Goal: Task Accomplishment & Management: Use online tool/utility

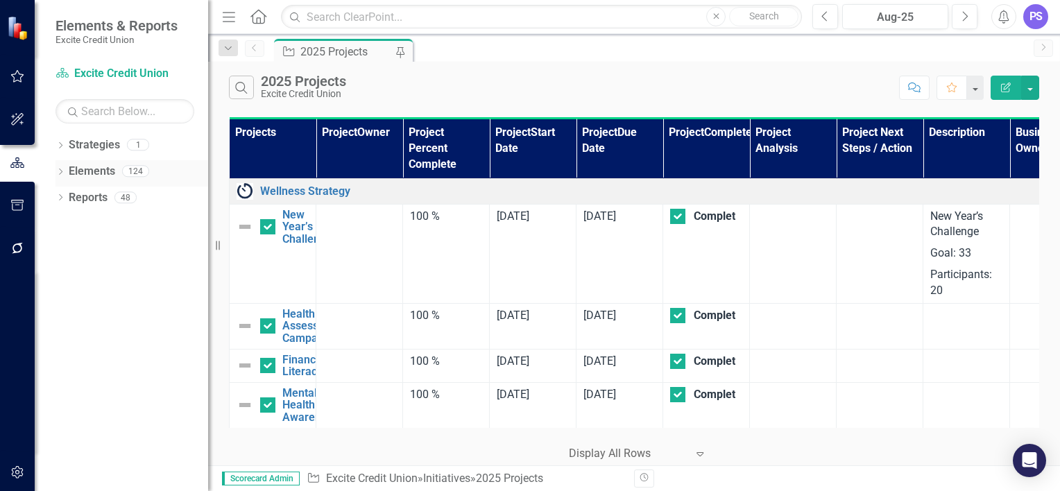
click at [67, 171] on div "Dropdown Elements 124" at bounding box center [132, 173] width 153 height 26
click at [101, 73] on link "Strategy Excite Credit Union" at bounding box center [125, 74] width 139 height 16
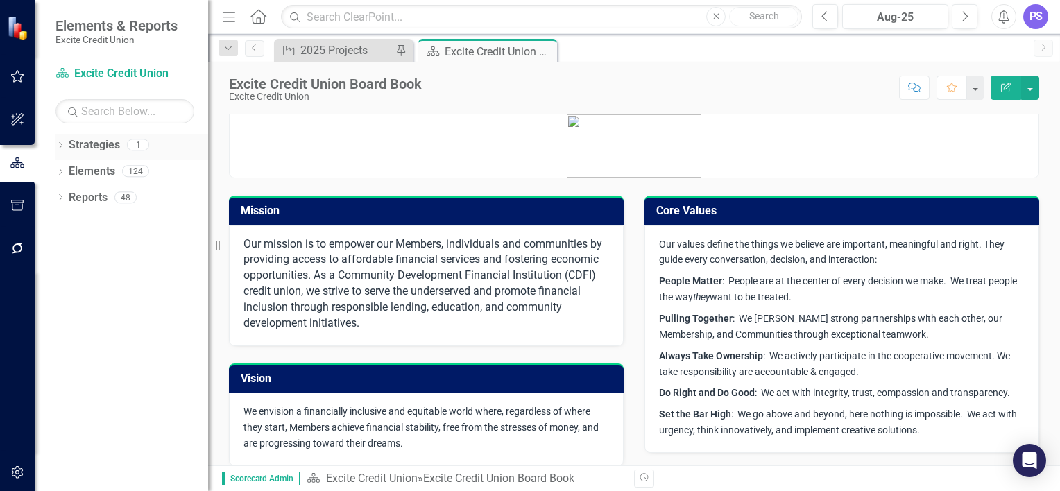
click at [64, 145] on icon "Dropdown" at bounding box center [61, 147] width 10 height 8
click at [101, 164] on link "Excite Credit Union" at bounding box center [142, 172] width 132 height 16
click at [98, 164] on link "Excite Credit Union" at bounding box center [142, 172] width 132 height 16
click at [99, 142] on link "Strategies" at bounding box center [94, 145] width 51 height 16
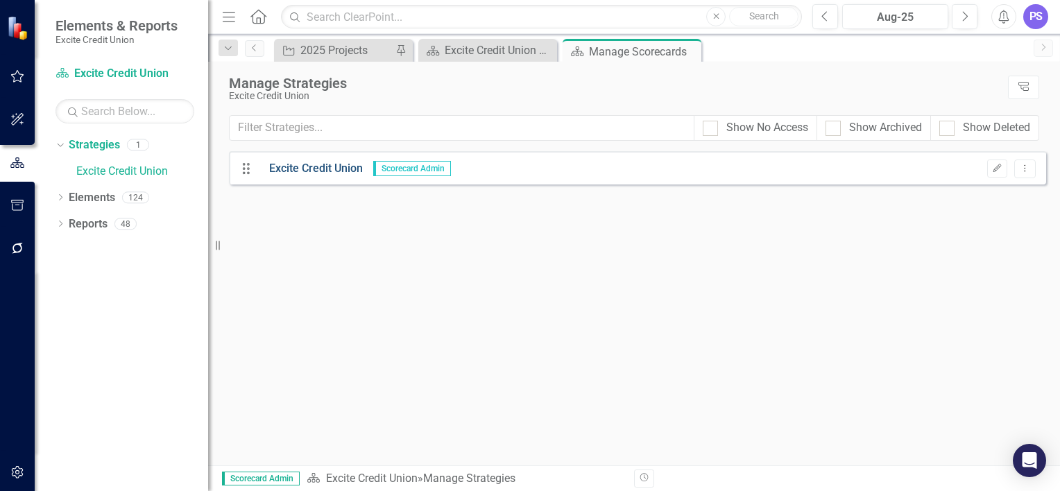
click at [297, 169] on link "Excite Credit Union" at bounding box center [311, 169] width 104 height 16
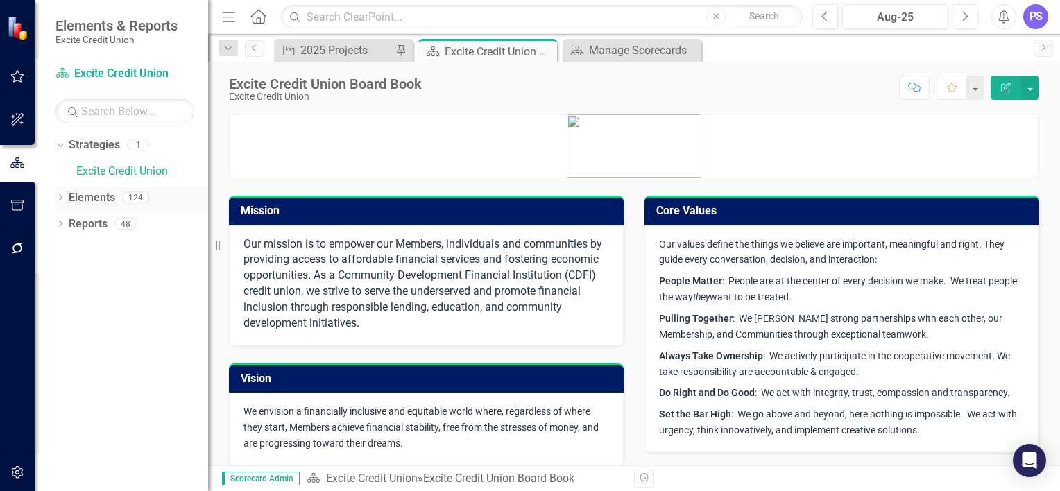
click at [63, 194] on div "Dropdown" at bounding box center [61, 200] width 10 height 12
click at [69, 274] on icon "Dropdown" at bounding box center [67, 278] width 10 height 8
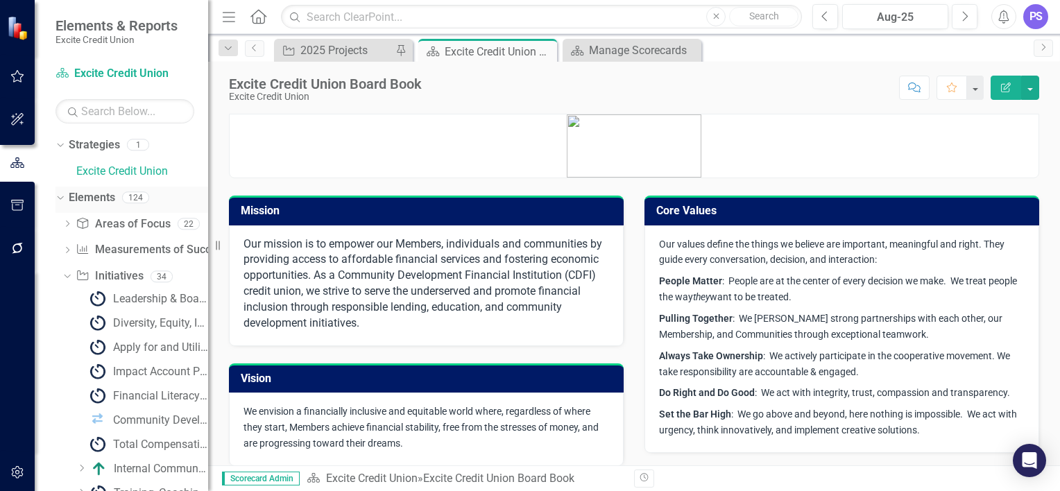
click at [99, 198] on link "Elements" at bounding box center [92, 198] width 46 height 16
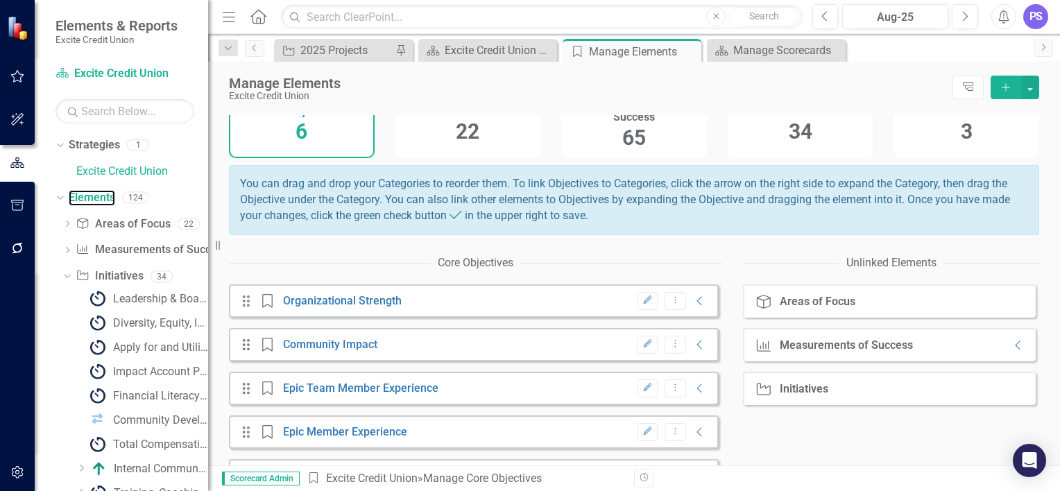
scroll to position [56, 0]
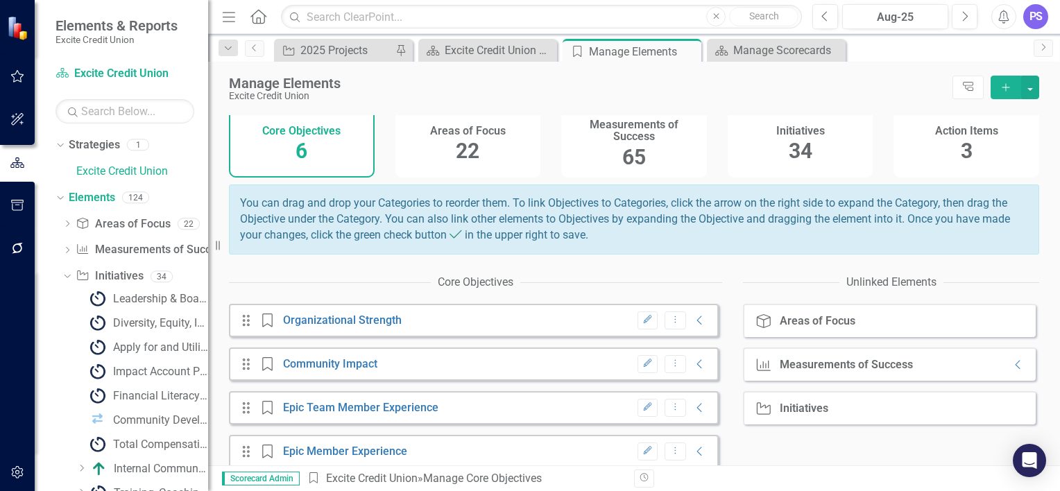
click at [462, 137] on div "22" at bounding box center [468, 152] width 24 height 30
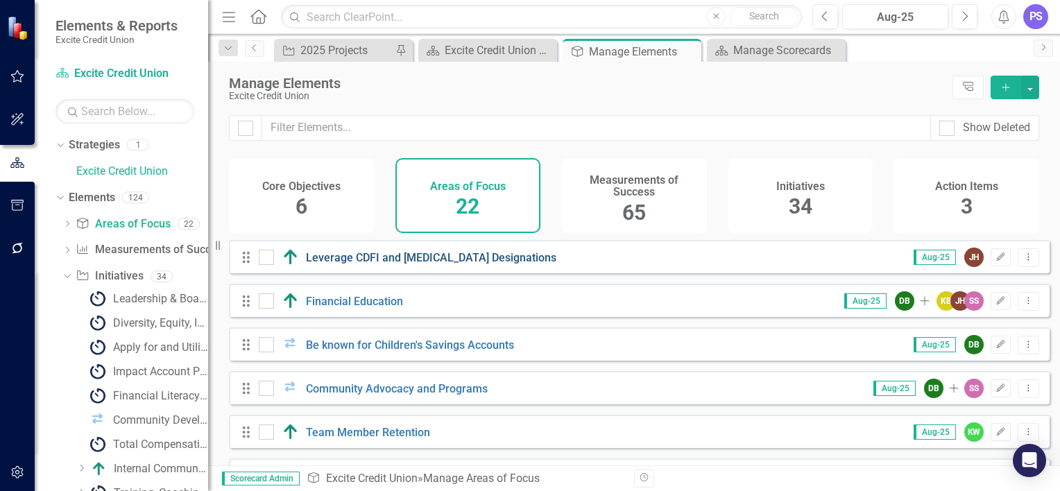
click at [466, 264] on link "Leverage CDFI and [MEDICAL_DATA] Designations" at bounding box center [431, 257] width 251 height 13
click at [644, 189] on h4 "Measurements of Success" at bounding box center [634, 186] width 129 height 24
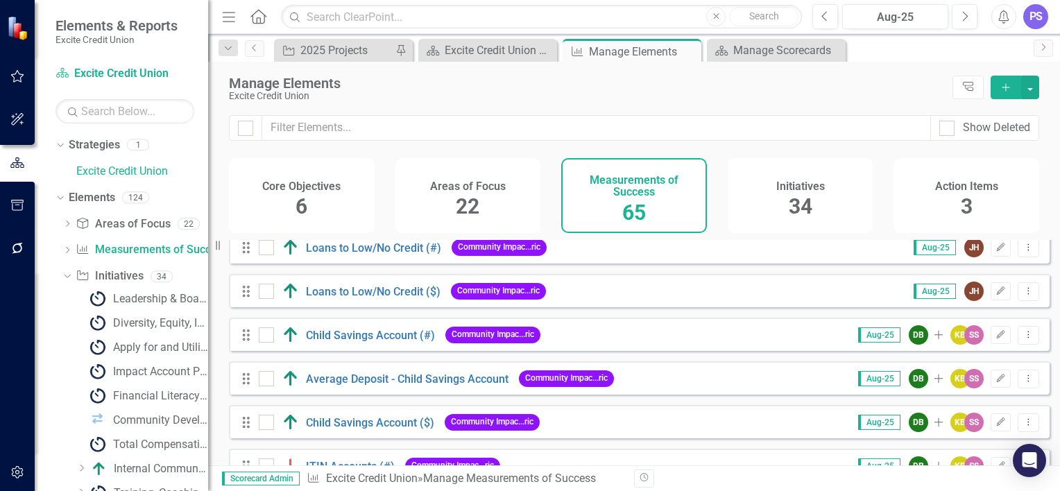
scroll to position [2626, 0]
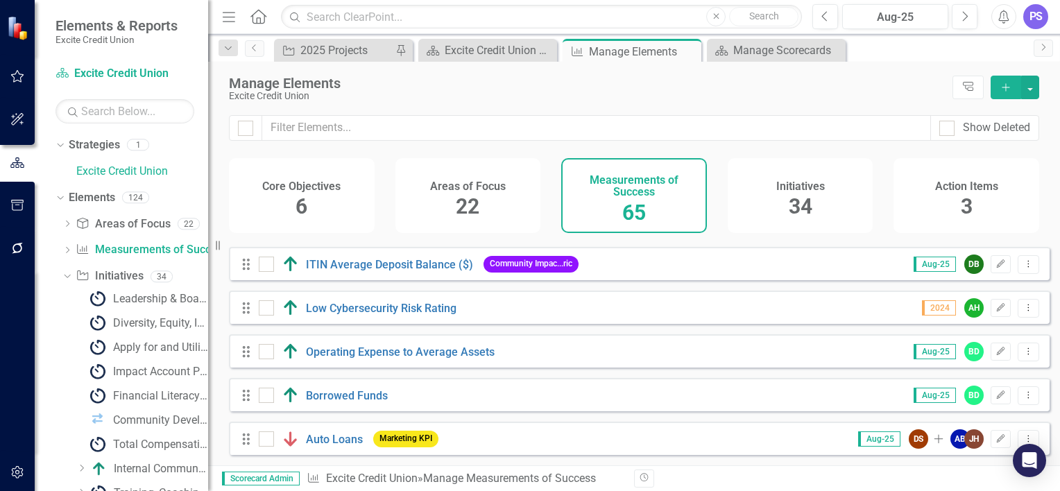
click at [824, 196] on div "Initiatives 34" at bounding box center [801, 195] width 146 height 75
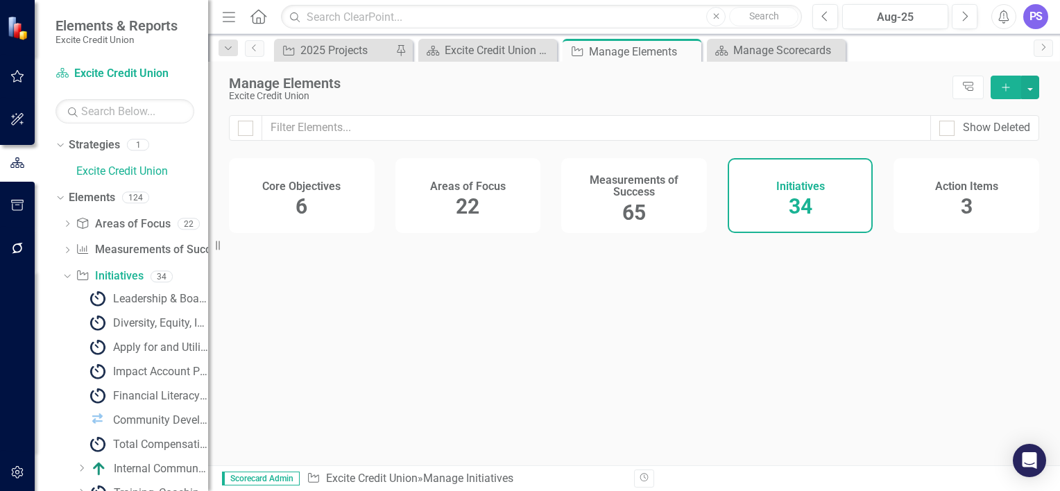
checkbox input "false"
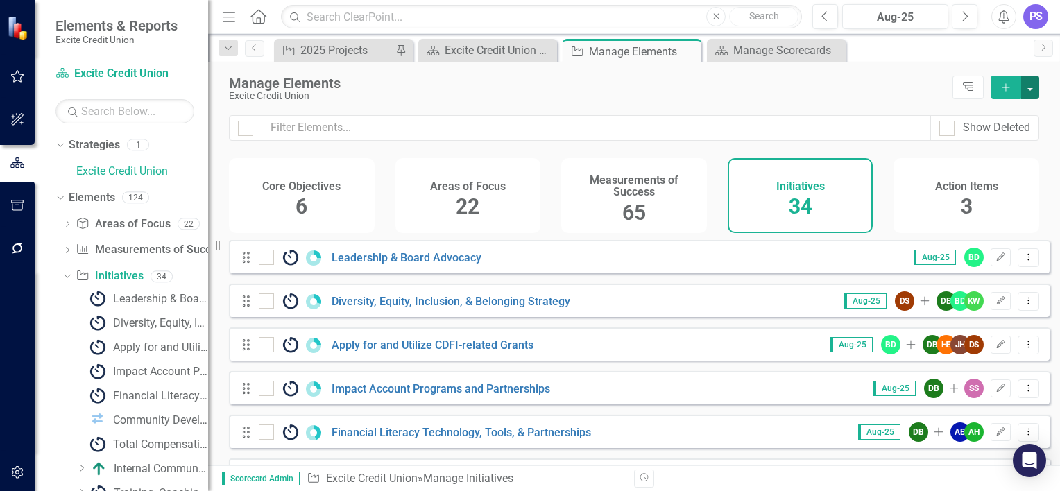
click at [1033, 89] on button "button" at bounding box center [1031, 88] width 18 height 24
click at [1056, 145] on div "Show Deleted" at bounding box center [634, 136] width 852 height 43
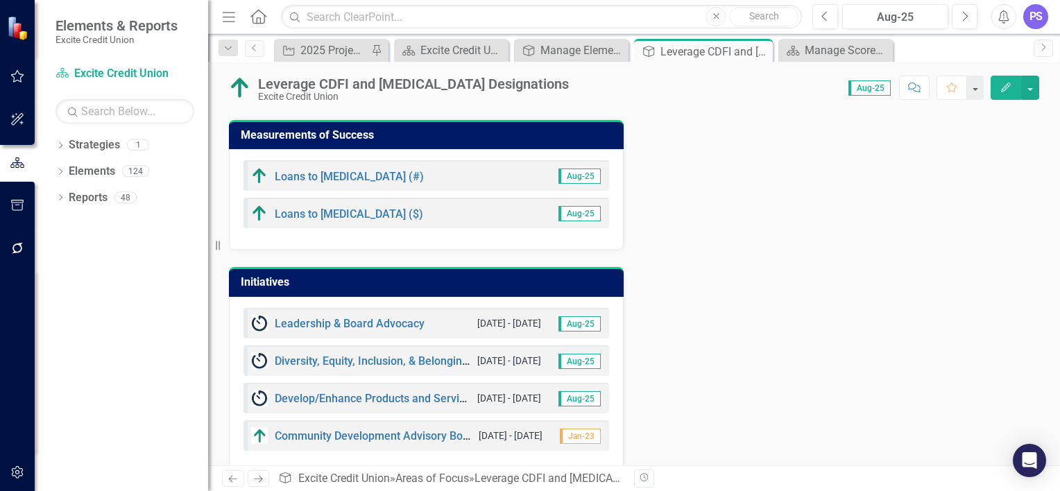
scroll to position [278, 0]
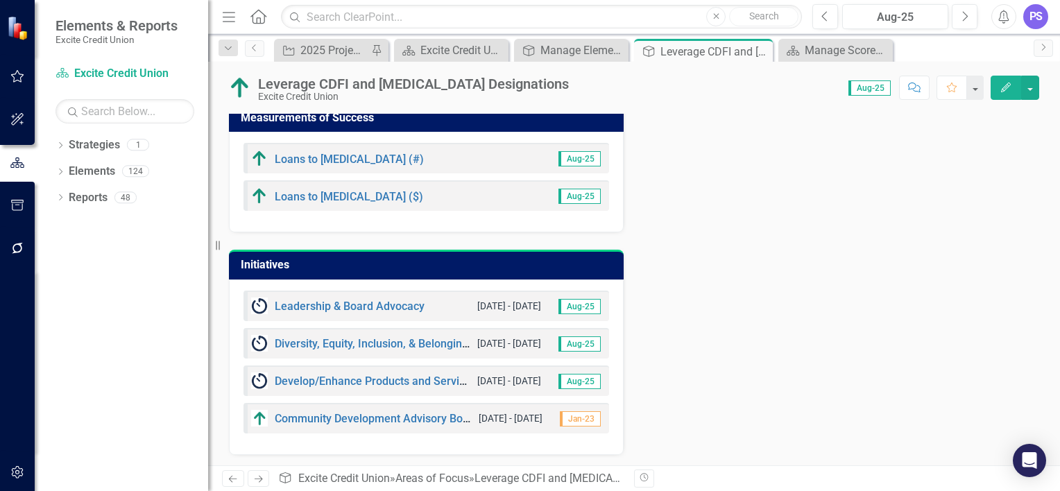
click at [389, 227] on div "Loans to [MEDICAL_DATA] (#) Aug-25 Loans to [MEDICAL_DATA] ($) Aug-25" at bounding box center [426, 182] width 395 height 101
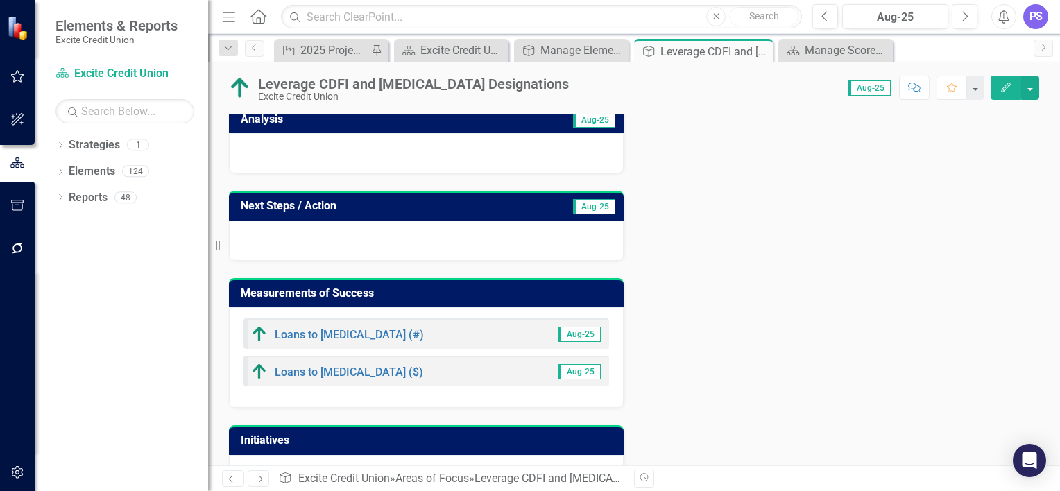
scroll to position [0, 0]
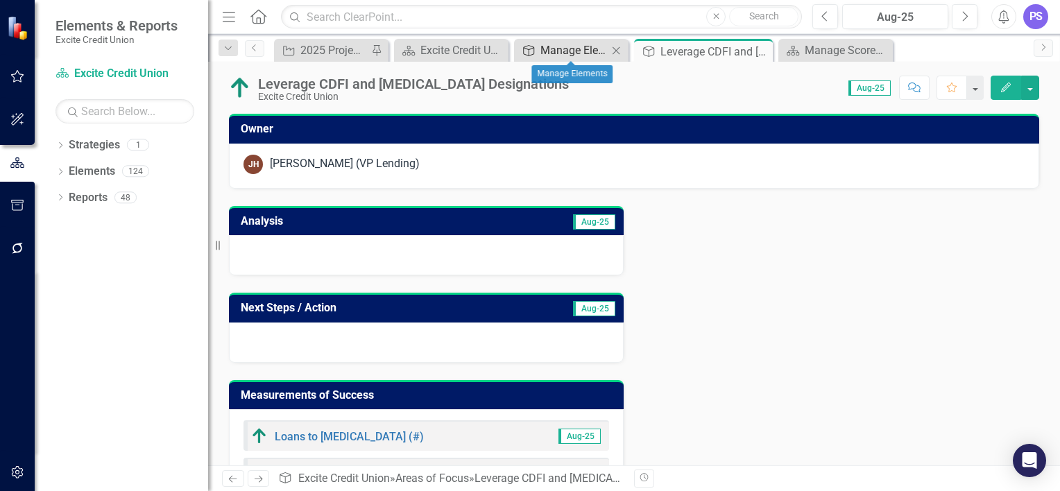
click at [538, 42] on link "Area of Focus Manage Elements" at bounding box center [563, 50] width 90 height 17
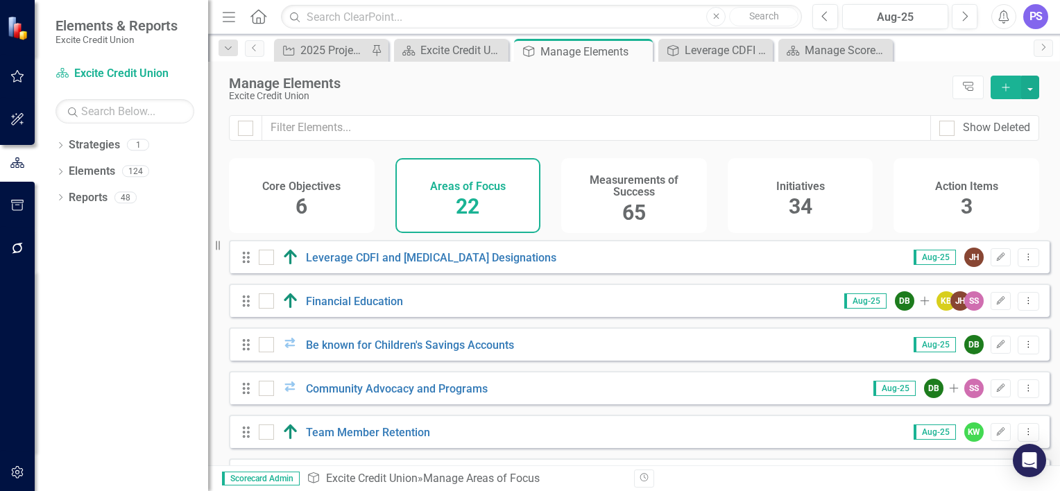
click at [786, 210] on div "Initiatives 34" at bounding box center [801, 195] width 146 height 75
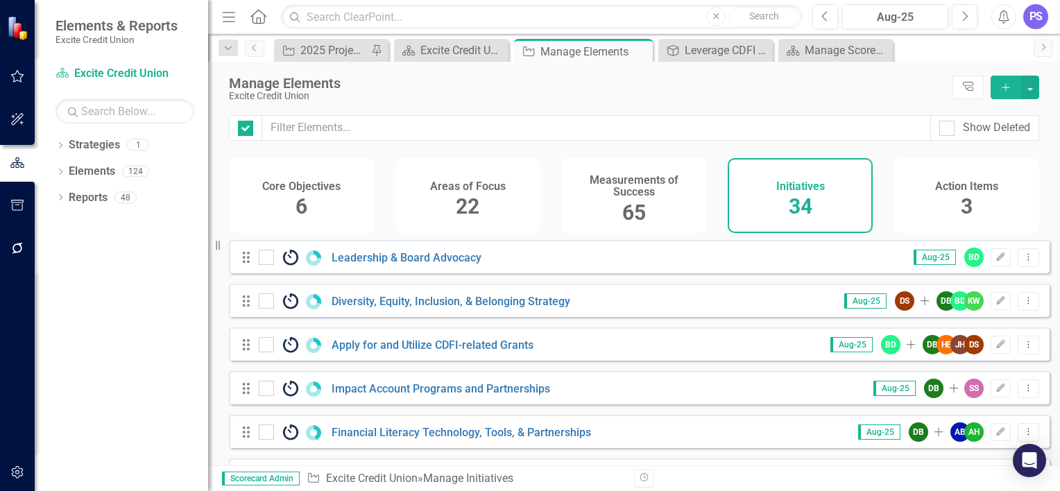
checkbox input "false"
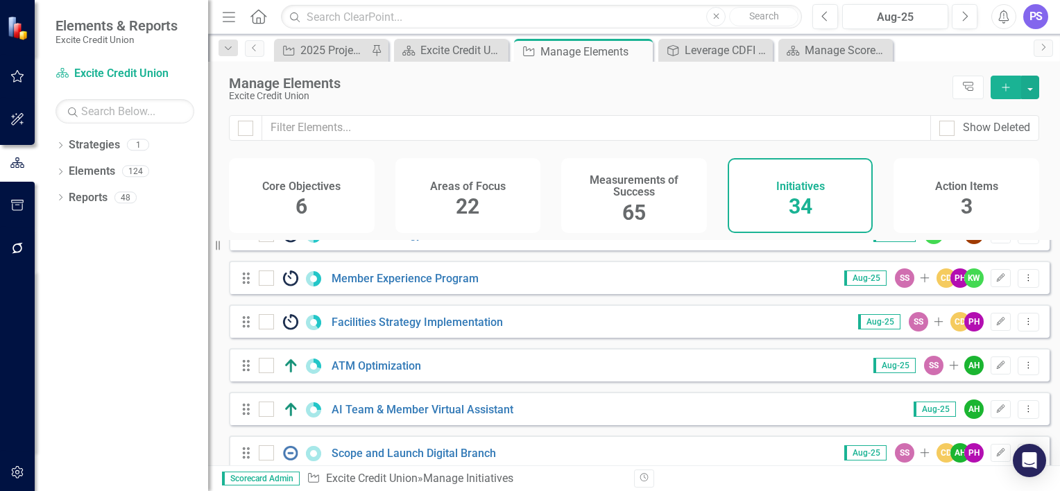
scroll to position [1271, 0]
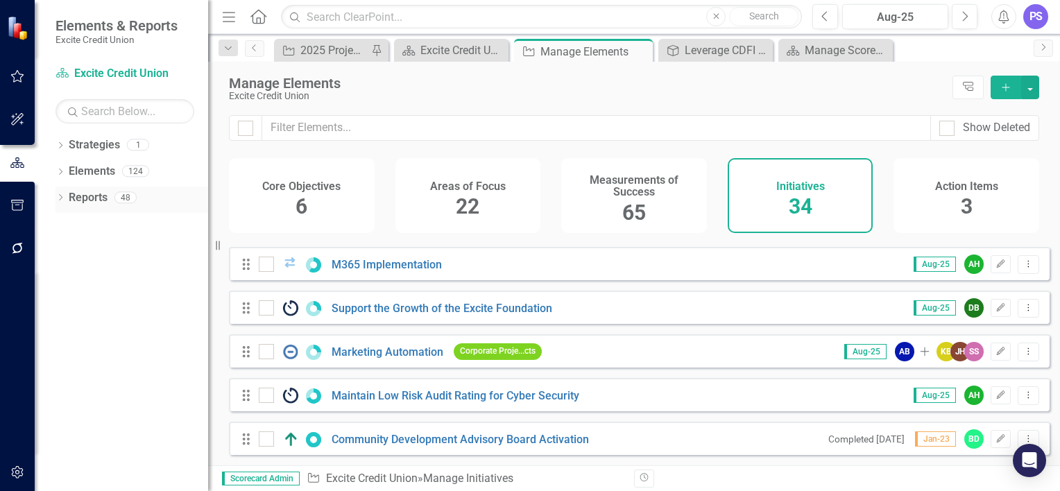
click at [59, 197] on icon "Dropdown" at bounding box center [61, 199] width 10 height 8
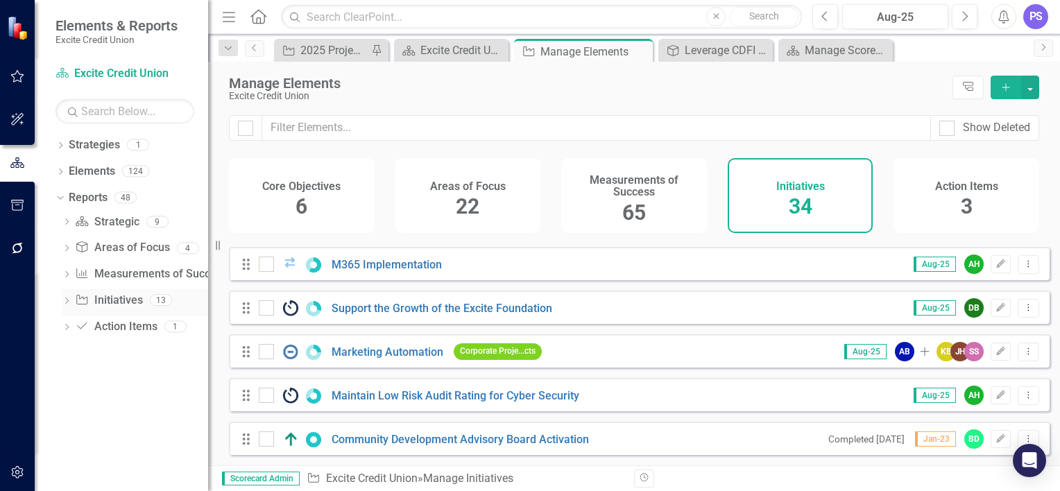
click at [109, 300] on link "Initiative Initiatives" at bounding box center [108, 301] width 67 height 16
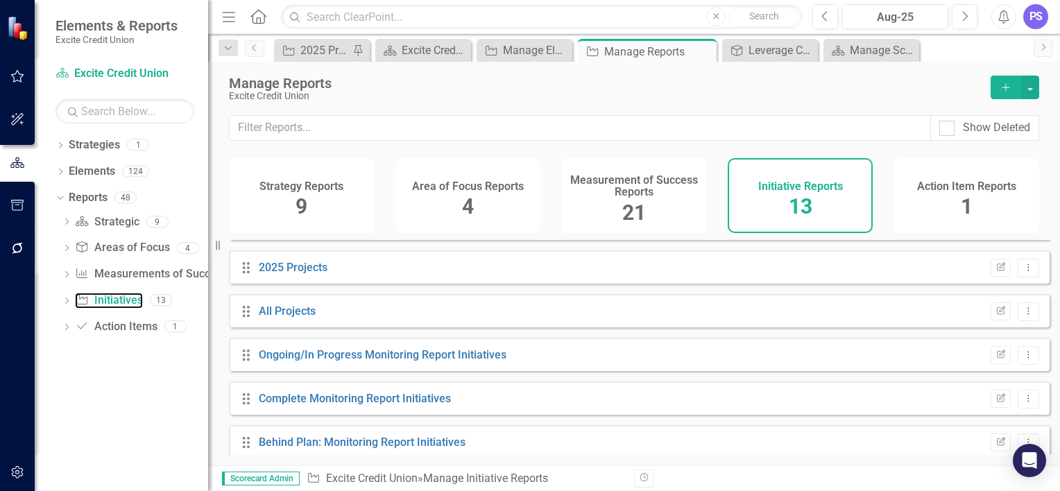
scroll to position [353, 0]
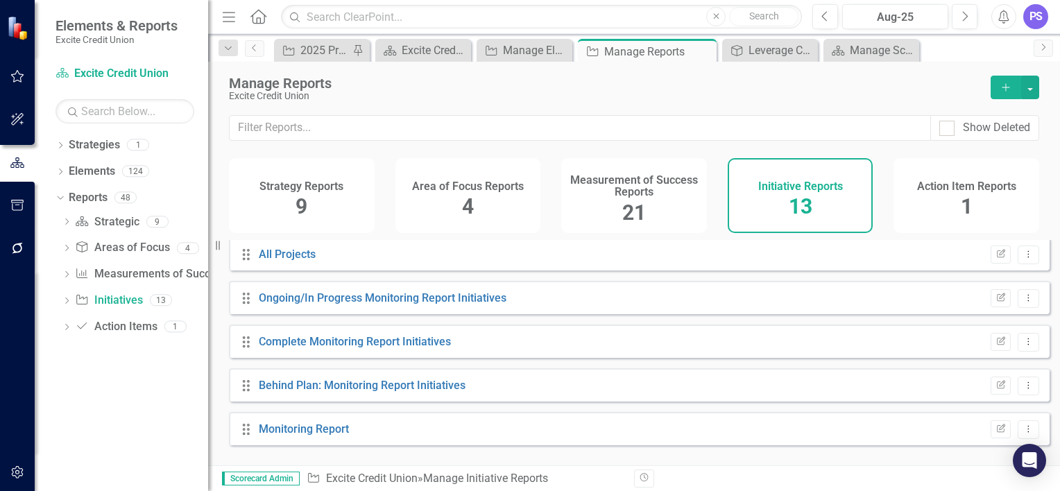
click at [398, 343] on div "Complete Monitoring Report Initiatives" at bounding box center [355, 342] width 192 height 16
click at [394, 348] on link "Complete Monitoring Report Initiatives" at bounding box center [355, 341] width 192 height 13
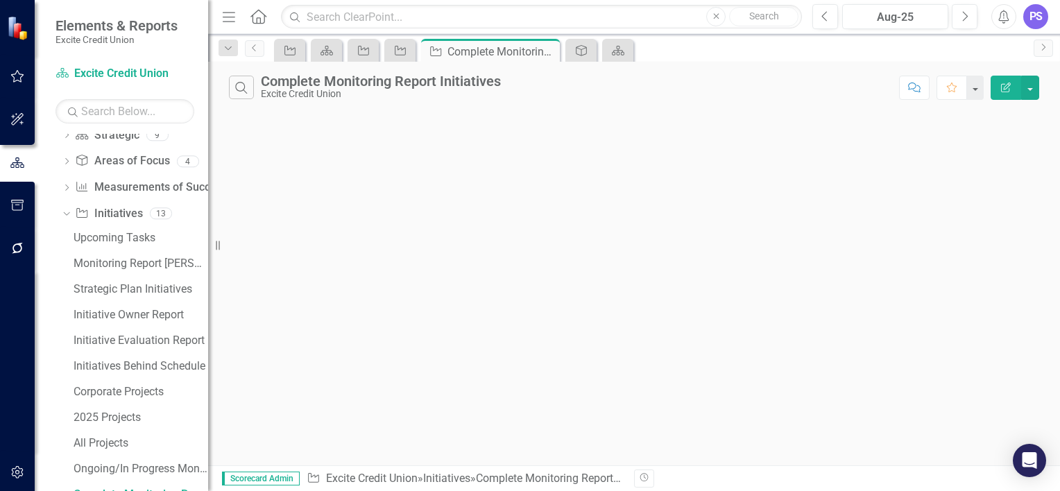
scroll to position [101, 0]
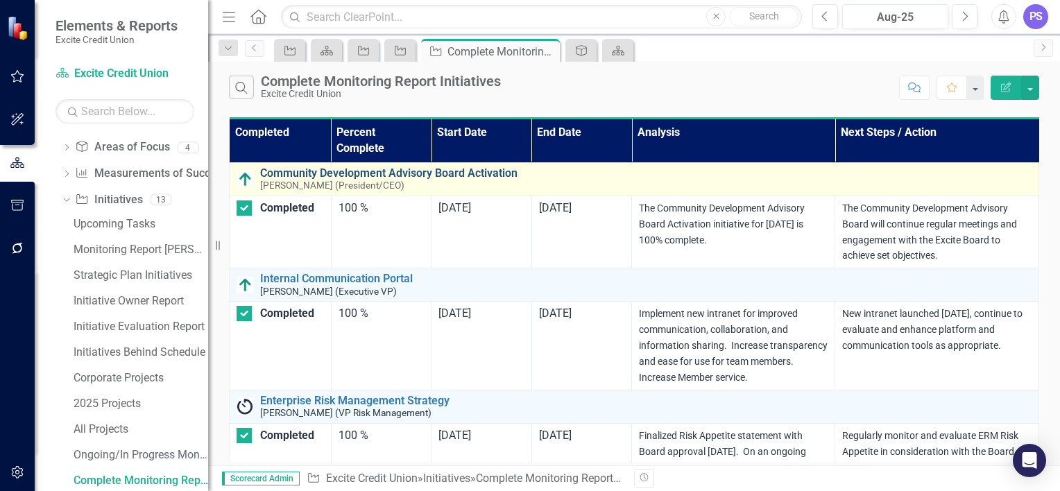
click at [323, 167] on link "Community Development Advisory Board Activation" at bounding box center [646, 173] width 772 height 12
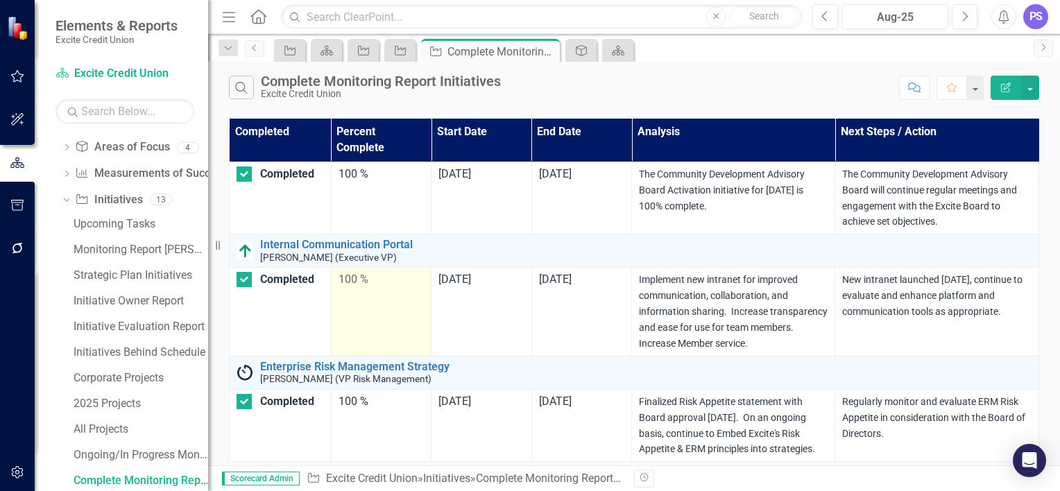
scroll to position [0, 0]
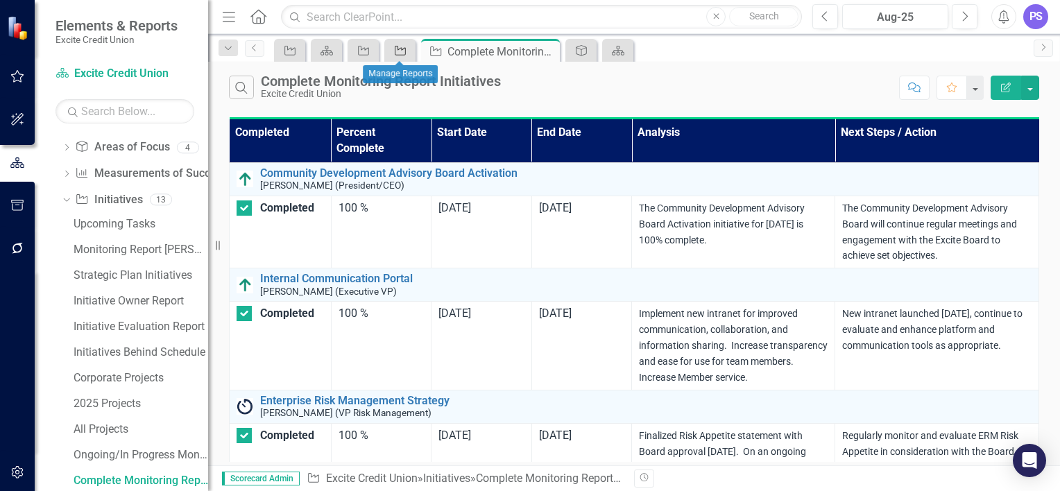
click at [391, 43] on div "Initiative" at bounding box center [397, 50] width 19 height 17
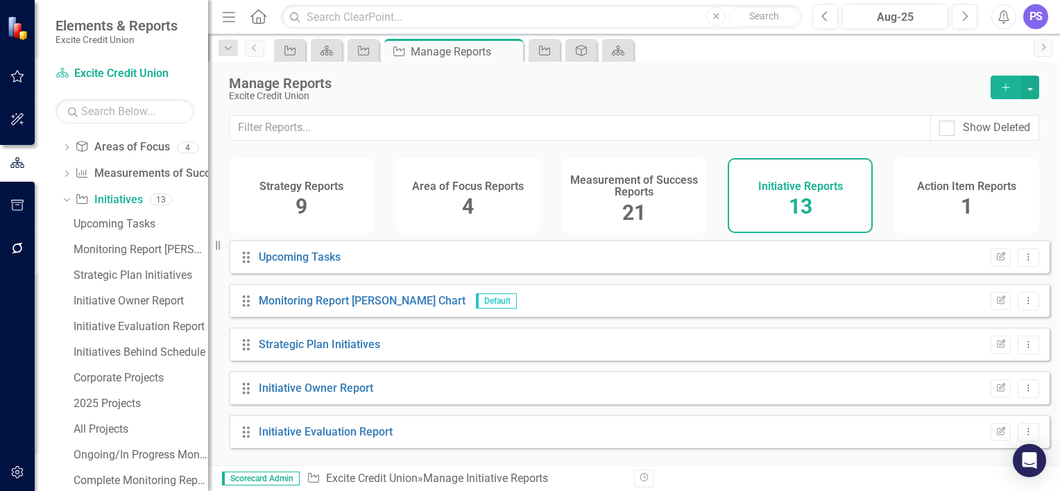
click at [998, 85] on button "Add" at bounding box center [1006, 88] width 31 height 24
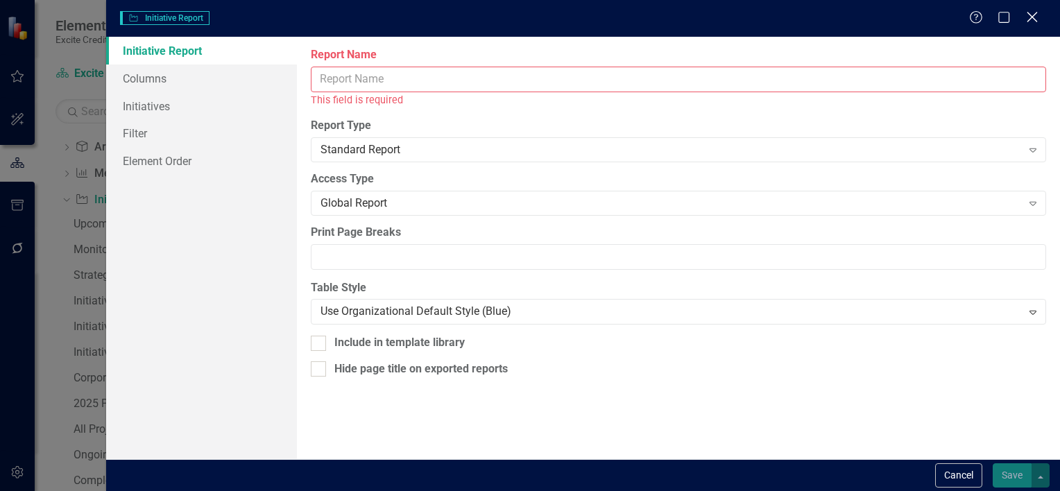
click at [1031, 19] on icon "Close" at bounding box center [1032, 16] width 17 height 13
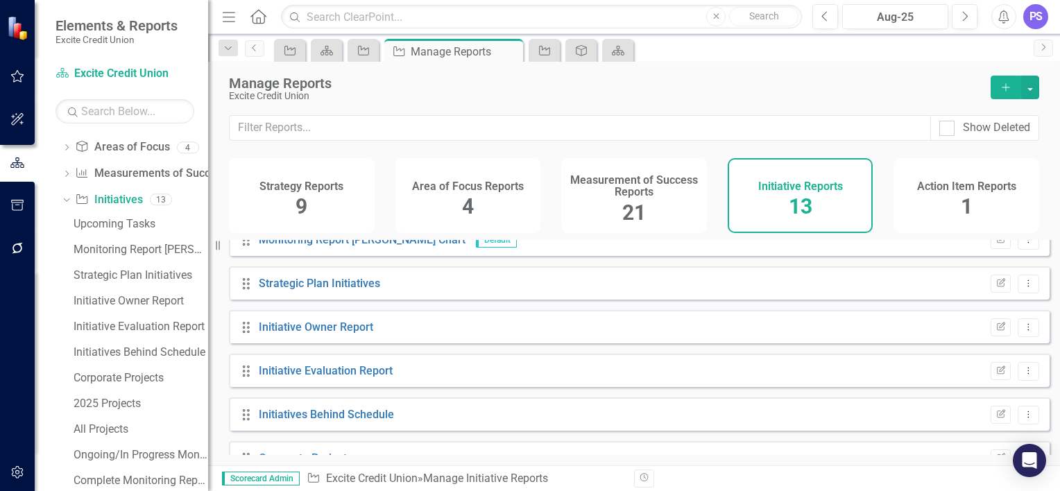
scroll to position [90, 0]
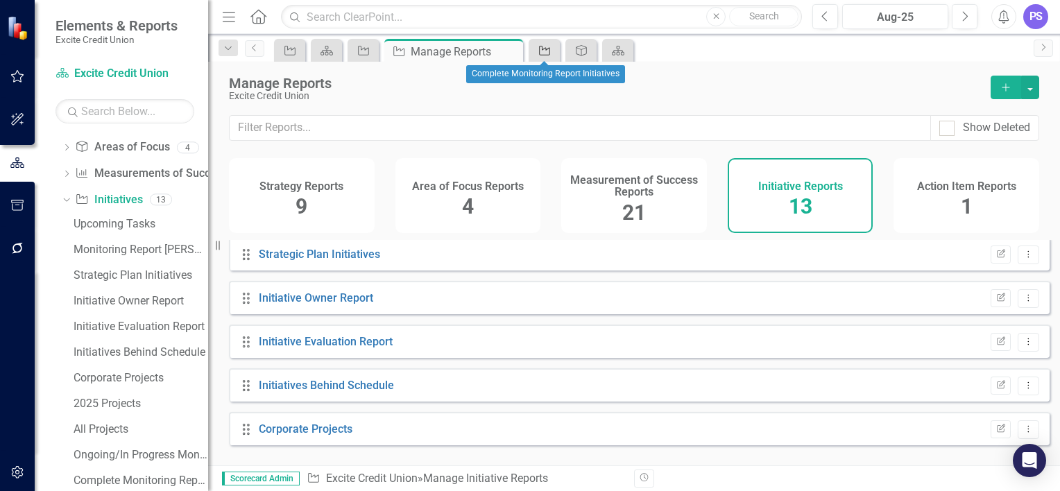
click at [552, 52] on icon "Initiative" at bounding box center [545, 50] width 14 height 11
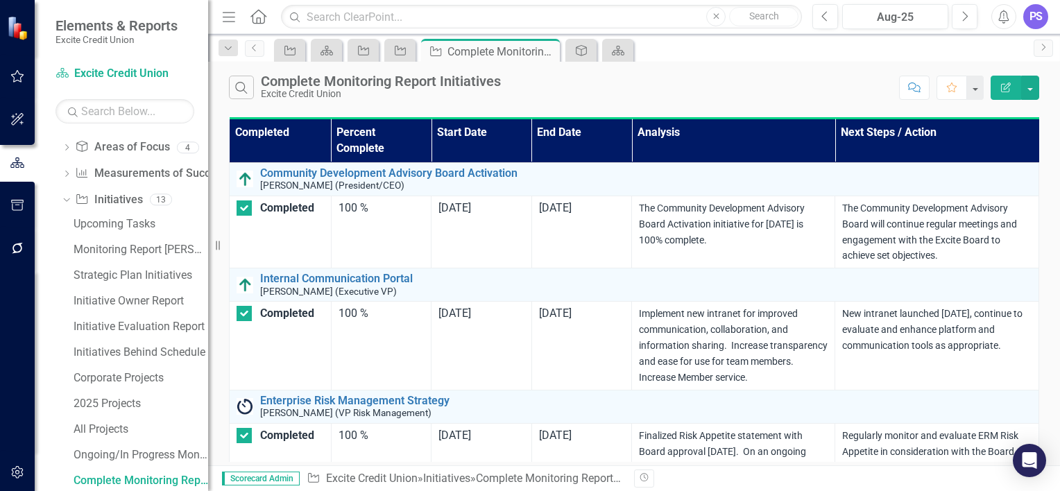
click at [1008, 90] on icon "Edit Report" at bounding box center [1006, 88] width 12 height 10
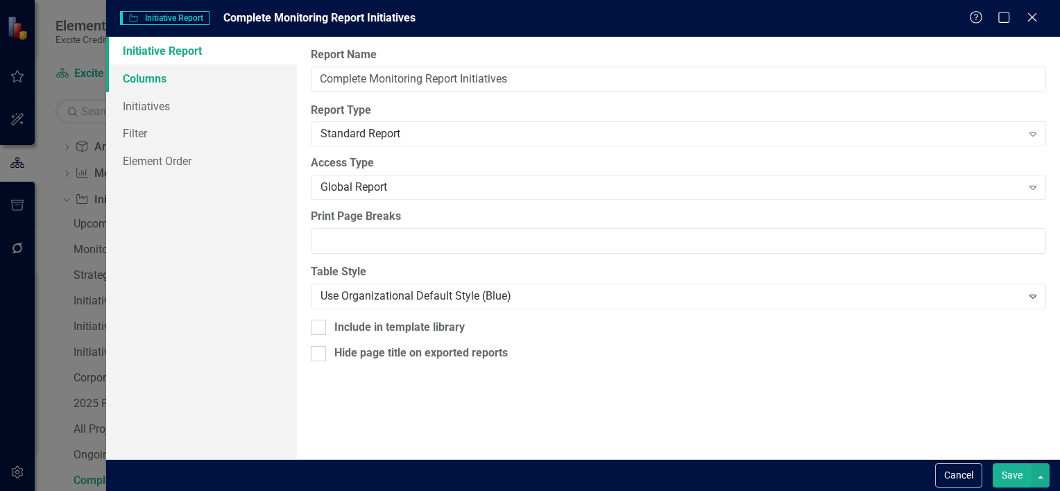
click at [190, 78] on link "Columns" at bounding box center [201, 79] width 191 height 28
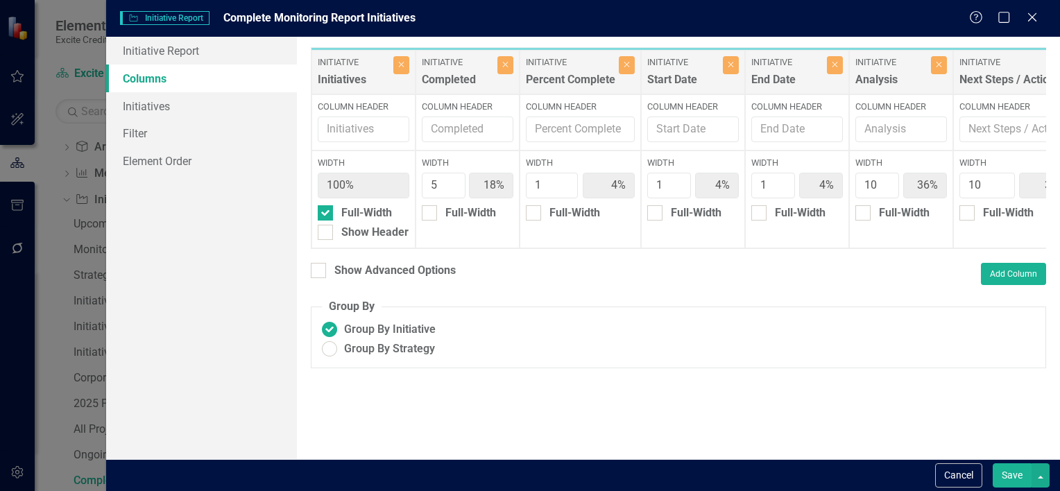
click at [72, 253] on div "Initiative Initiative Report Complete Monitoring Report Initiatives Help Maximi…" at bounding box center [530, 245] width 1060 height 491
click at [203, 48] on link "Initiative Report" at bounding box center [201, 51] width 191 height 28
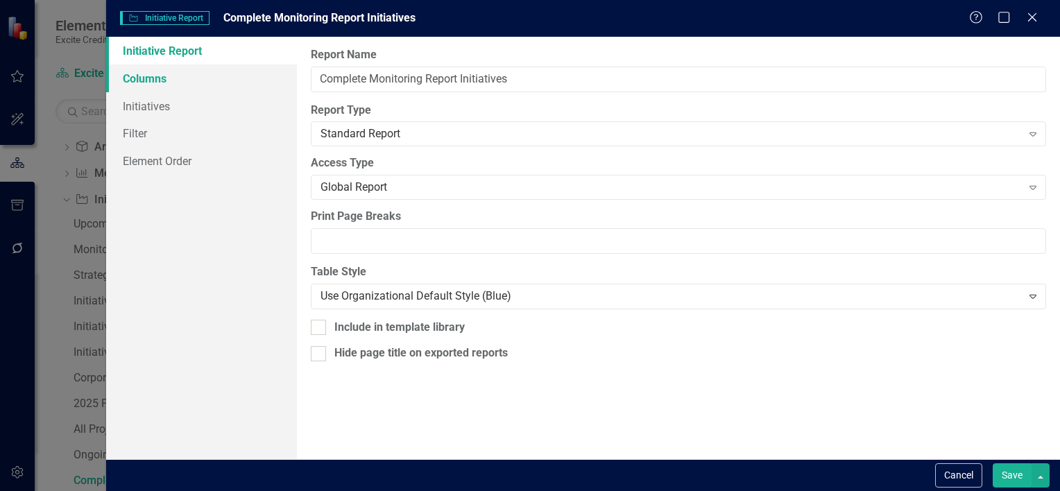
click at [191, 83] on link "Columns" at bounding box center [201, 79] width 191 height 28
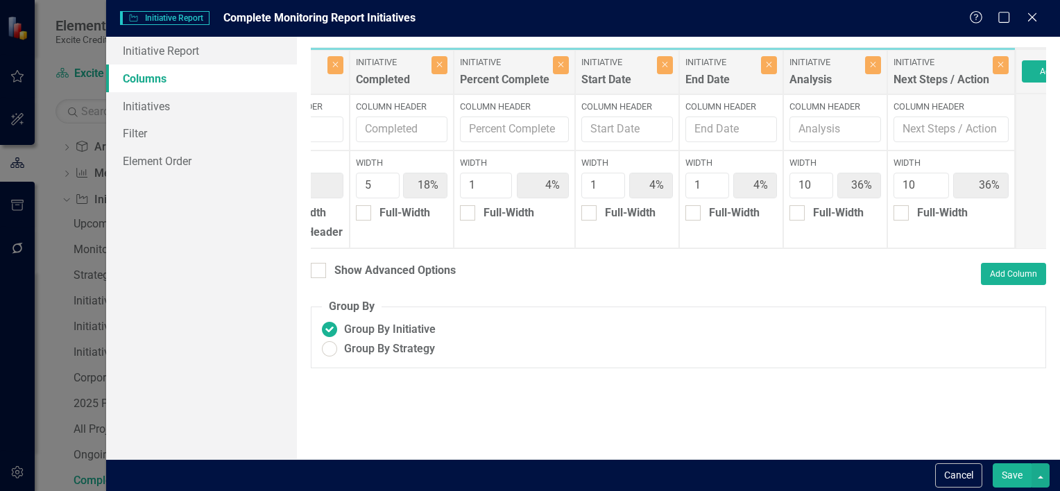
scroll to position [0, 130]
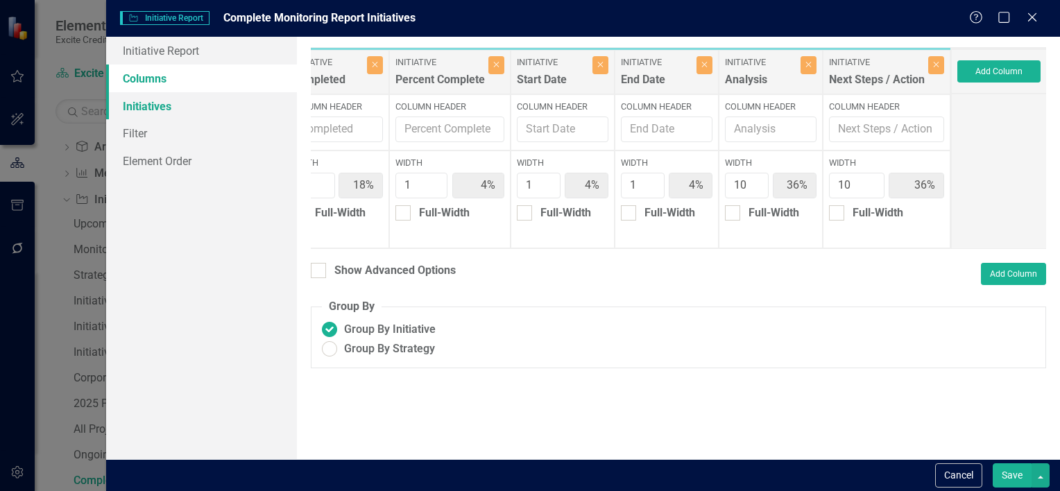
click at [182, 108] on link "Initiatives" at bounding box center [201, 106] width 191 height 28
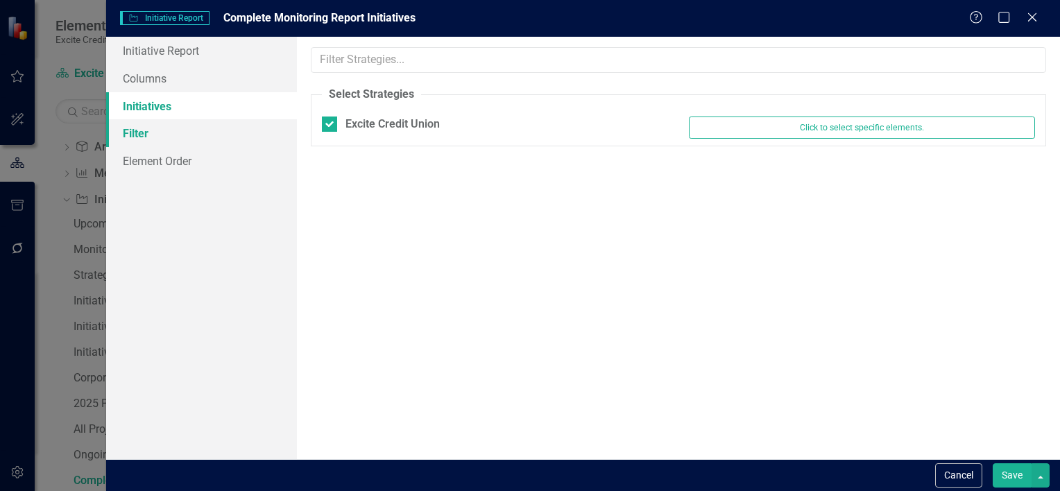
click at [169, 133] on link "Filter" at bounding box center [201, 133] width 191 height 28
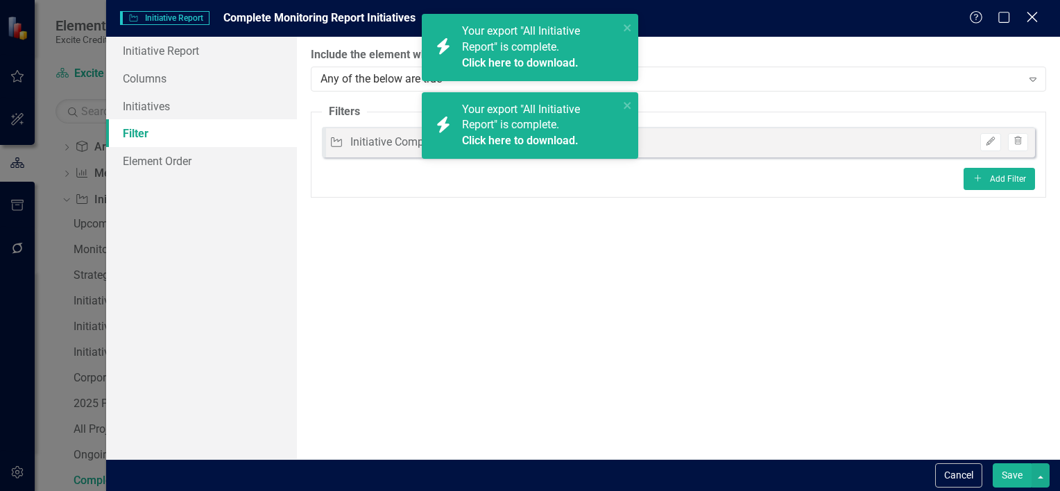
click at [1035, 22] on icon "Close" at bounding box center [1032, 16] width 17 height 13
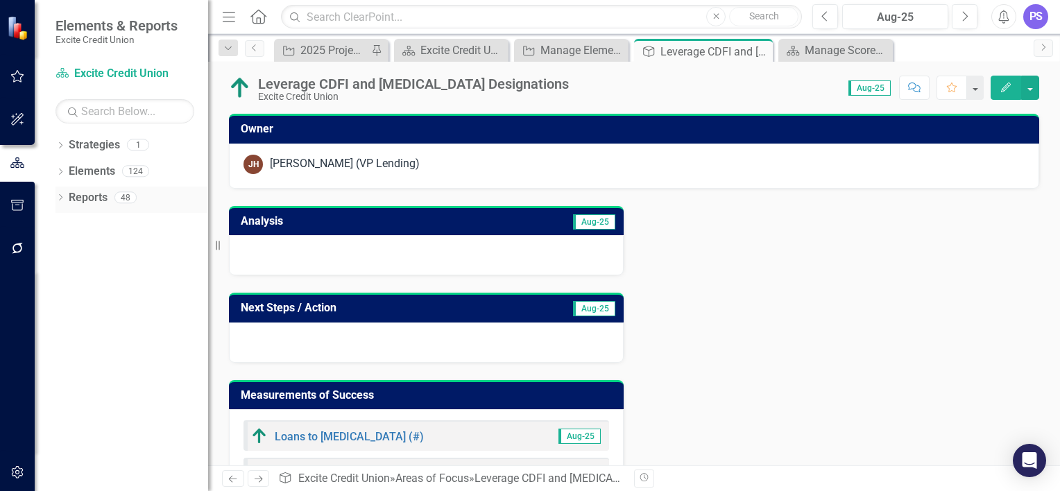
click at [60, 194] on div "Dropdown" at bounding box center [61, 200] width 10 height 12
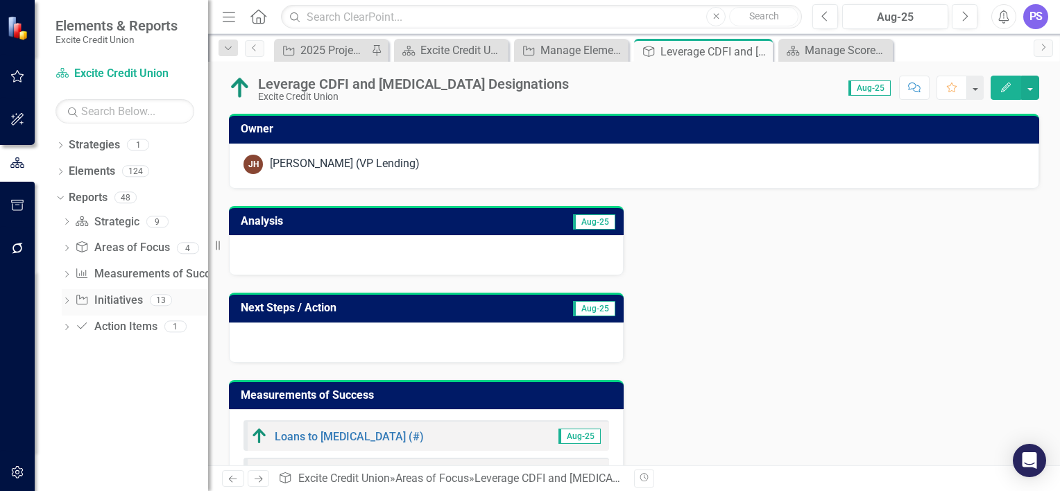
click at [92, 305] on link "Initiative Initiatives" at bounding box center [108, 301] width 67 height 16
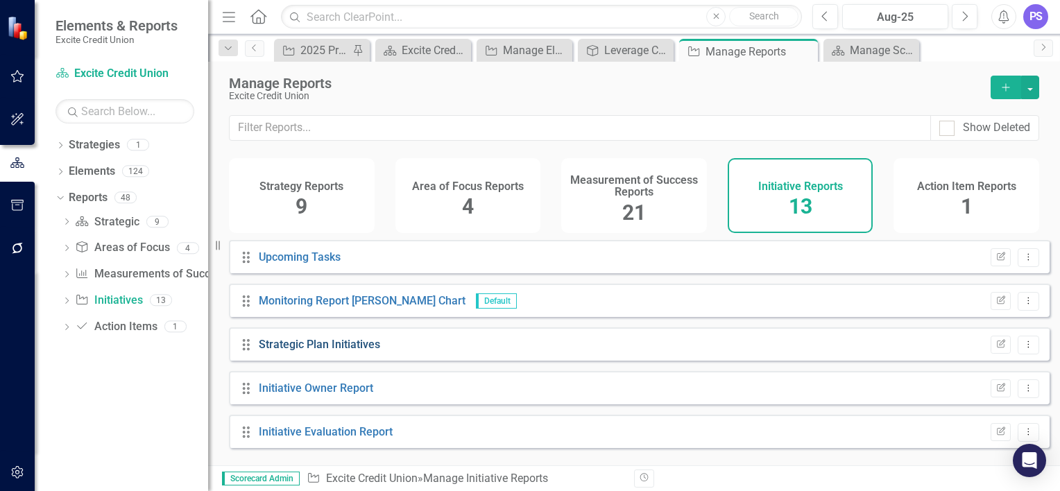
click at [332, 351] on link "Strategic Plan Initiatives" at bounding box center [319, 344] width 121 height 13
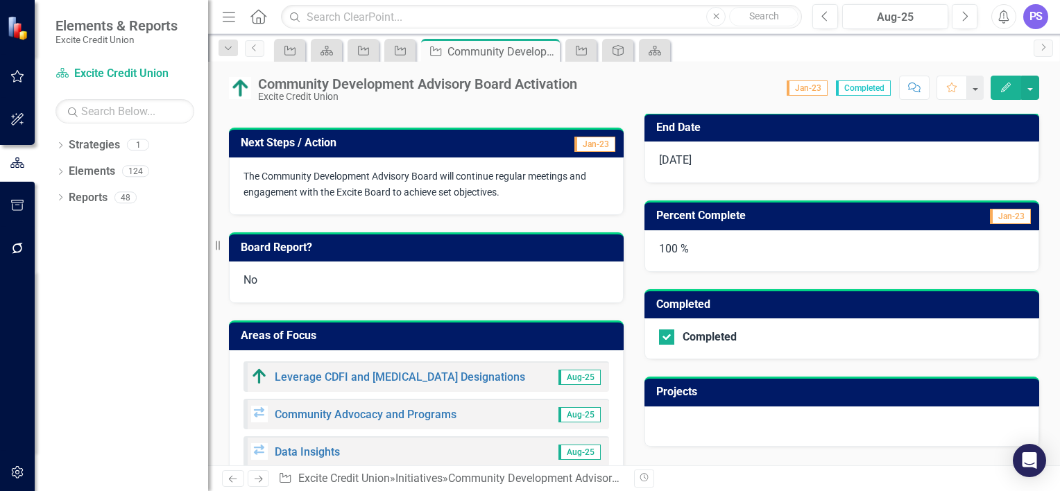
scroll to position [269, 0]
click at [88, 191] on link "Reports" at bounding box center [88, 198] width 39 height 16
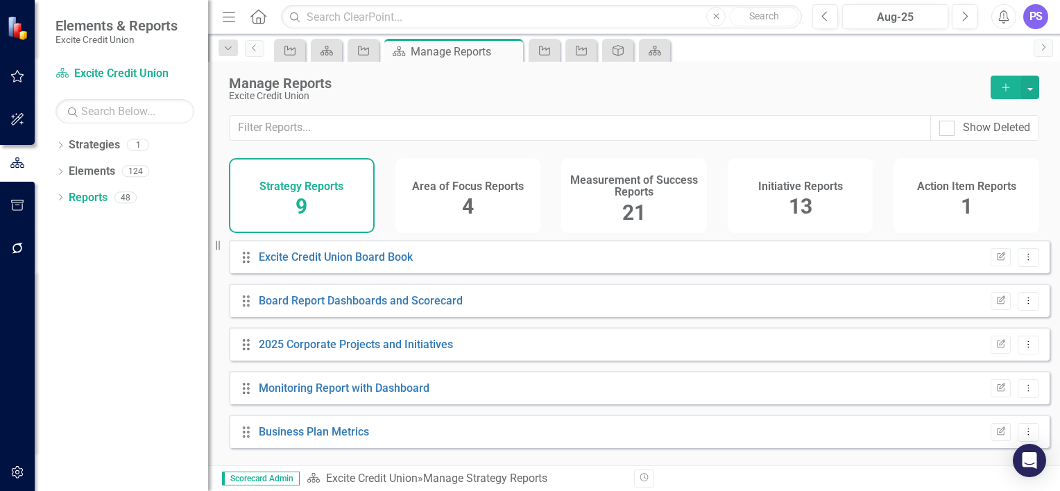
click at [806, 189] on h4 "Initiative Reports" at bounding box center [800, 186] width 85 height 12
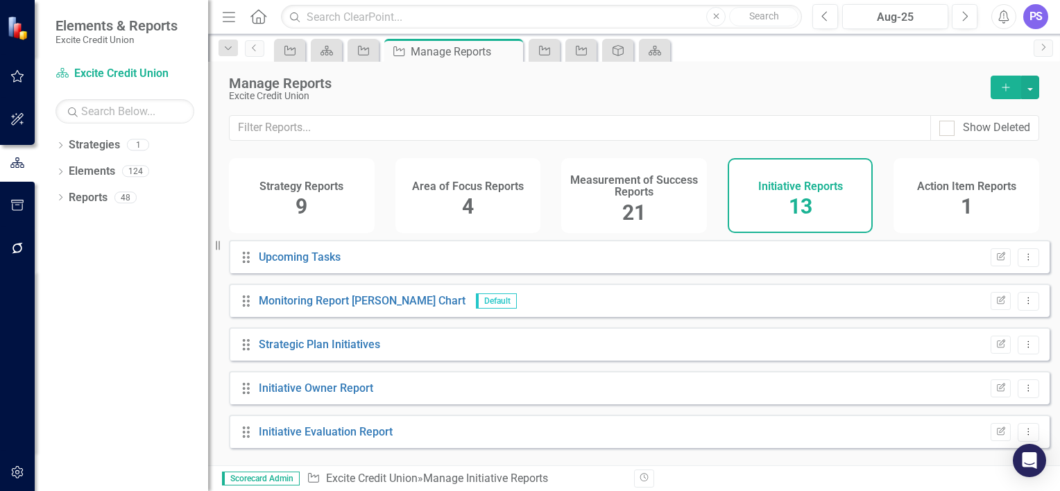
click at [1005, 85] on icon "Add" at bounding box center [1006, 88] width 12 height 10
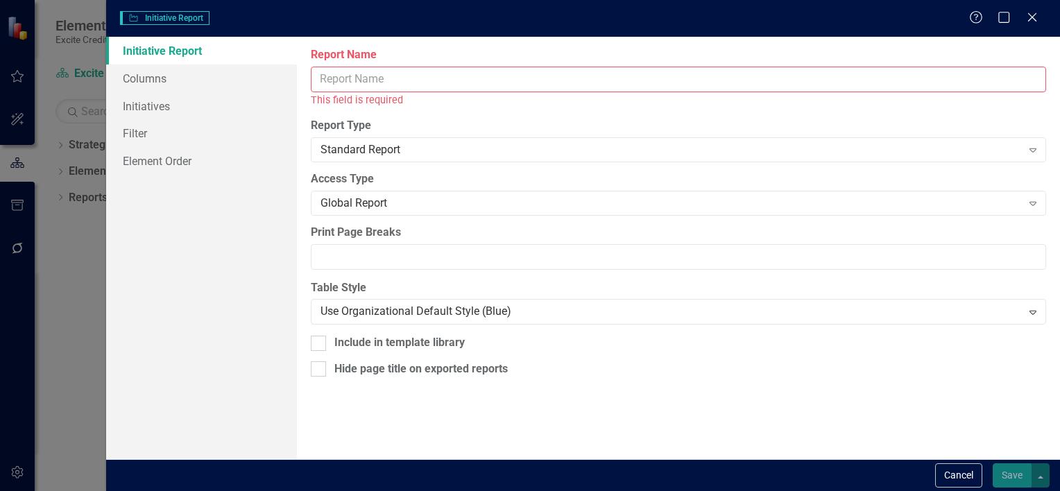
click at [355, 86] on input "Report Name" at bounding box center [679, 80] width 736 height 26
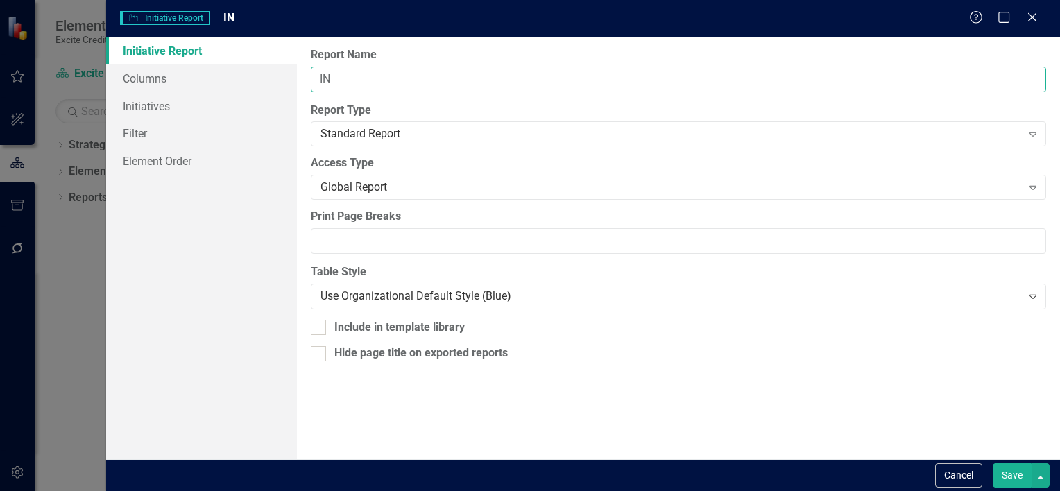
type input "I"
type input "All Initiative Report"
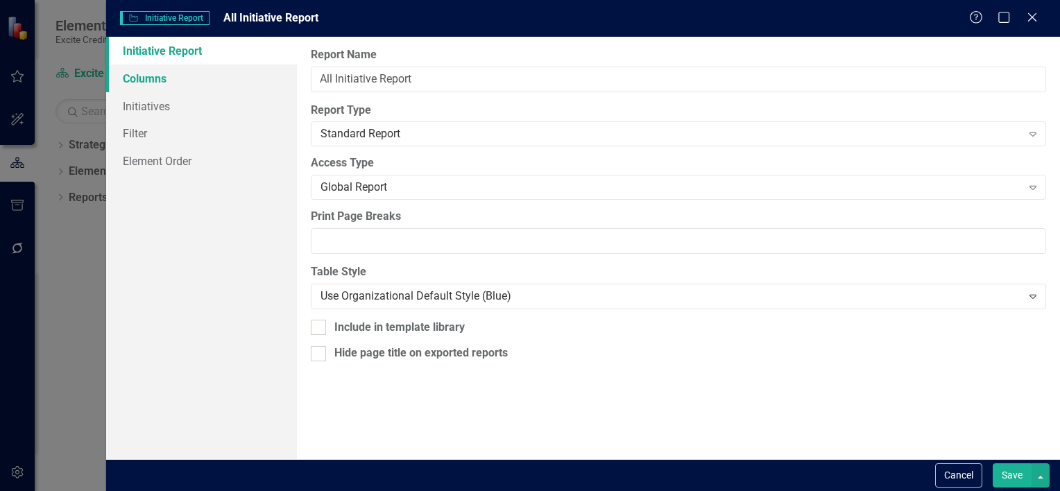
click at [169, 75] on link "Columns" at bounding box center [201, 79] width 191 height 28
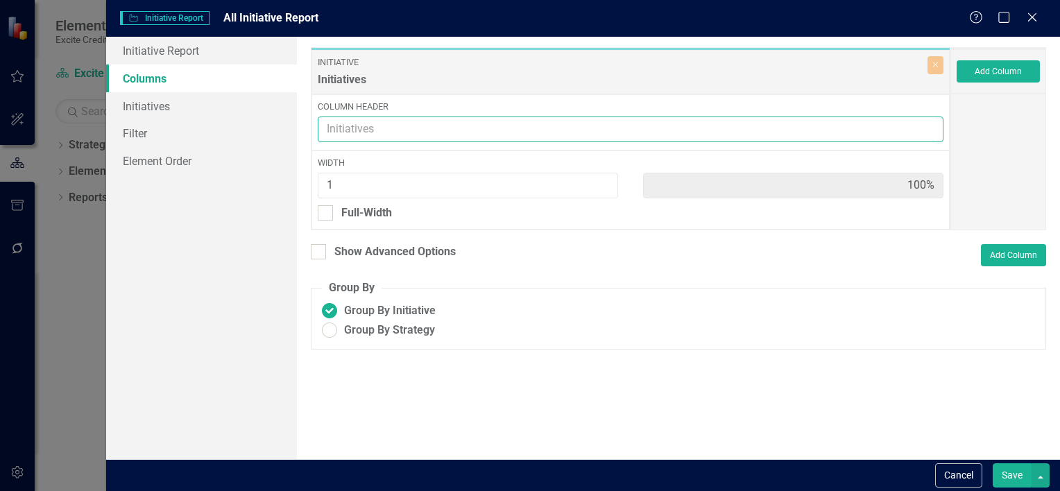
click at [372, 130] on input "Column Header" at bounding box center [631, 130] width 626 height 26
click at [367, 119] on input "Column Header" at bounding box center [631, 130] width 626 height 26
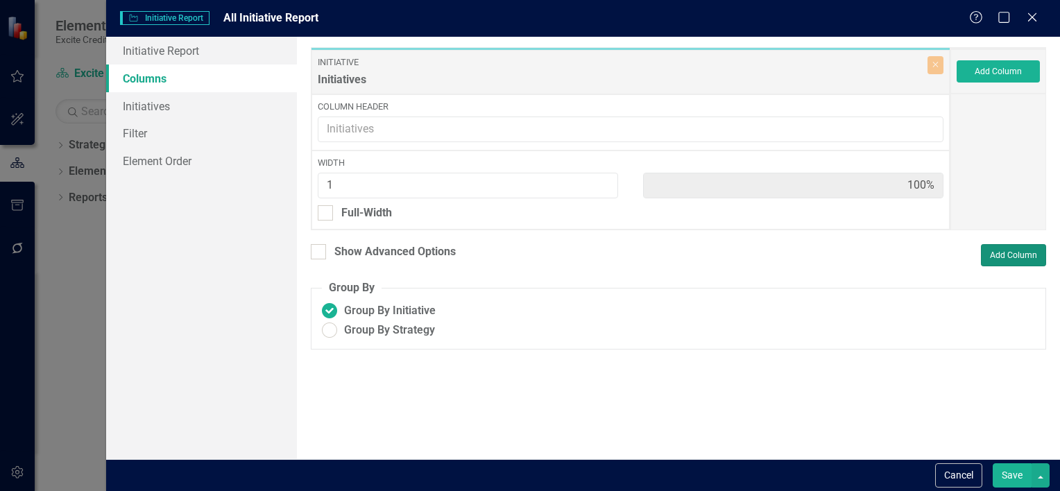
click at [1007, 253] on button "Add Column" at bounding box center [1013, 255] width 65 height 22
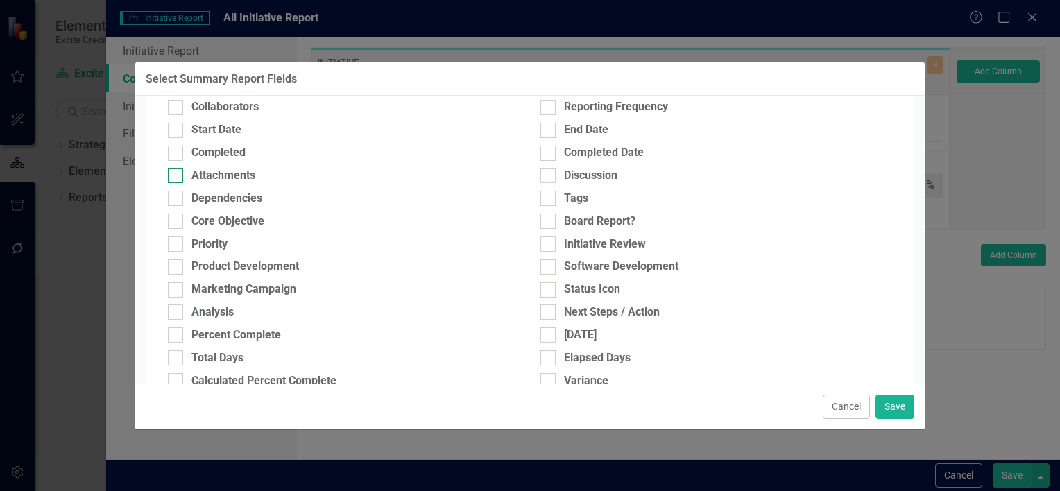
scroll to position [152, 0]
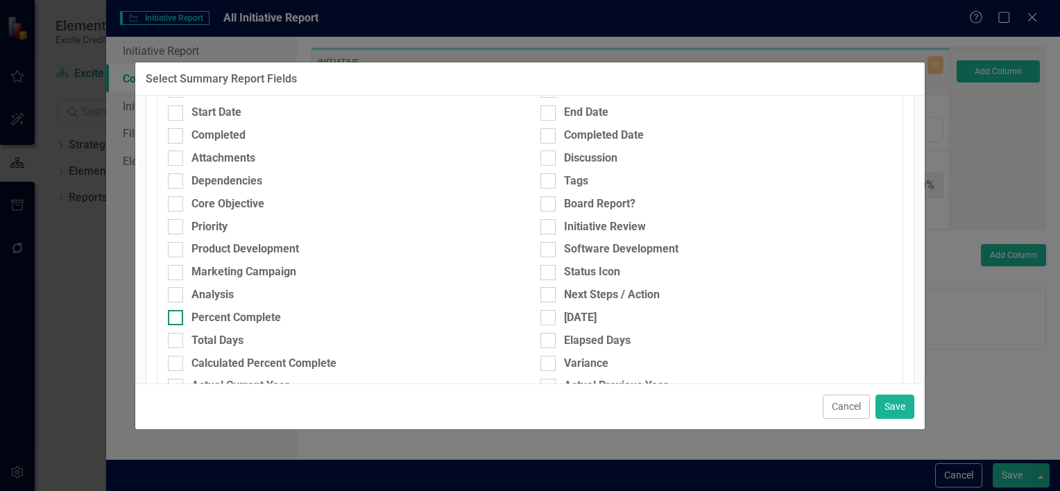
click at [251, 317] on div "Percent Complete" at bounding box center [237, 318] width 90 height 16
click at [177, 317] on input "Percent Complete" at bounding box center [172, 314] width 9 height 9
checkbox input "true"
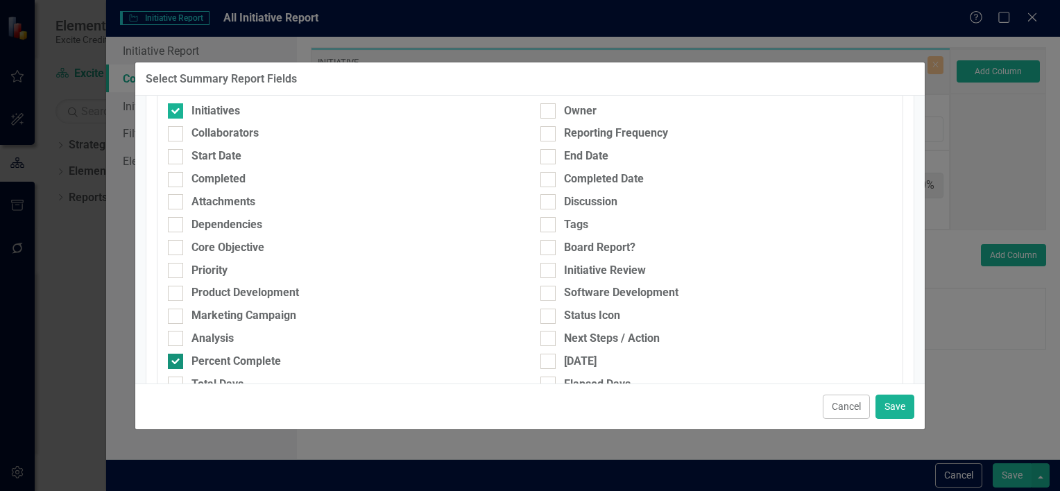
scroll to position [105, 0]
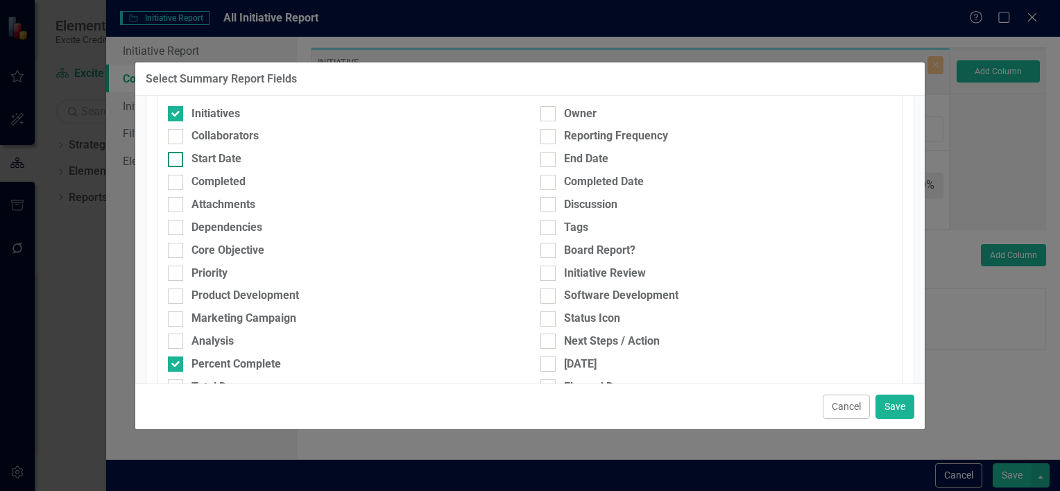
click at [209, 155] on div "Start Date" at bounding box center [217, 159] width 50 height 16
click at [177, 155] on input "Start Date" at bounding box center [172, 156] width 9 height 9
checkbox input "true"
click at [592, 151] on div "End Date" at bounding box center [586, 159] width 44 height 16
click at [550, 152] on input "End Date" at bounding box center [545, 156] width 9 height 9
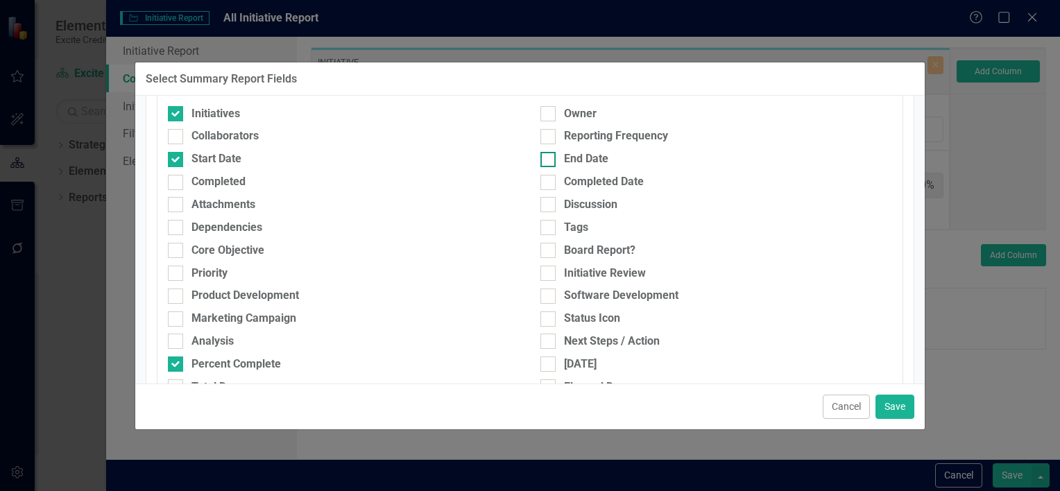
checkbox input "true"
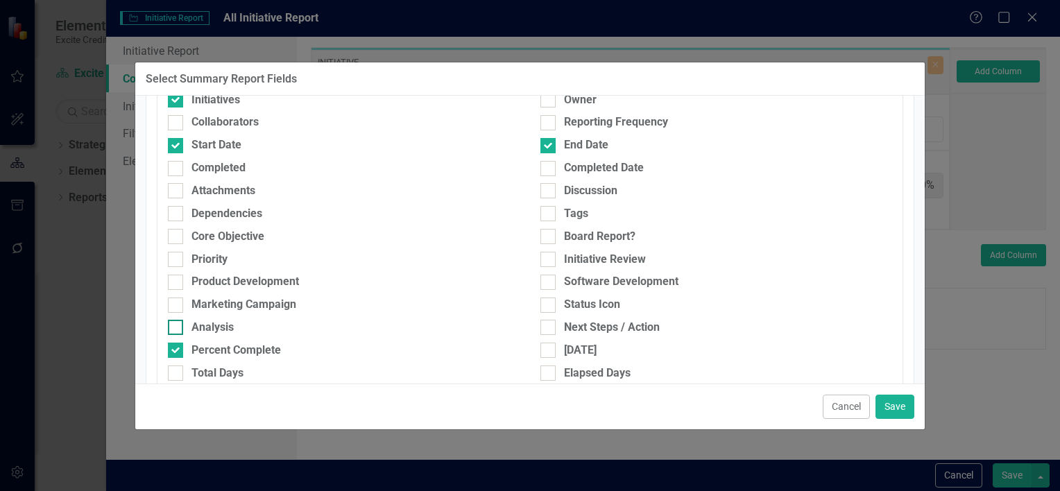
scroll to position [119, 0]
click at [227, 324] on div "Analysis" at bounding box center [213, 328] width 42 height 16
click at [177, 324] on input "Analysis" at bounding box center [172, 324] width 9 height 9
checkbox input "true"
click at [586, 328] on div "Next Steps / Action" at bounding box center [612, 328] width 96 height 16
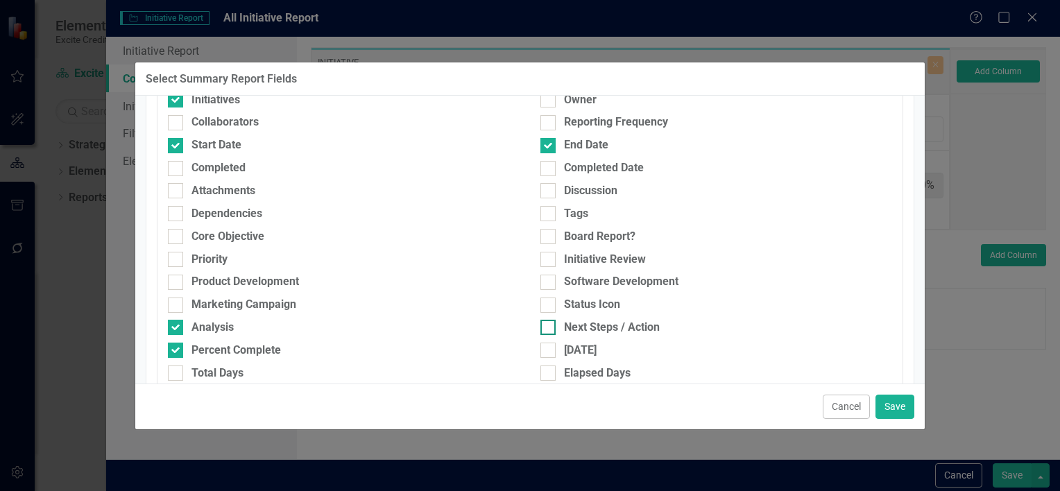
click at [550, 328] on input "Next Steps / Action" at bounding box center [545, 324] width 9 height 9
checkbox input "true"
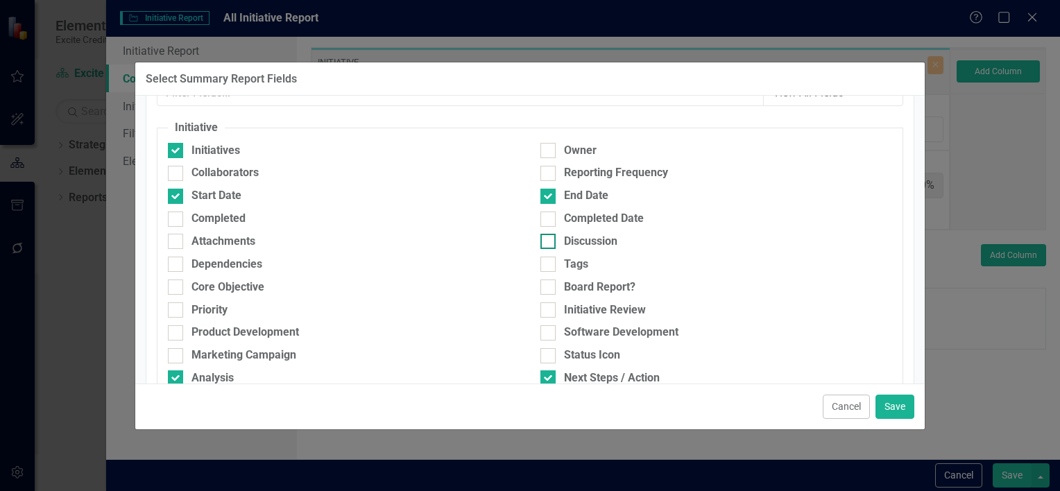
scroll to position [69, 0]
click at [564, 155] on div "Owner" at bounding box center [580, 150] width 33 height 16
click at [550, 151] on input "Owner" at bounding box center [545, 146] width 9 height 9
checkbox input "true"
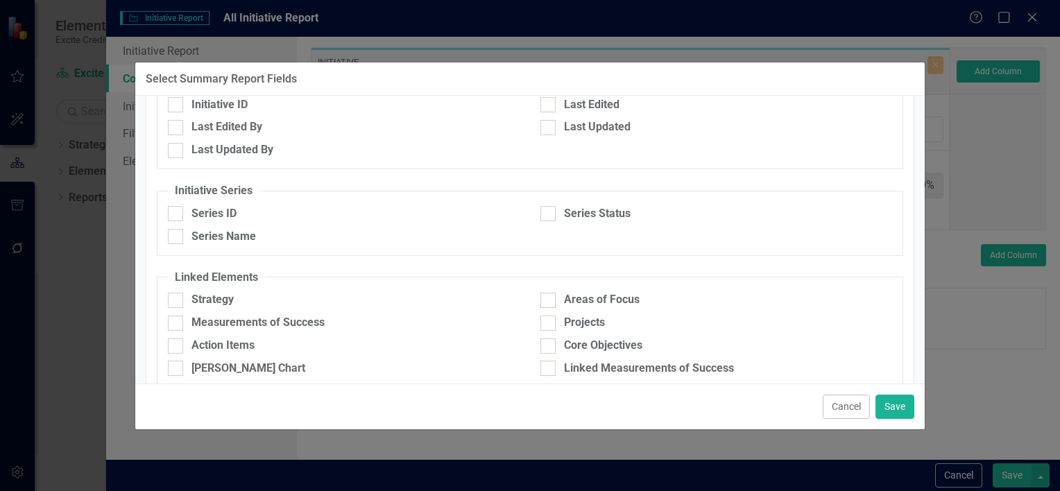
scroll to position [663, 0]
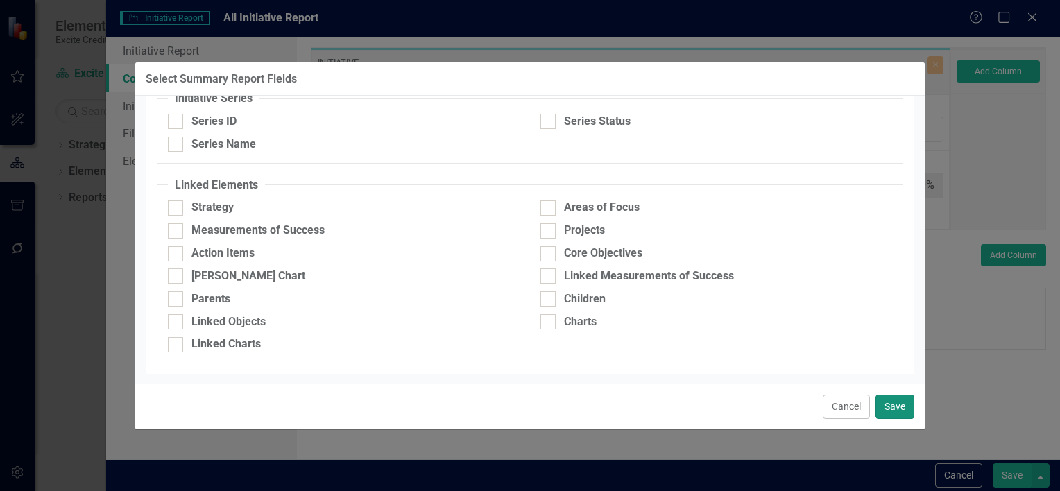
click at [890, 405] on button "Save" at bounding box center [895, 407] width 39 height 24
type input "14%"
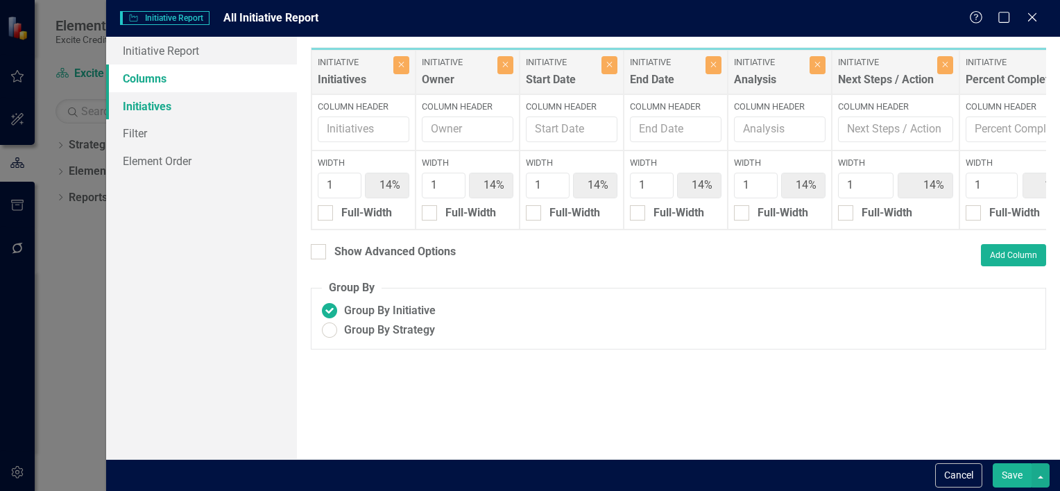
click at [170, 98] on link "Initiatives" at bounding box center [201, 106] width 191 height 28
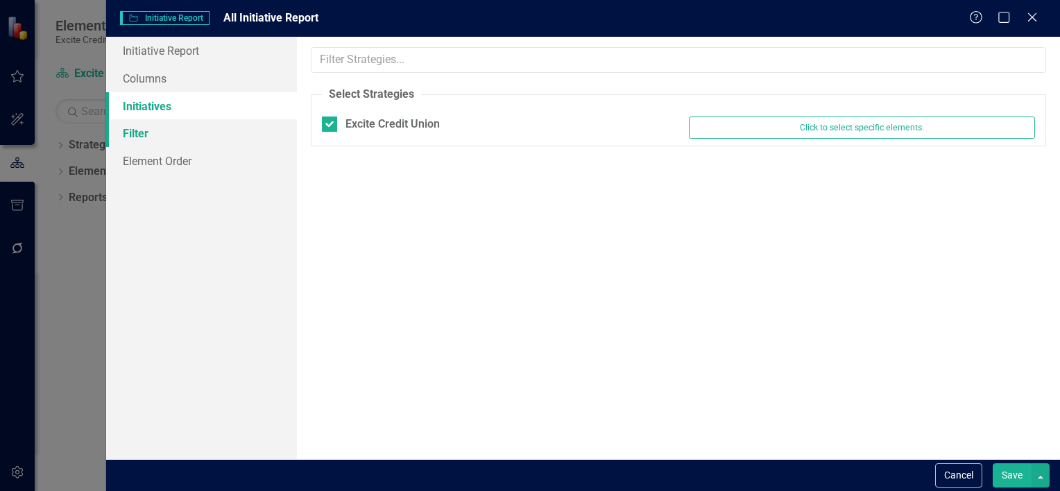
click at [136, 126] on link "Filter" at bounding box center [201, 133] width 191 height 28
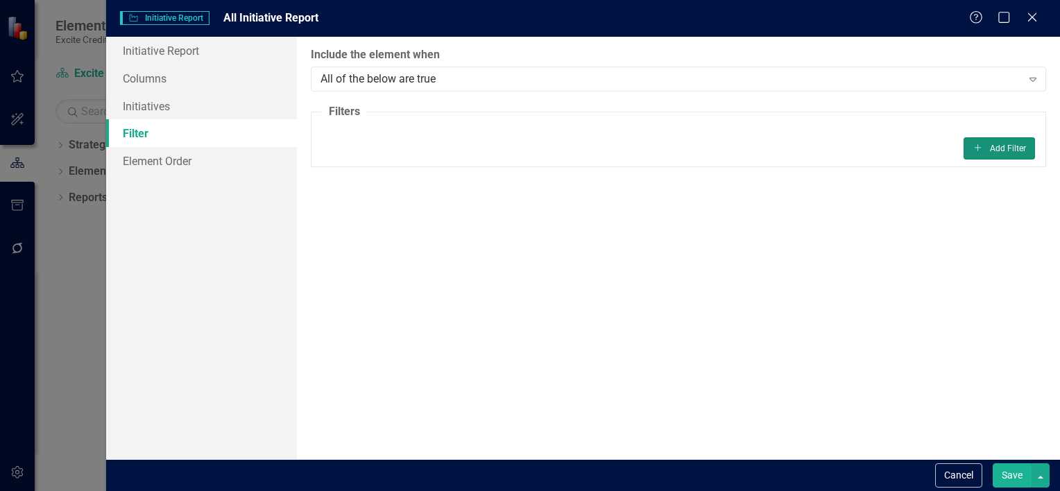
click at [1007, 158] on button "Add Add Filter" at bounding box center [999, 148] width 71 height 22
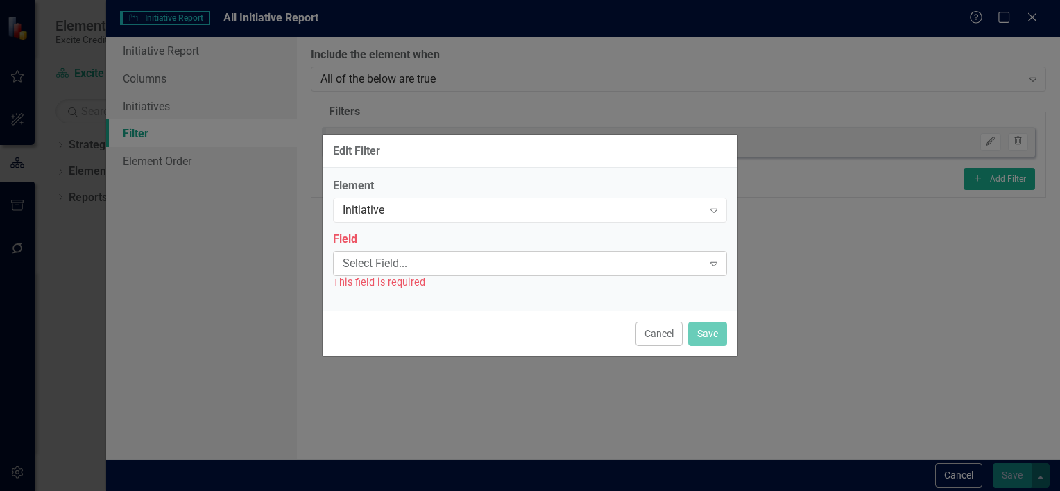
click at [507, 255] on div "Select Field..." at bounding box center [523, 263] width 360 height 16
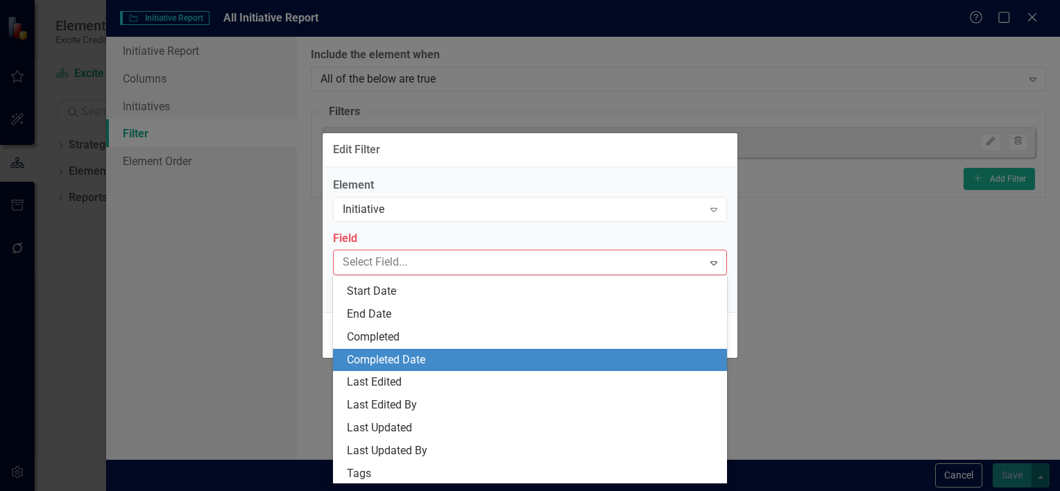
scroll to position [135, 0]
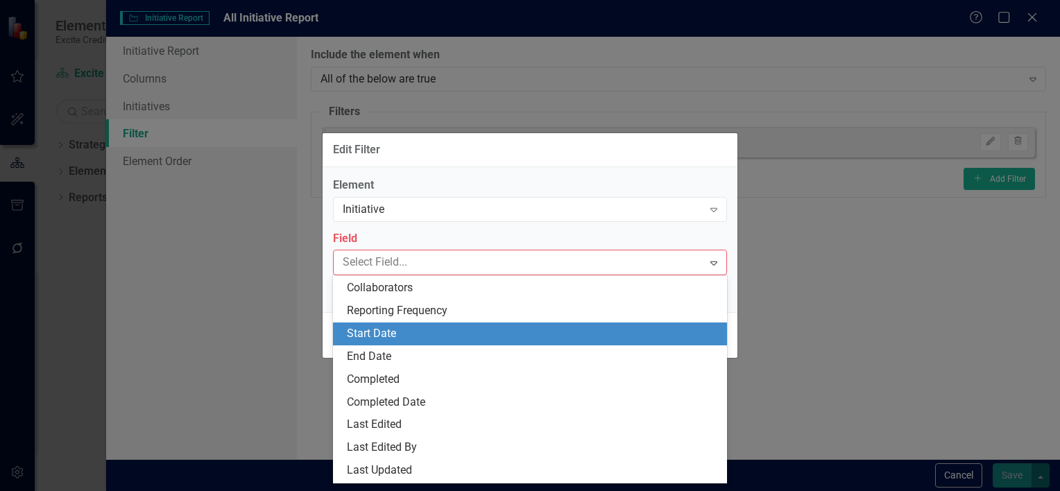
click at [494, 332] on div "Start Date" at bounding box center [533, 334] width 372 height 16
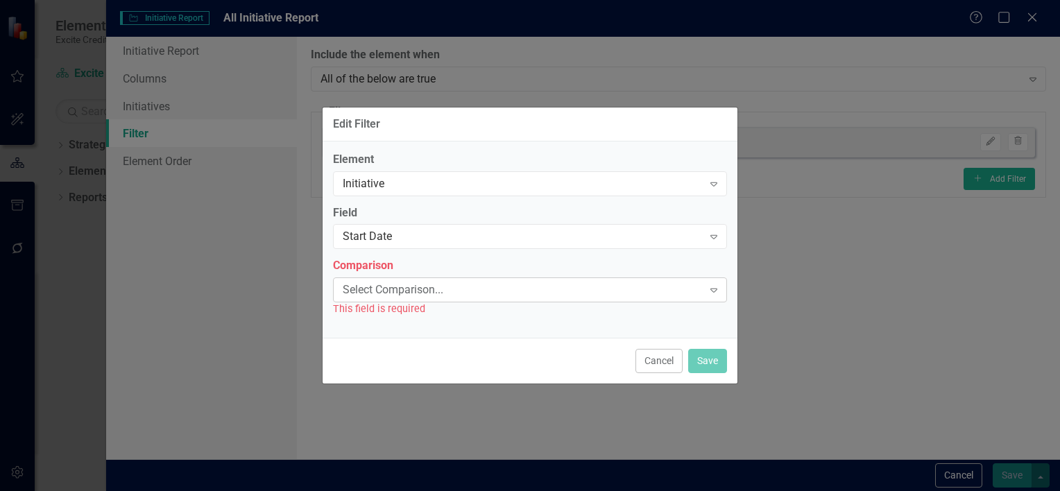
click at [464, 287] on div "Select Comparison..." at bounding box center [523, 290] width 360 height 16
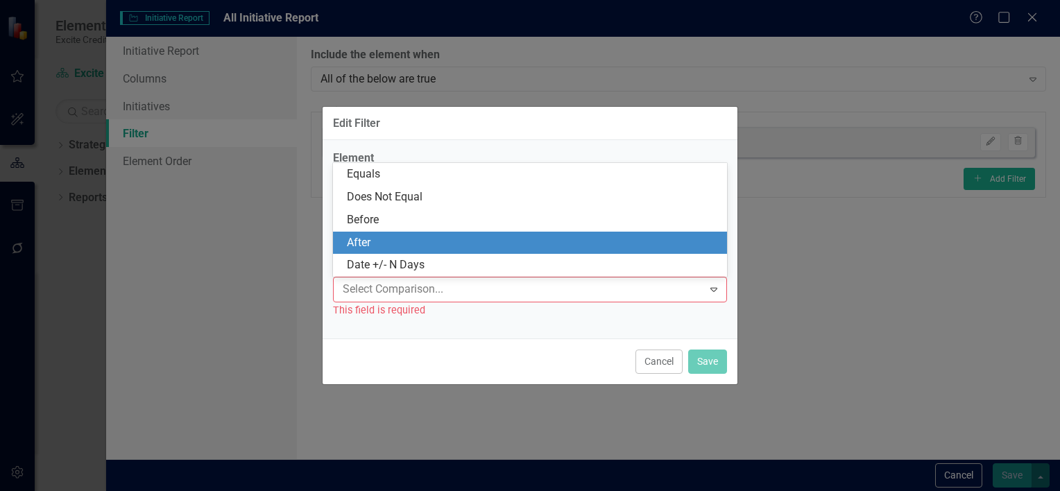
click at [458, 241] on div "After" at bounding box center [533, 243] width 372 height 16
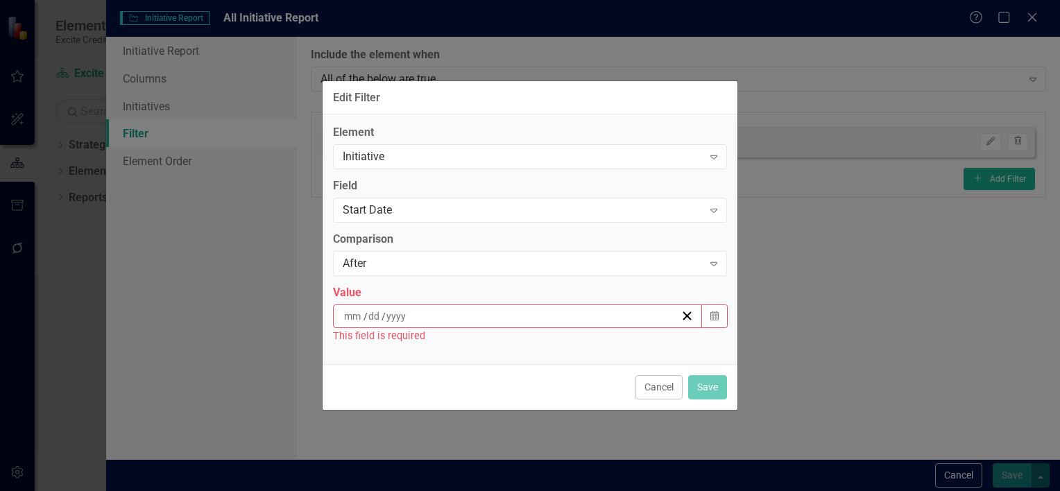
click at [439, 317] on div "/ /" at bounding box center [511, 317] width 339 height 14
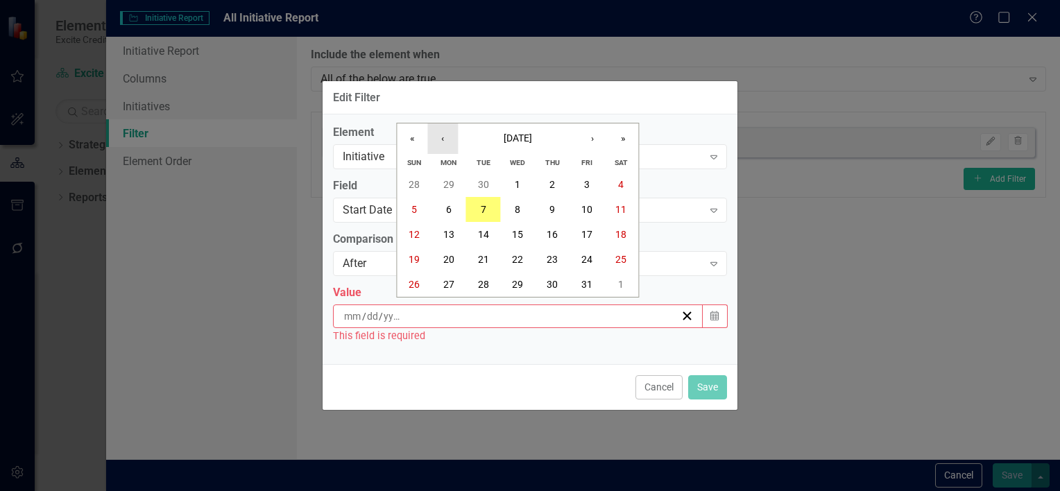
click at [444, 149] on button "‹" at bounding box center [442, 139] width 31 height 31
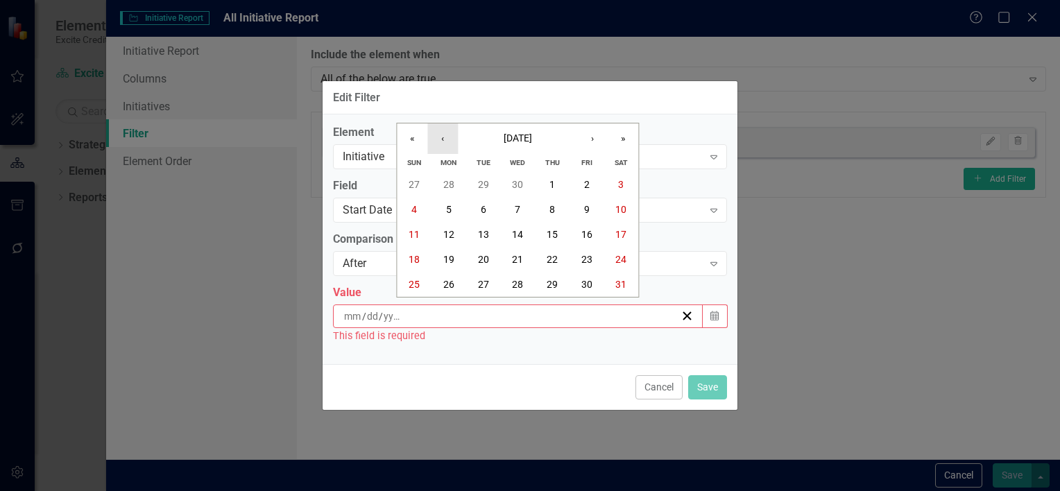
click at [444, 149] on button "‹" at bounding box center [442, 139] width 31 height 31
click at [485, 180] on abbr "31" at bounding box center [483, 184] width 11 height 11
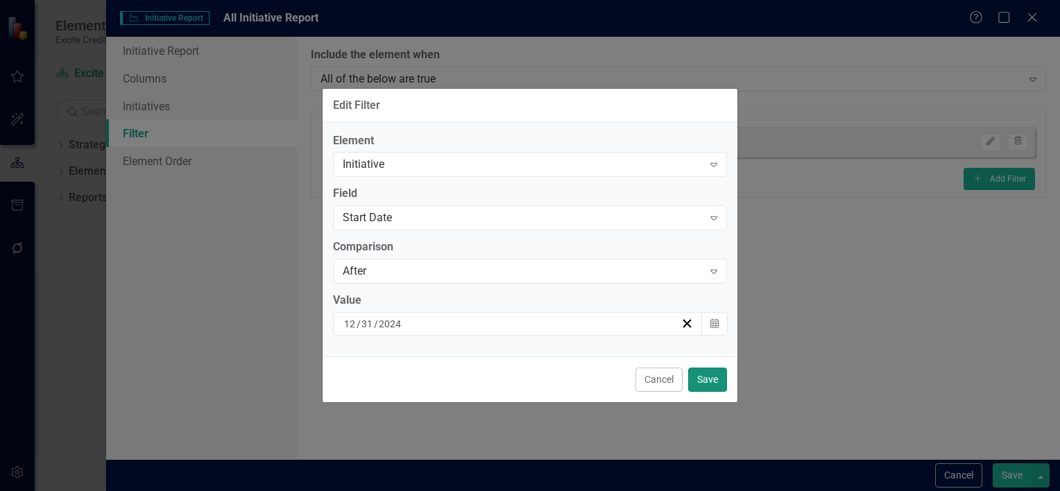
click at [702, 376] on button "Save" at bounding box center [707, 380] width 39 height 24
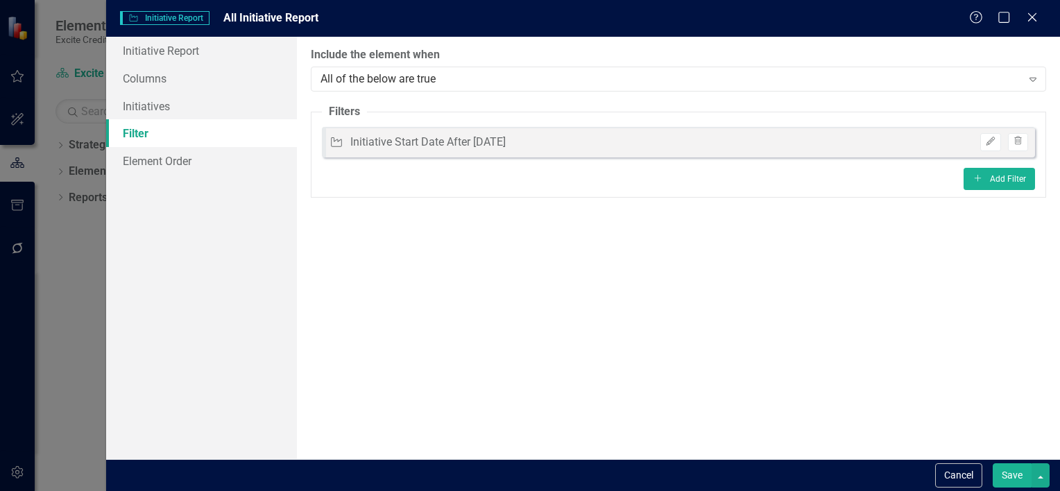
click at [1008, 473] on button "Save" at bounding box center [1012, 476] width 39 height 24
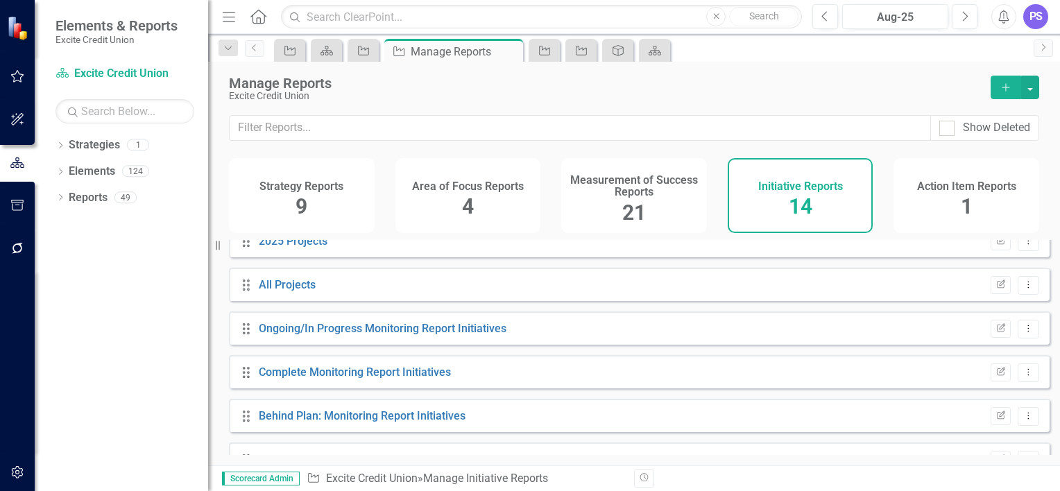
scroll to position [397, 0]
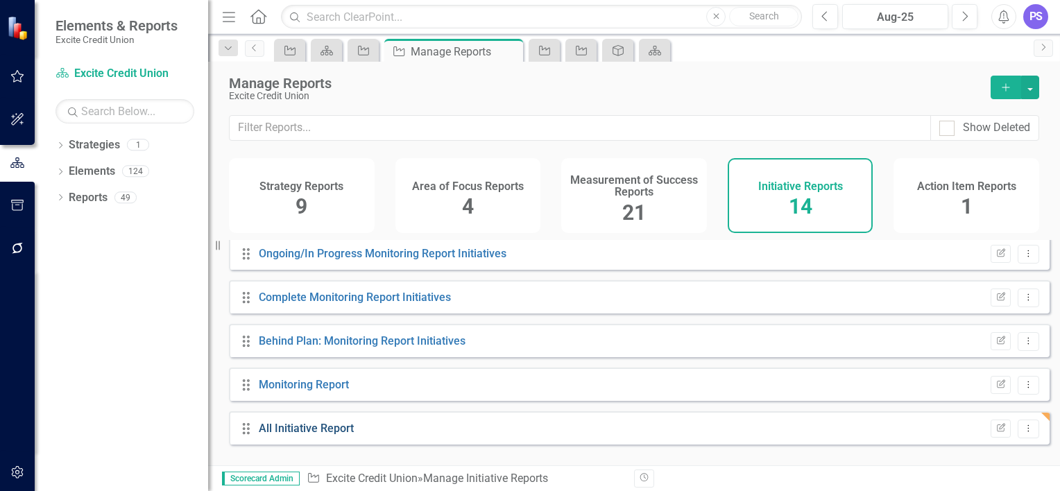
click at [297, 435] on link "All Initiative Report" at bounding box center [306, 428] width 95 height 13
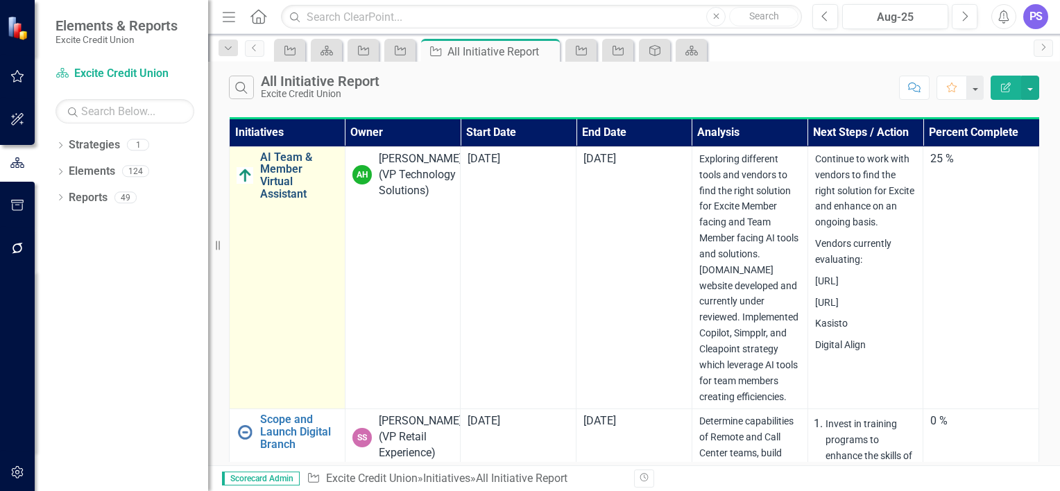
click at [280, 167] on link "AI Team & Member Virtual Assistant" at bounding box center [299, 175] width 78 height 49
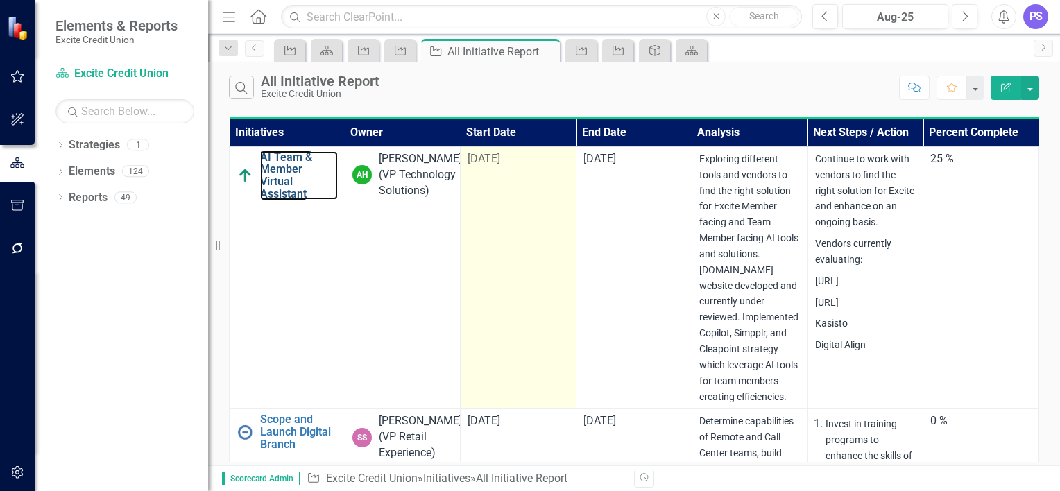
scroll to position [0, 6]
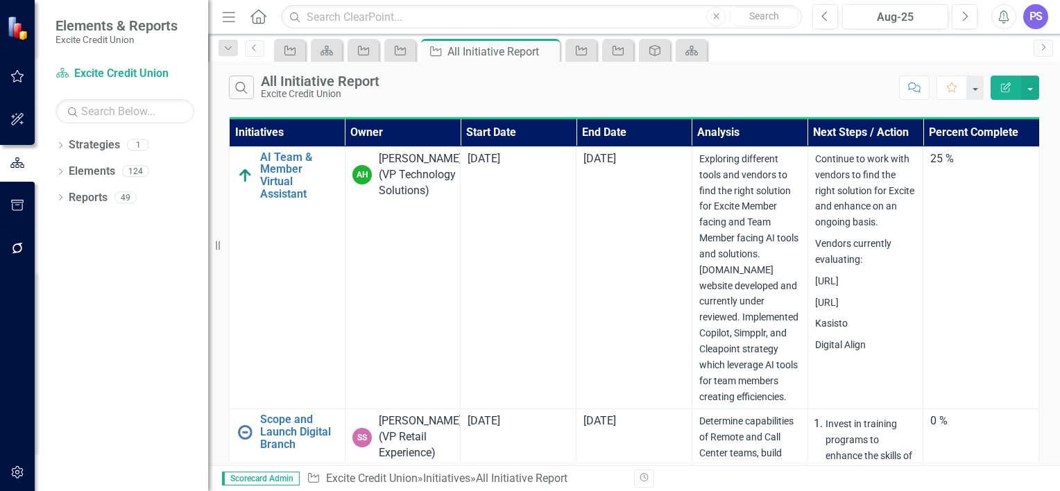
click at [1008, 87] on icon "Edit Report" at bounding box center [1006, 88] width 12 height 10
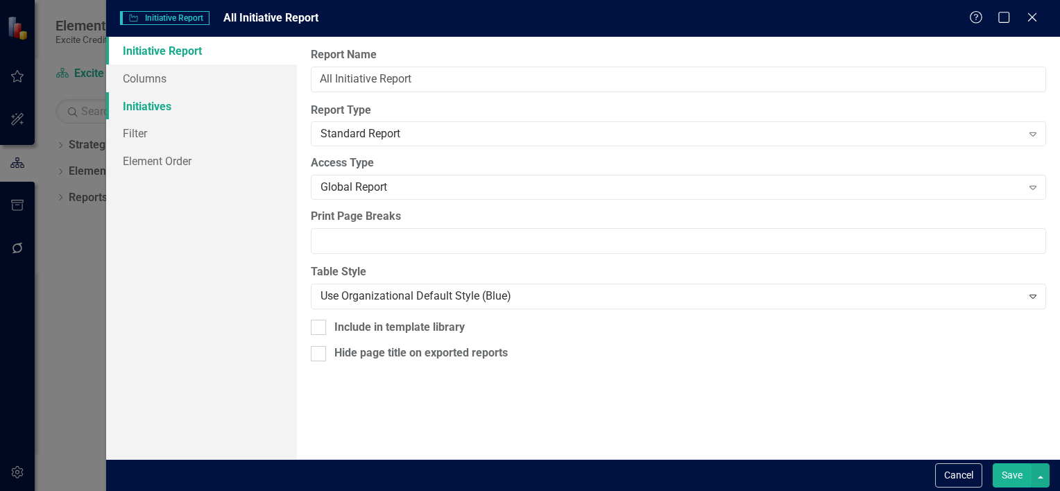
click at [132, 117] on link "Initiatives" at bounding box center [201, 106] width 191 height 28
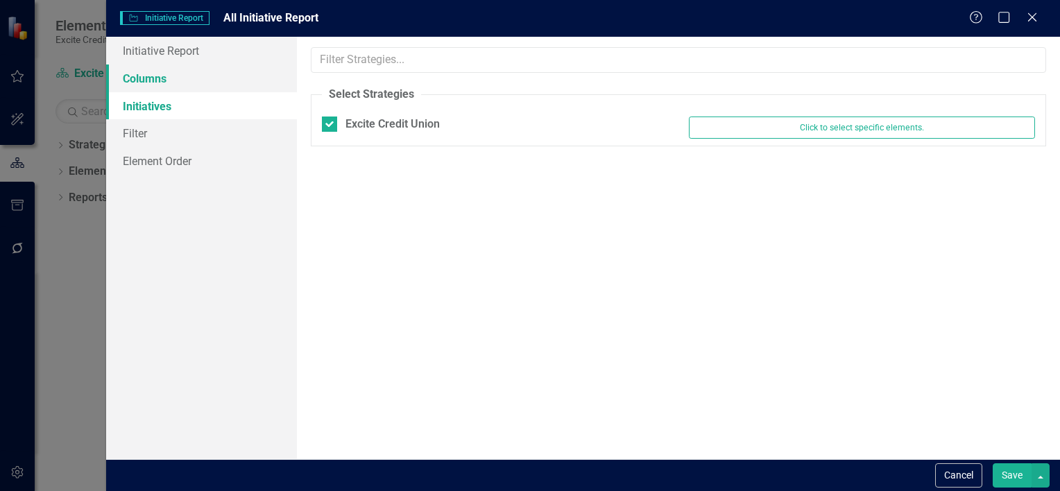
click at [145, 69] on link "Columns" at bounding box center [201, 79] width 191 height 28
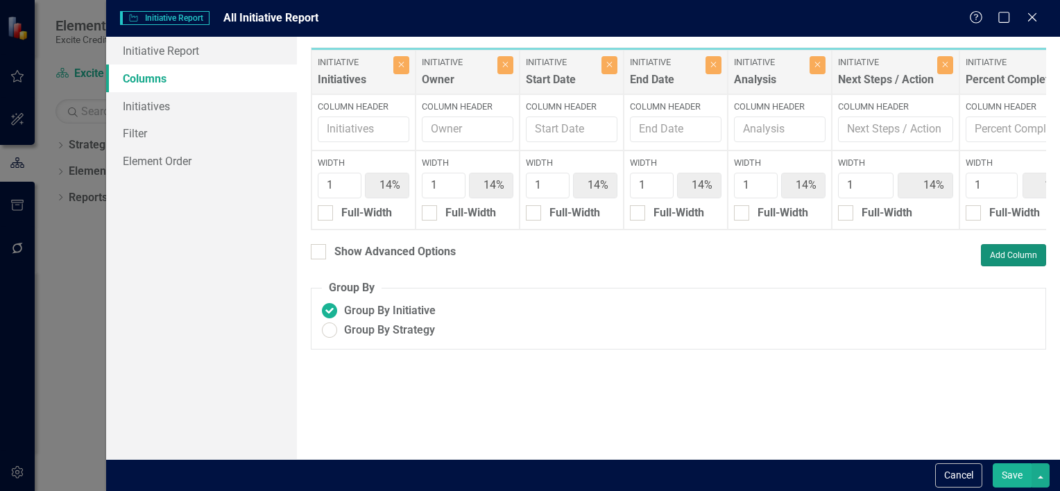
click at [1010, 257] on button "Add Column" at bounding box center [1013, 255] width 65 height 22
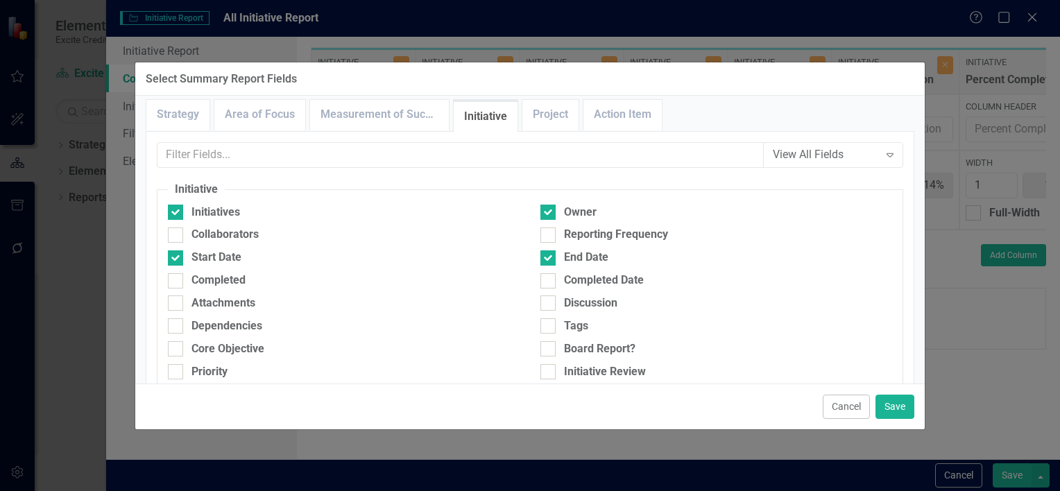
scroll to position [8, 0]
click at [547, 113] on link "Project" at bounding box center [551, 114] width 56 height 30
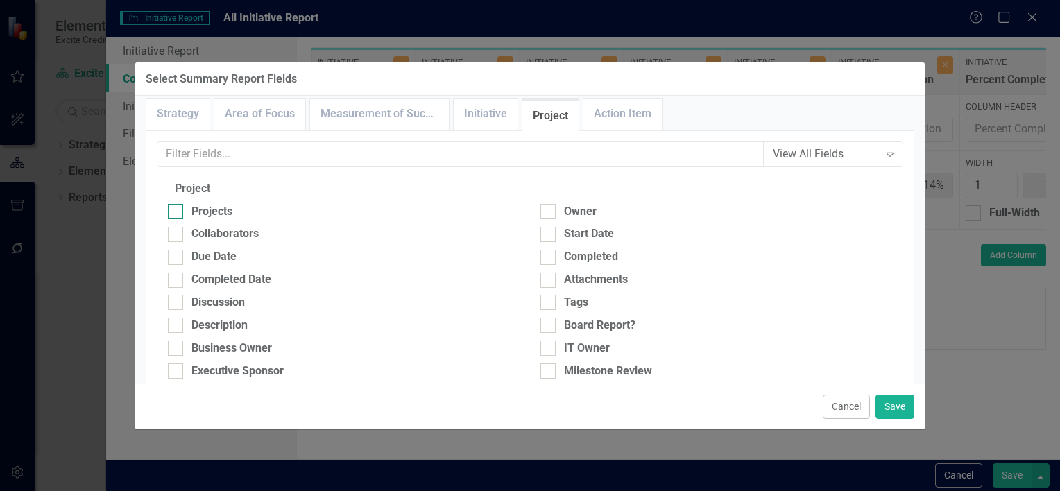
click at [210, 210] on div "Projects" at bounding box center [212, 212] width 41 height 16
click at [177, 210] on input "Projects" at bounding box center [172, 208] width 9 height 9
checkbox input "true"
click at [890, 395] on button "Save" at bounding box center [895, 407] width 39 height 24
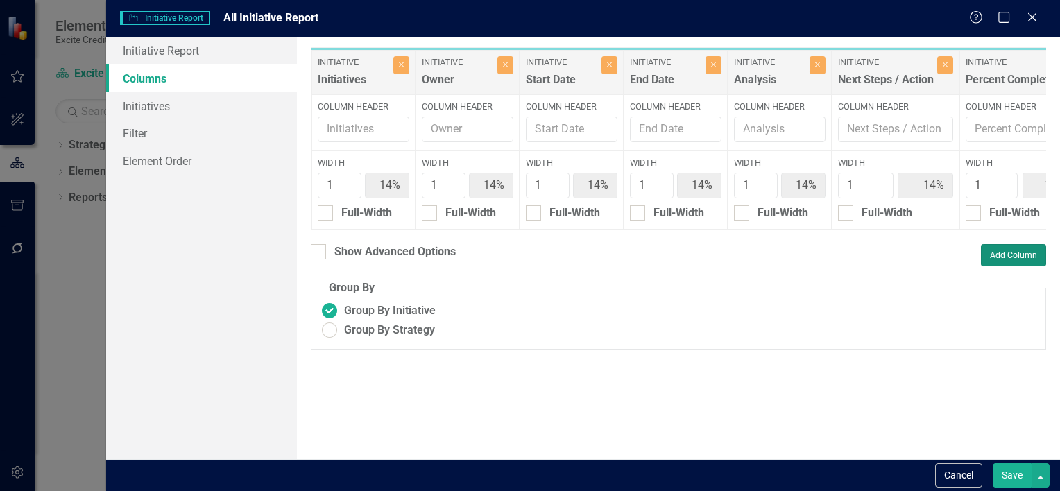
type input "13%"
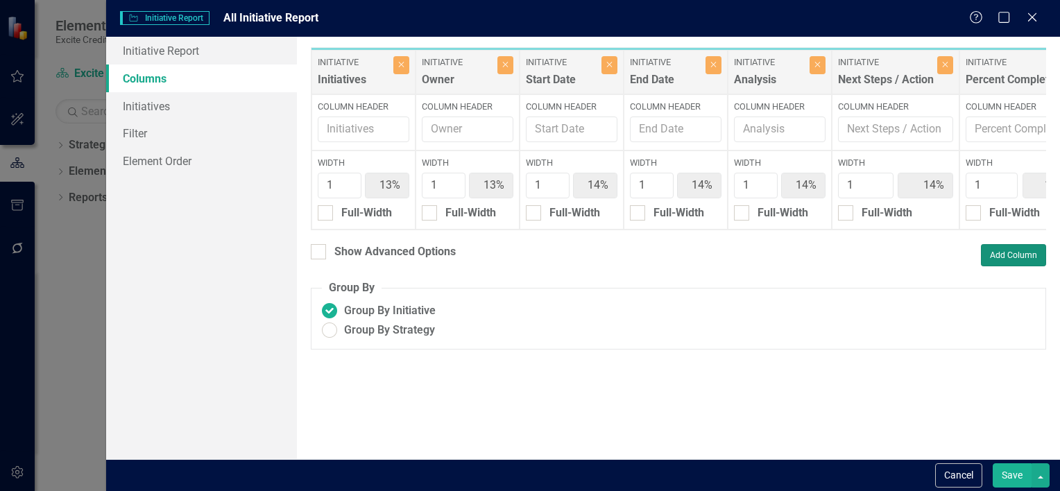
type input "13%"
click at [1019, 479] on button "Save" at bounding box center [1012, 476] width 39 height 24
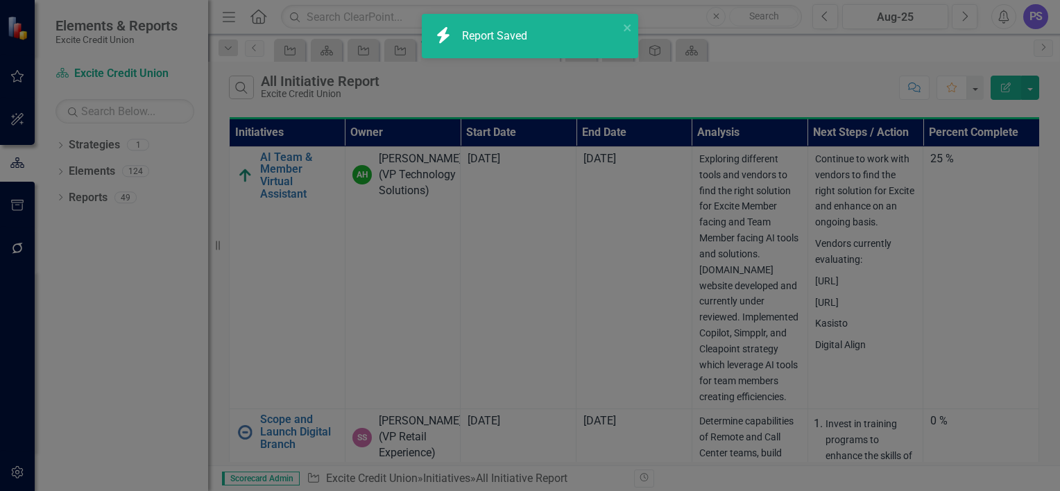
radio input "false"
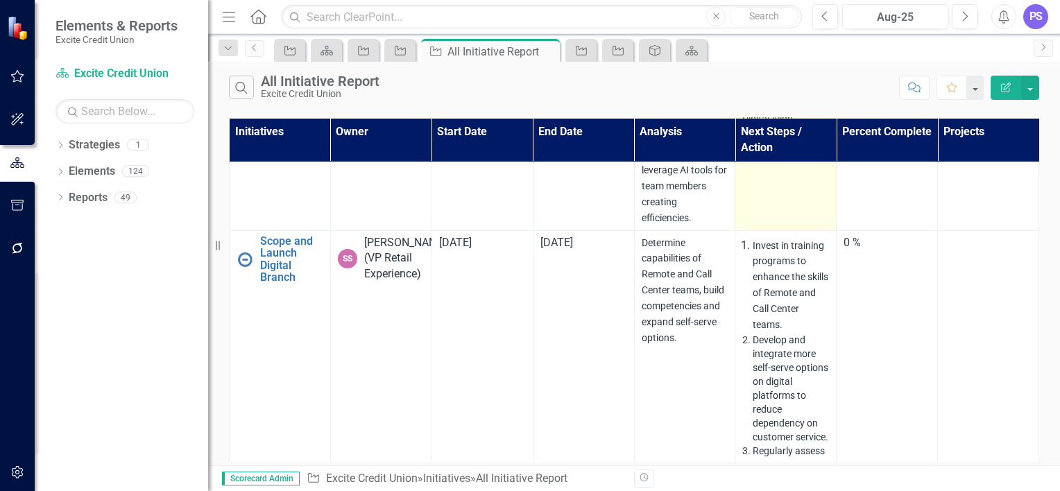
scroll to position [0, 5]
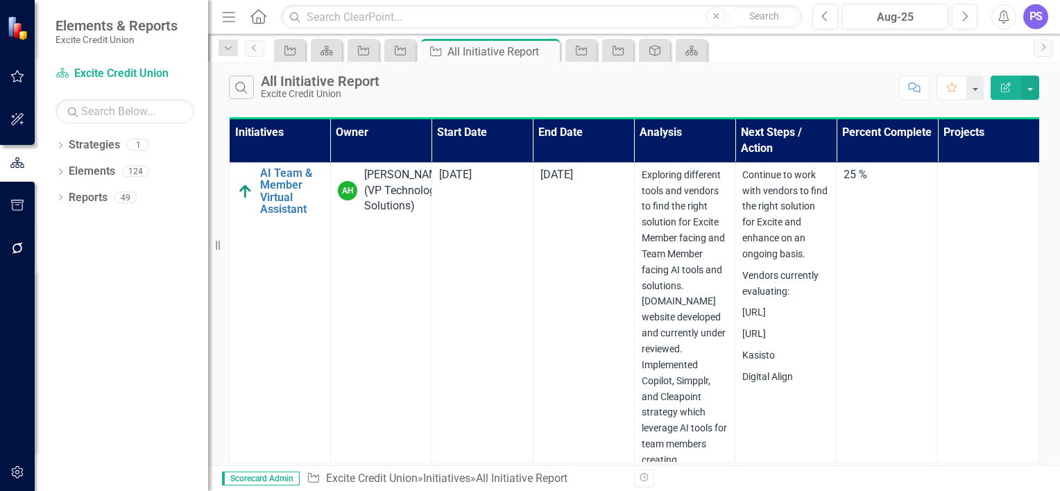
click at [1013, 84] on button "Edit Report" at bounding box center [1006, 88] width 31 height 24
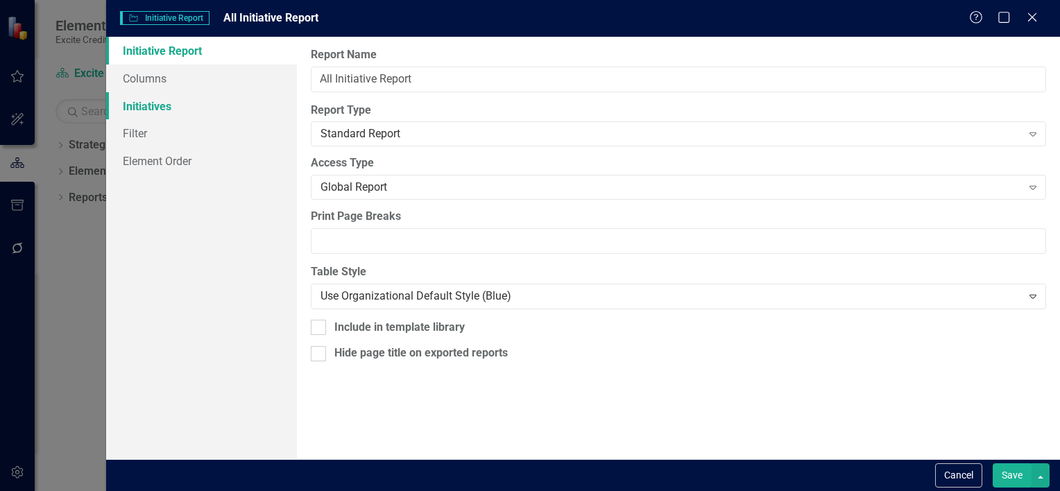
click at [144, 105] on link "Initiatives" at bounding box center [201, 106] width 191 height 28
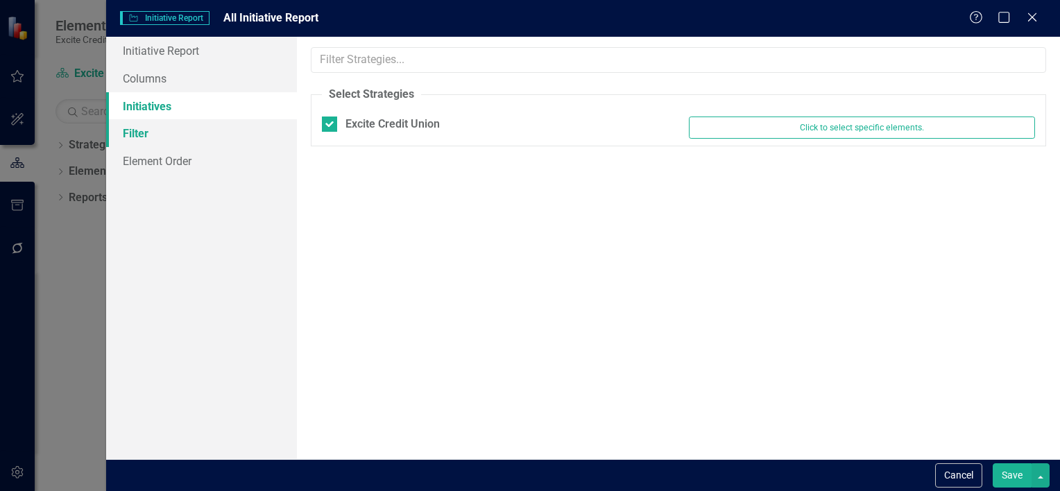
click at [135, 133] on link "Filter" at bounding box center [201, 133] width 191 height 28
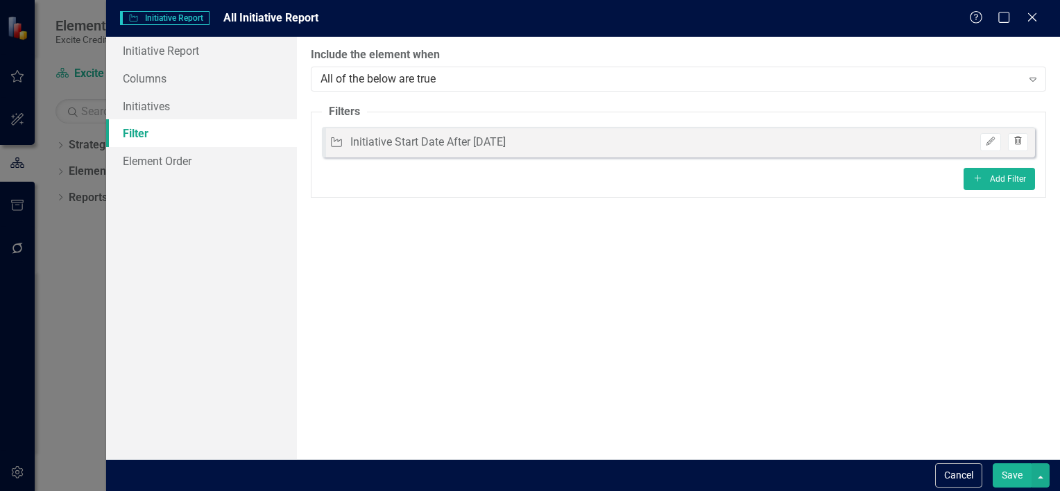
click at [1022, 145] on icon "Trash" at bounding box center [1018, 141] width 10 height 8
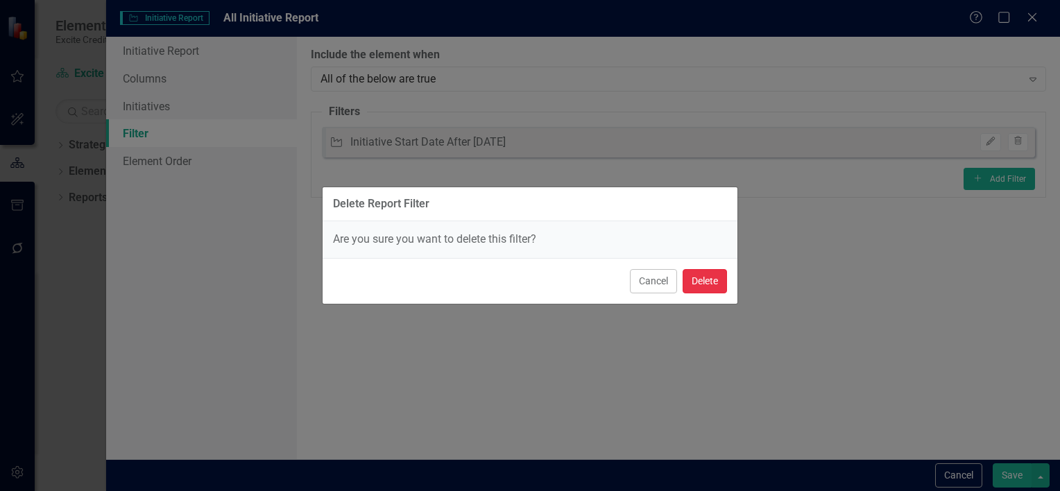
click at [703, 280] on button "Delete" at bounding box center [705, 281] width 44 height 24
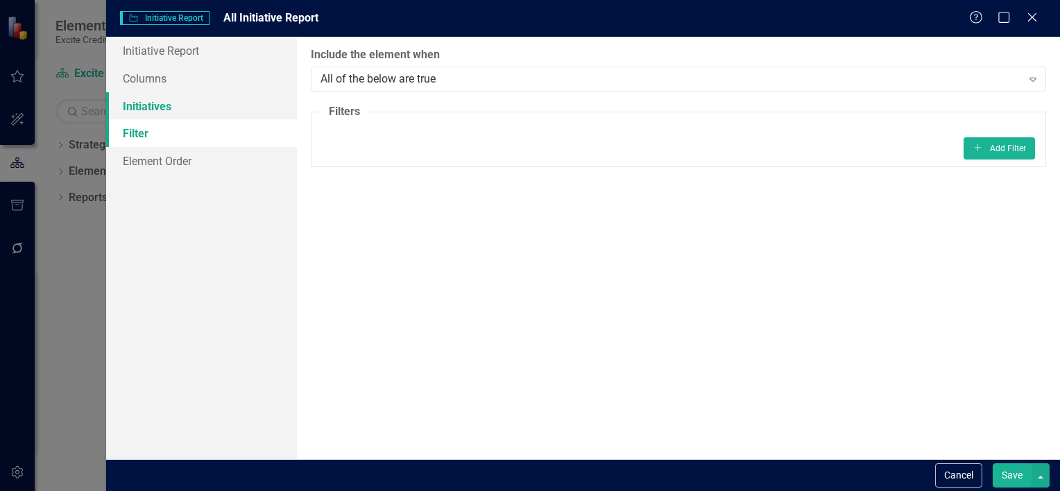
click at [164, 100] on link "Initiatives" at bounding box center [201, 106] width 191 height 28
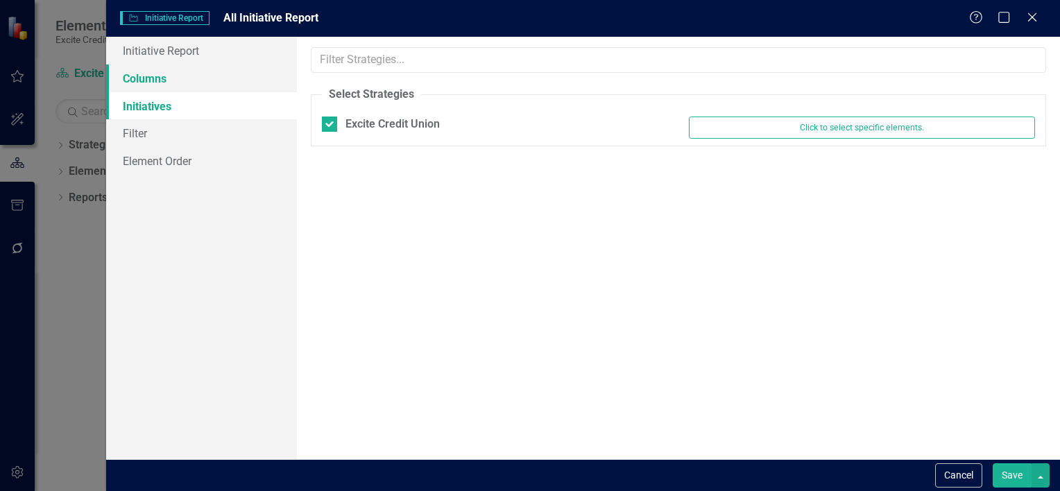
click at [170, 86] on link "Columns" at bounding box center [201, 79] width 191 height 28
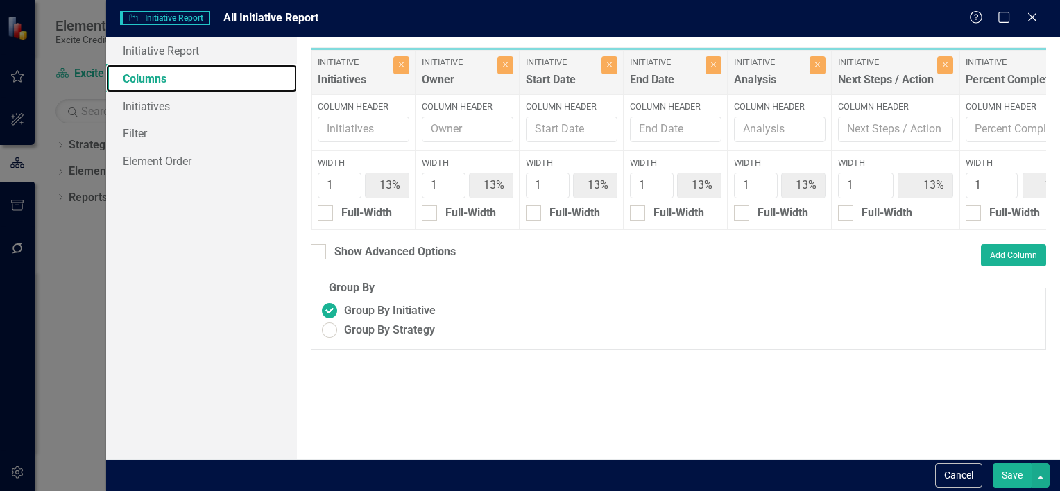
scroll to position [0, 234]
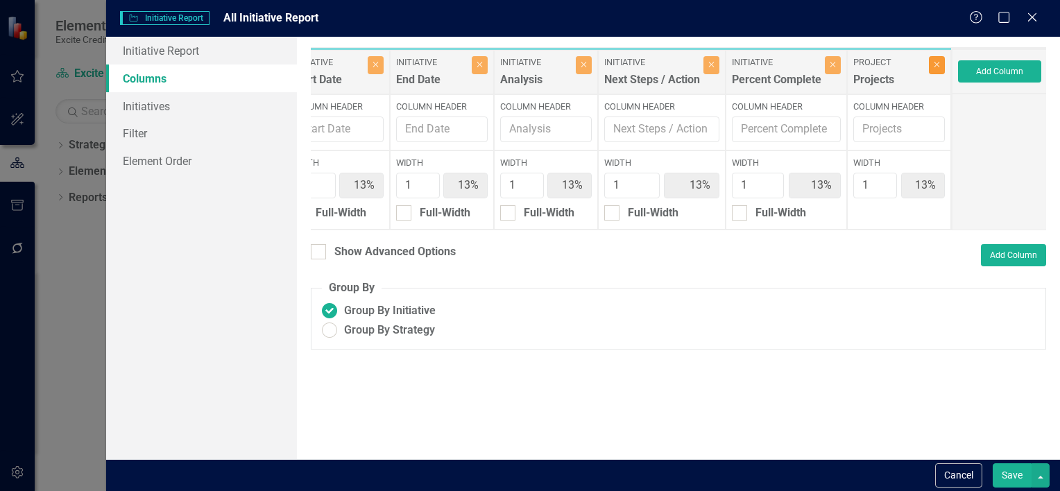
click at [937, 61] on icon "Close" at bounding box center [937, 64] width 6 height 8
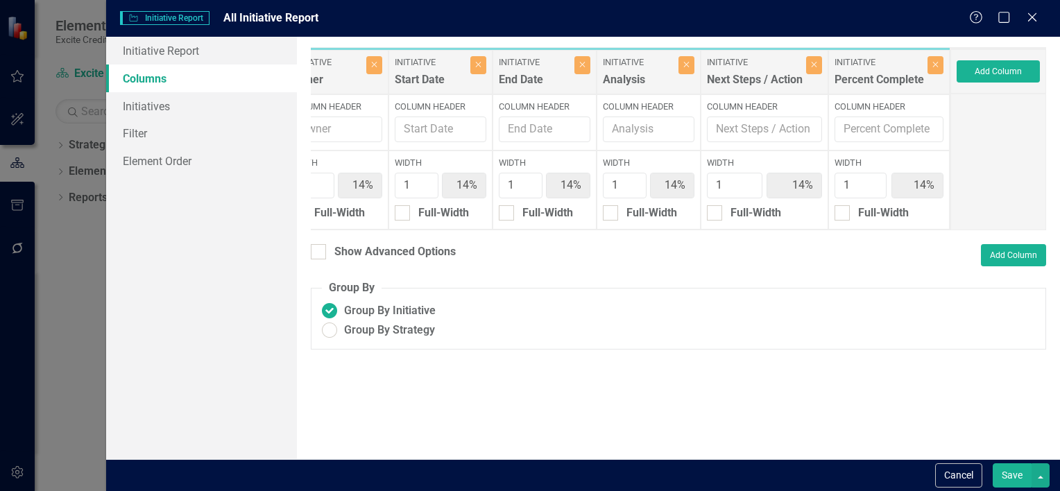
type input "14%"
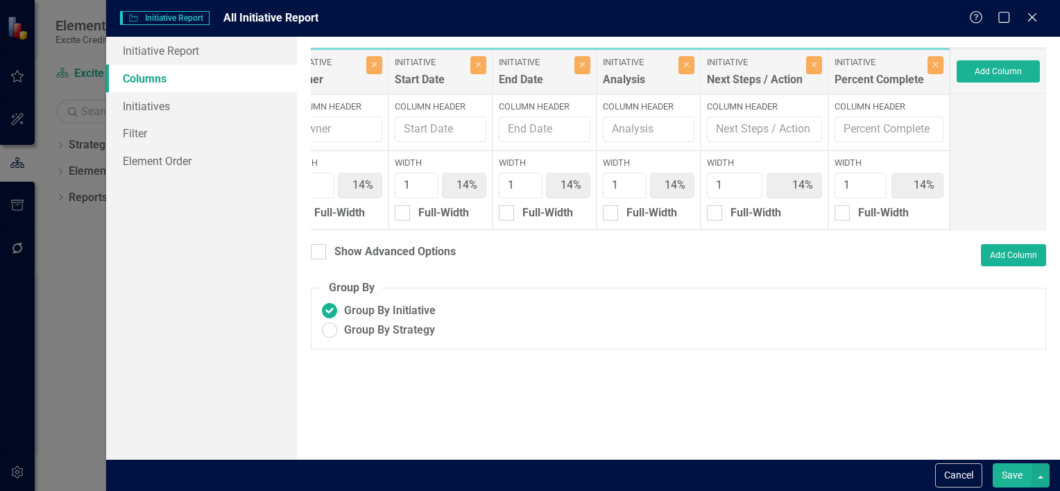
type input "14%"
click at [1010, 481] on button "Save" at bounding box center [1012, 476] width 39 height 24
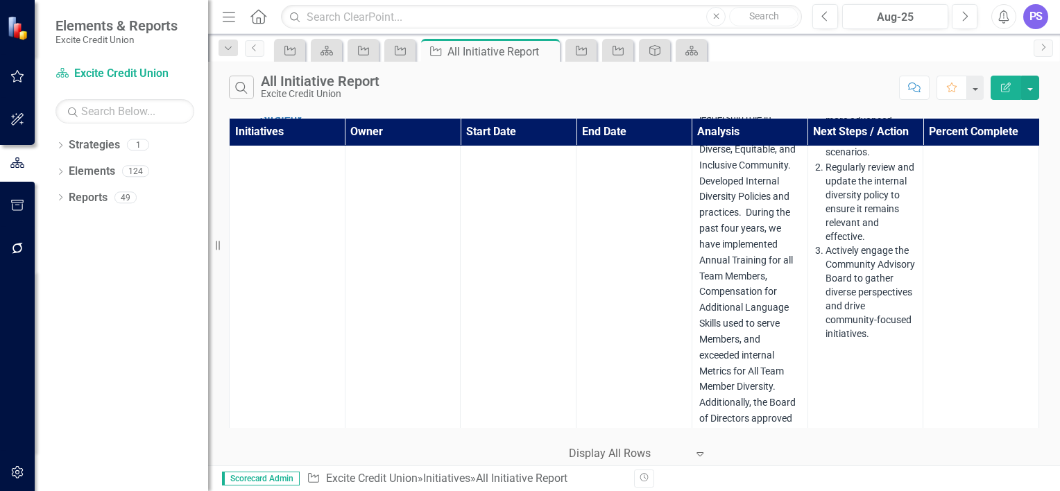
scroll to position [0, 1]
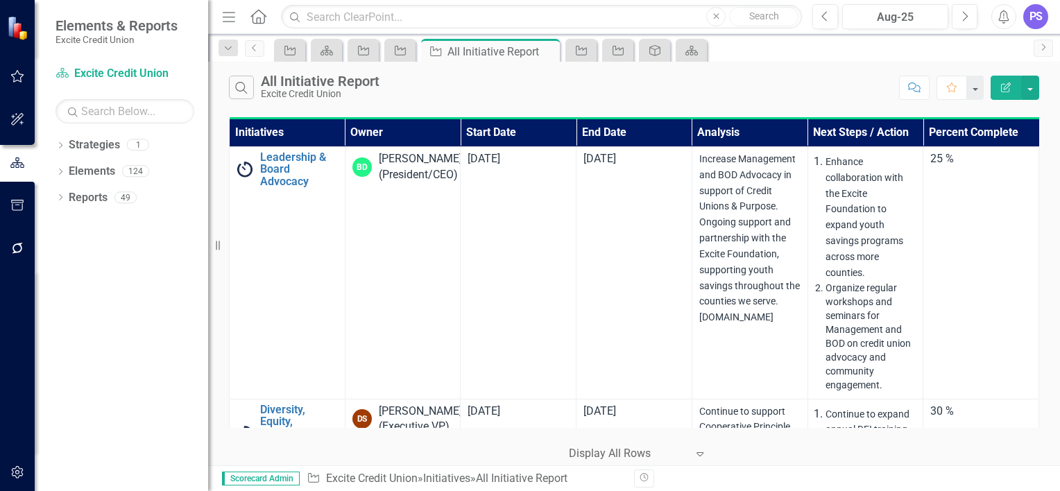
click at [1002, 84] on icon "button" at bounding box center [1006, 88] width 10 height 10
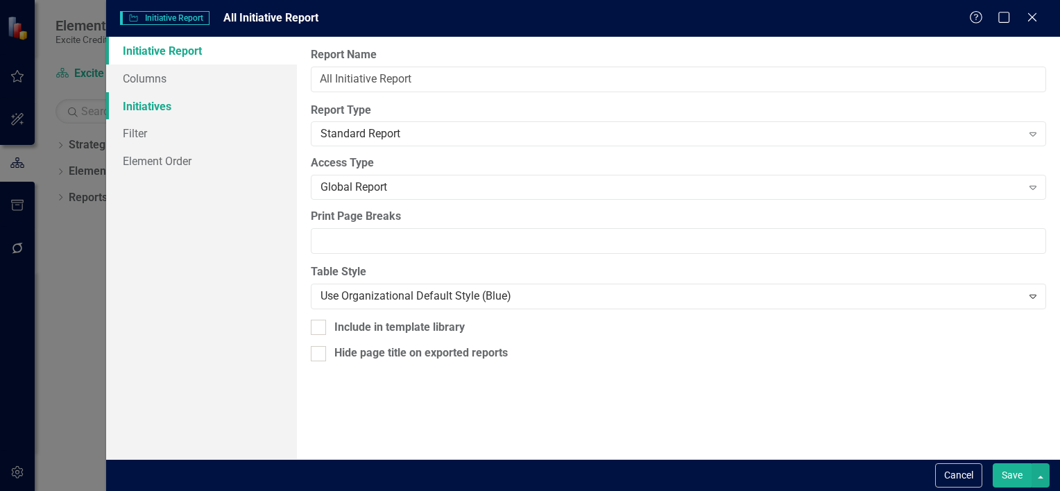
click at [142, 103] on link "Initiatives" at bounding box center [201, 106] width 191 height 28
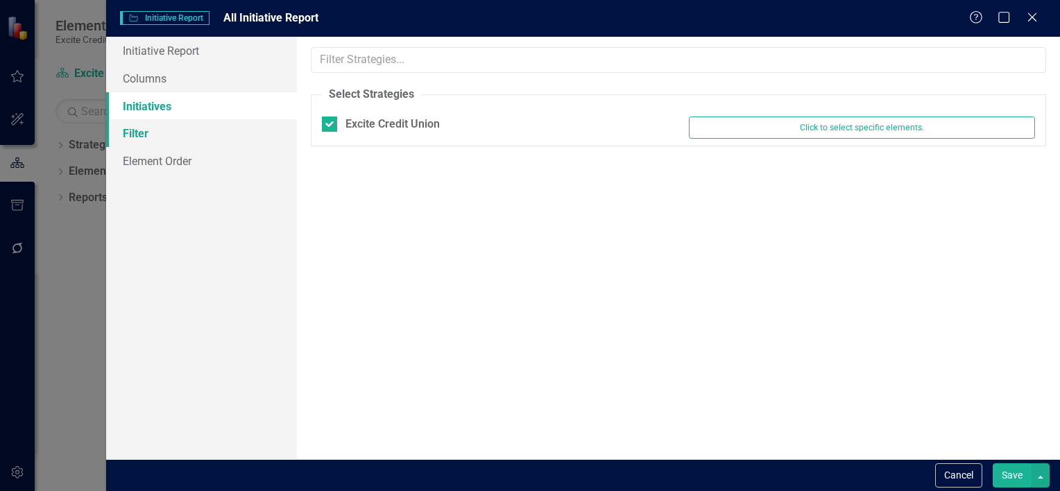
click at [145, 134] on link "Filter" at bounding box center [201, 133] width 191 height 28
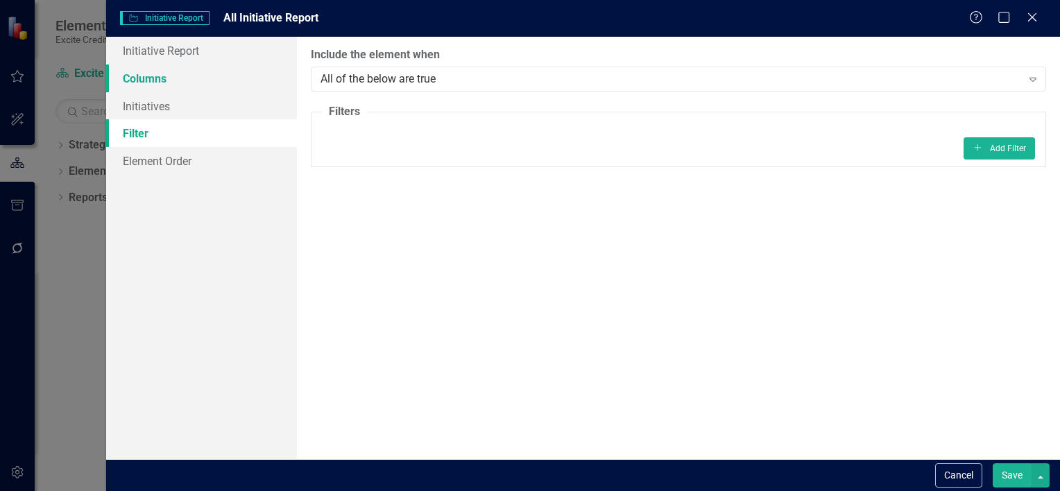
click at [150, 90] on link "Columns" at bounding box center [201, 79] width 191 height 28
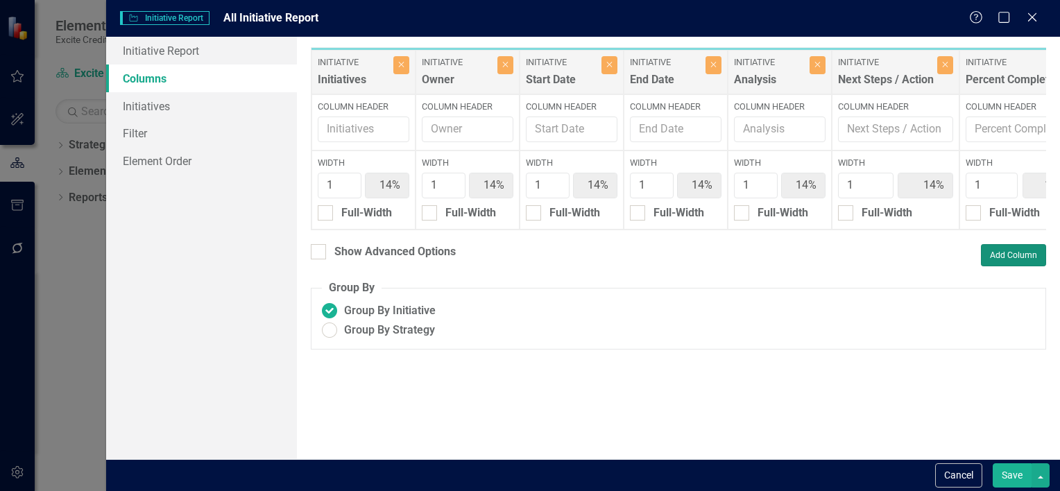
click at [1002, 262] on button "Add Column" at bounding box center [1013, 255] width 65 height 22
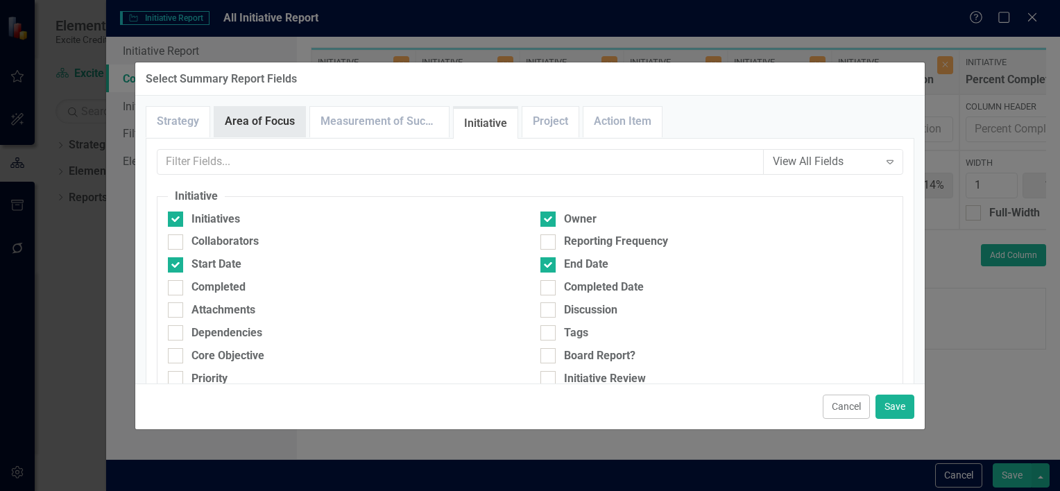
click at [261, 128] on link "Area of Focus" at bounding box center [259, 122] width 91 height 30
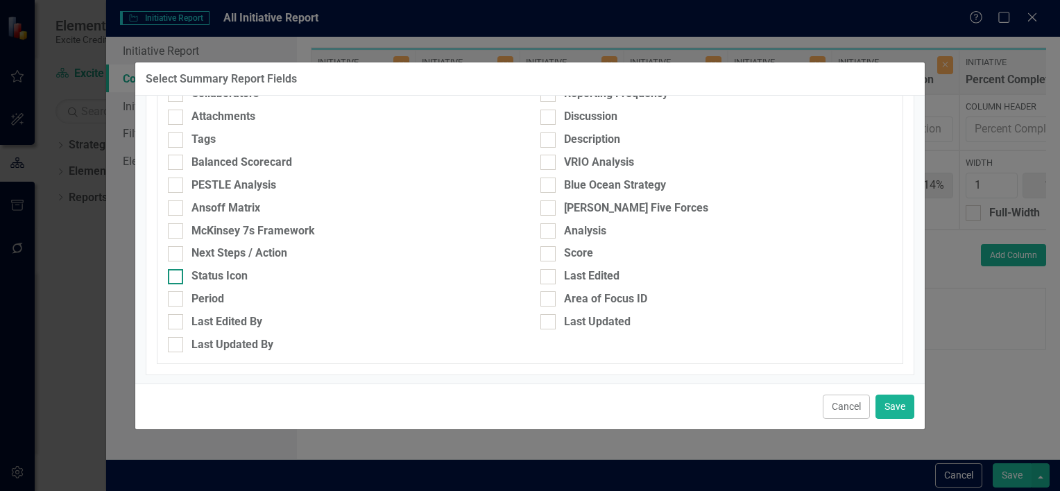
scroll to position [0, 0]
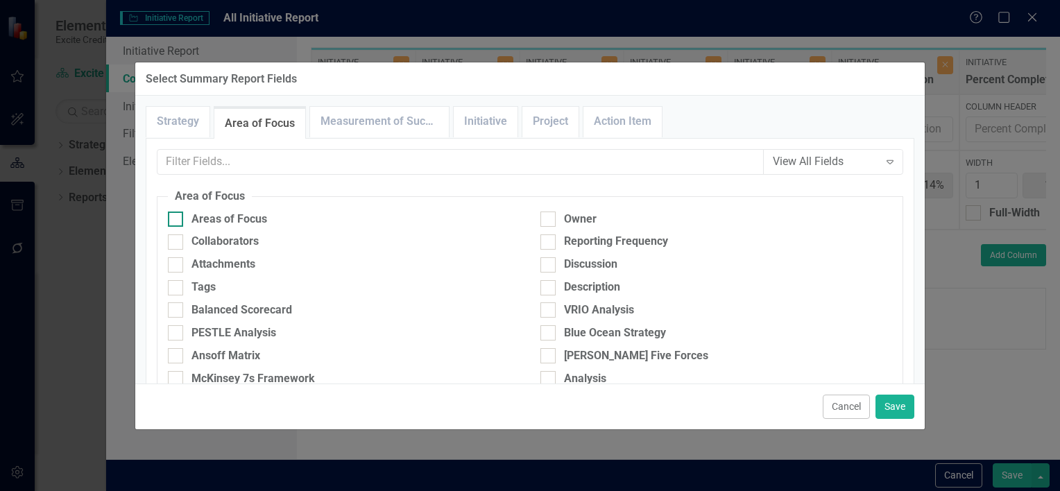
click at [228, 221] on div "Areas of Focus" at bounding box center [230, 220] width 76 height 16
click at [177, 221] on input "Areas of Focus" at bounding box center [172, 216] width 9 height 9
checkbox input "true"
click at [883, 407] on button "Save" at bounding box center [895, 407] width 39 height 24
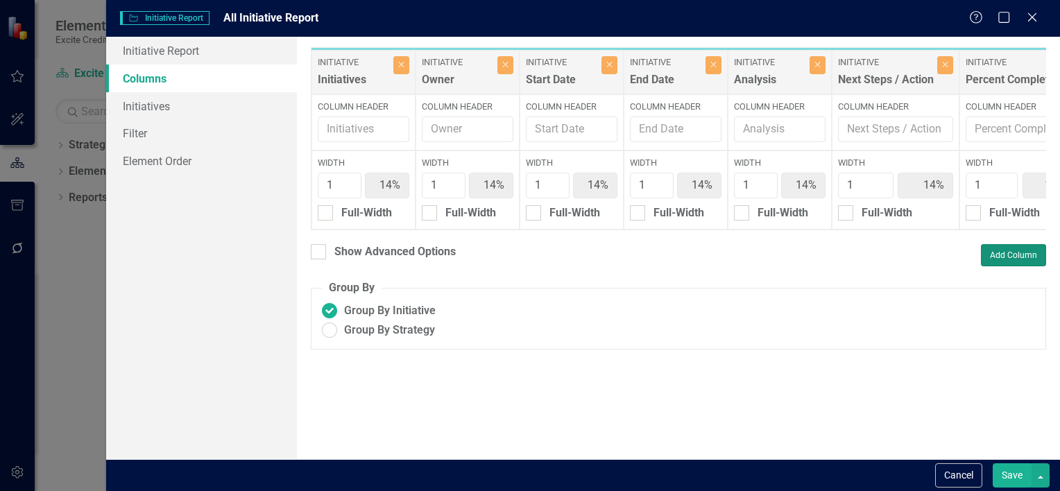
type input "13%"
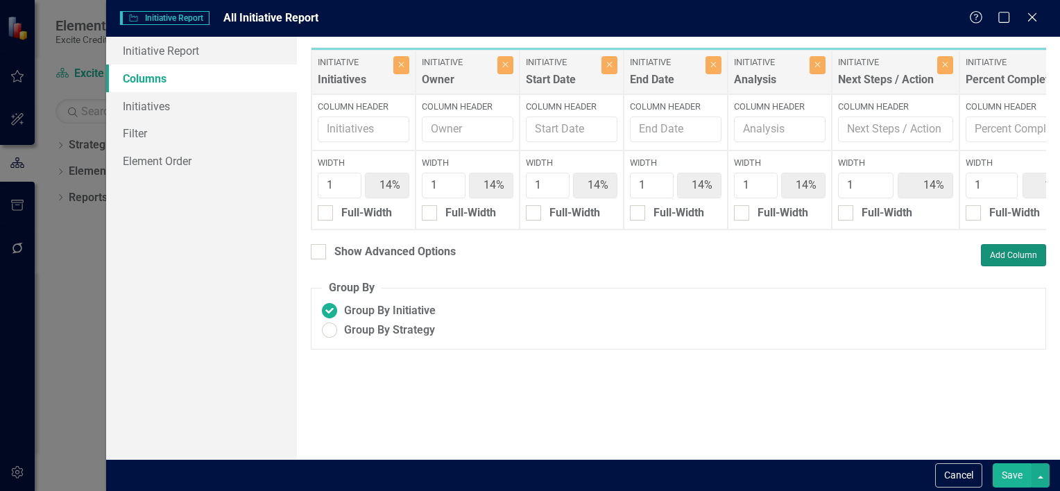
type input "13%"
click at [999, 466] on button "Save" at bounding box center [1012, 476] width 39 height 24
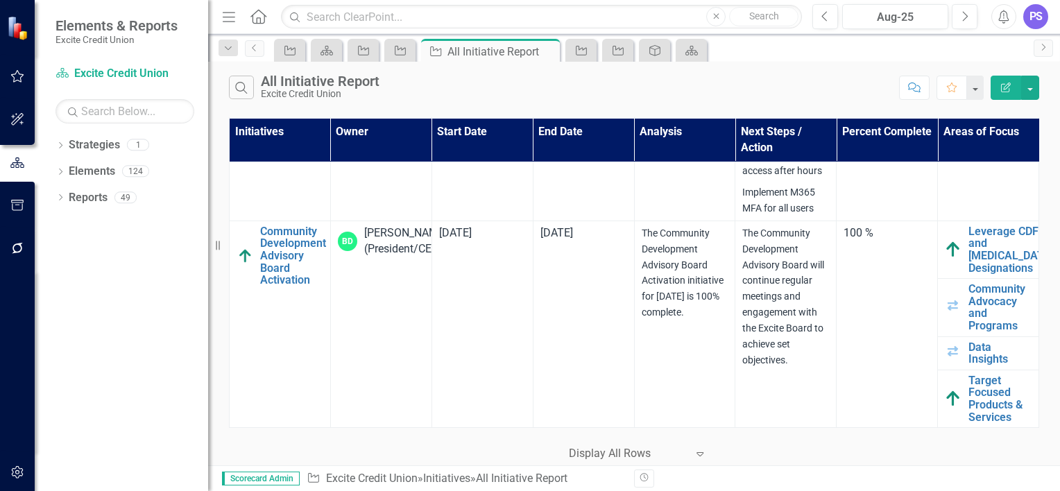
scroll to position [14877, 0]
click at [1029, 83] on button "button" at bounding box center [1031, 88] width 18 height 24
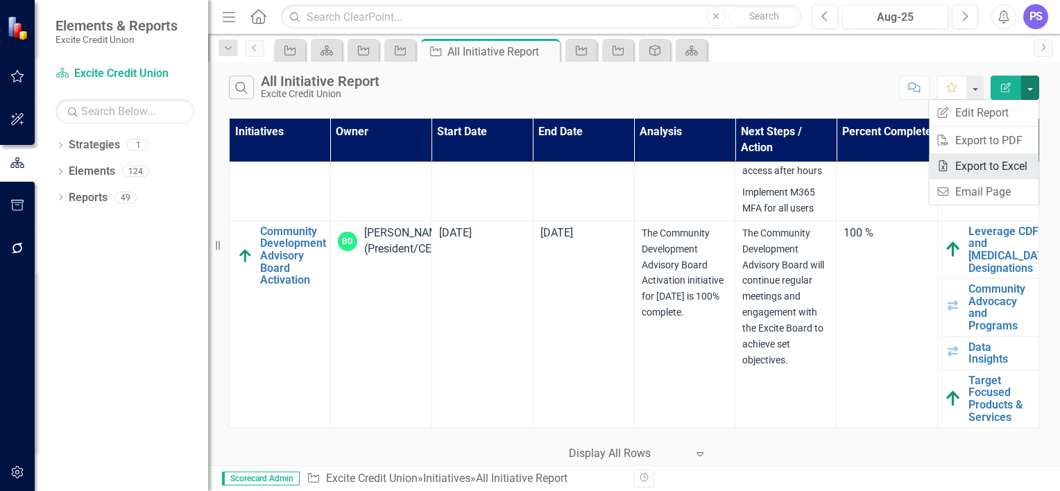
click at [1003, 164] on link "Excel Export to Excel" at bounding box center [984, 166] width 110 height 26
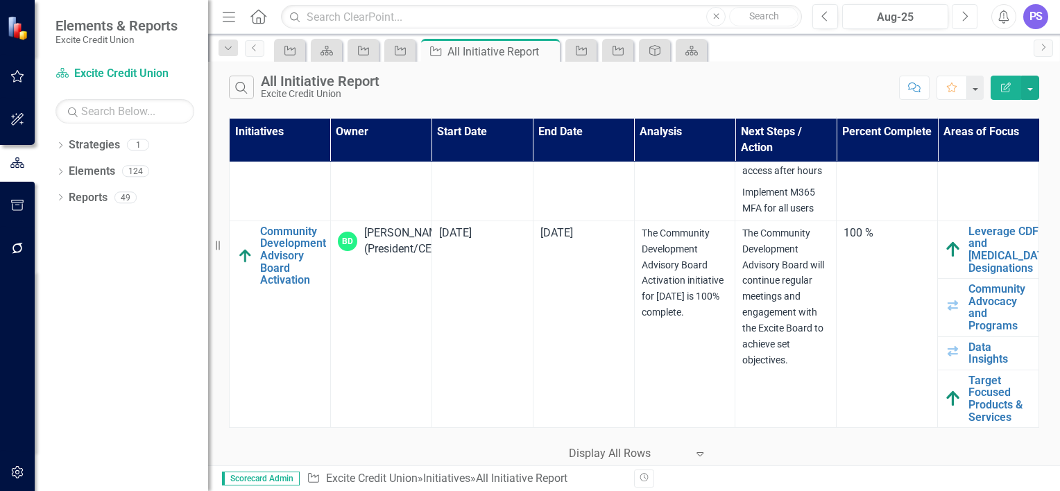
click at [967, 17] on icon "Next" at bounding box center [965, 16] width 8 height 12
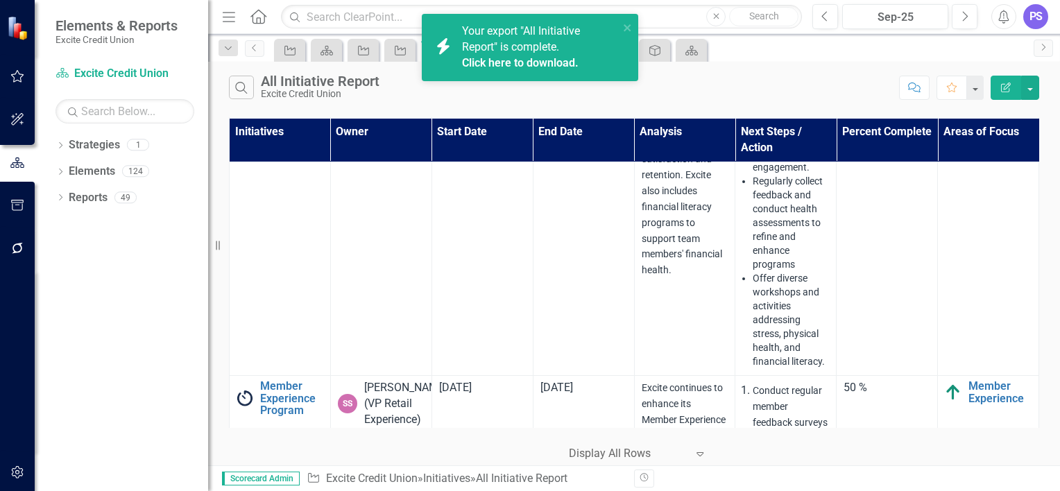
scroll to position [3941, 0]
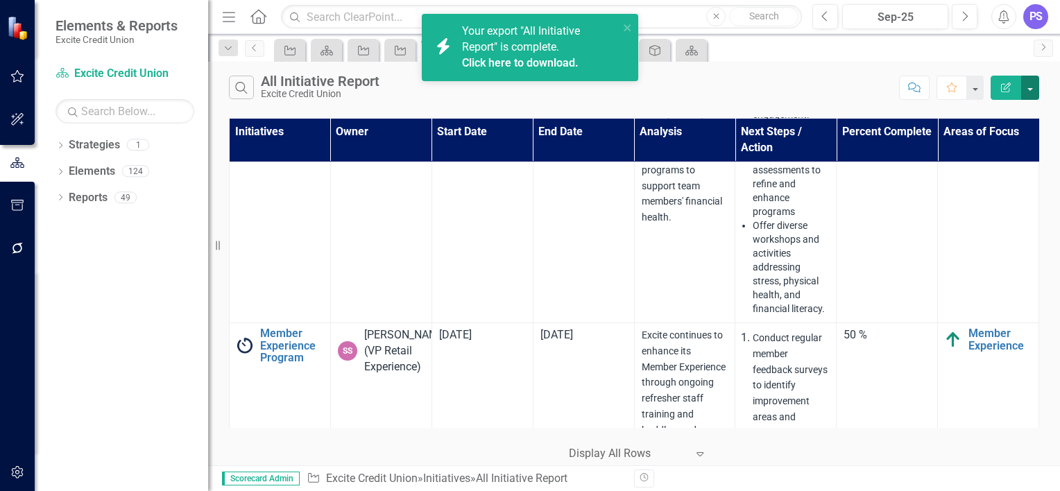
click at [1031, 79] on button "button" at bounding box center [1031, 88] width 18 height 24
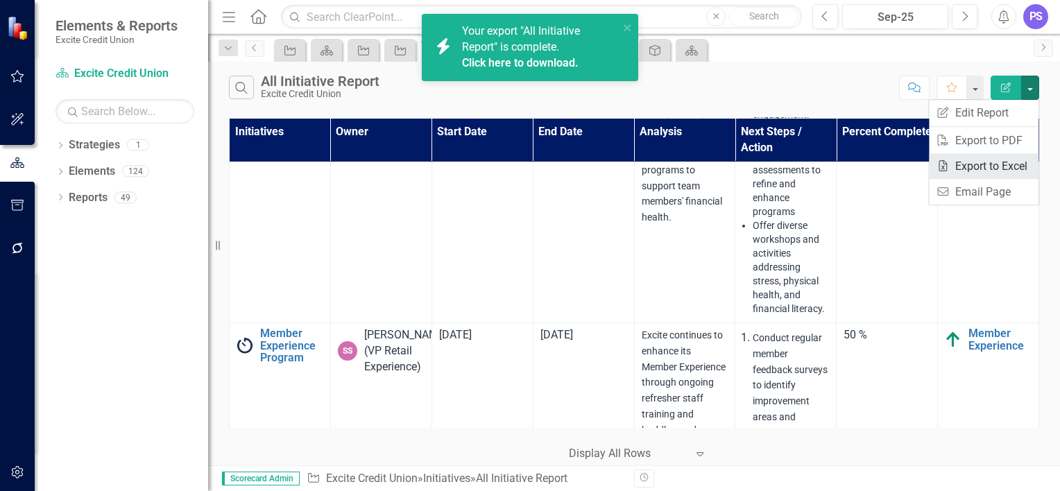
click at [985, 167] on link "Excel Export to Excel" at bounding box center [984, 166] width 110 height 26
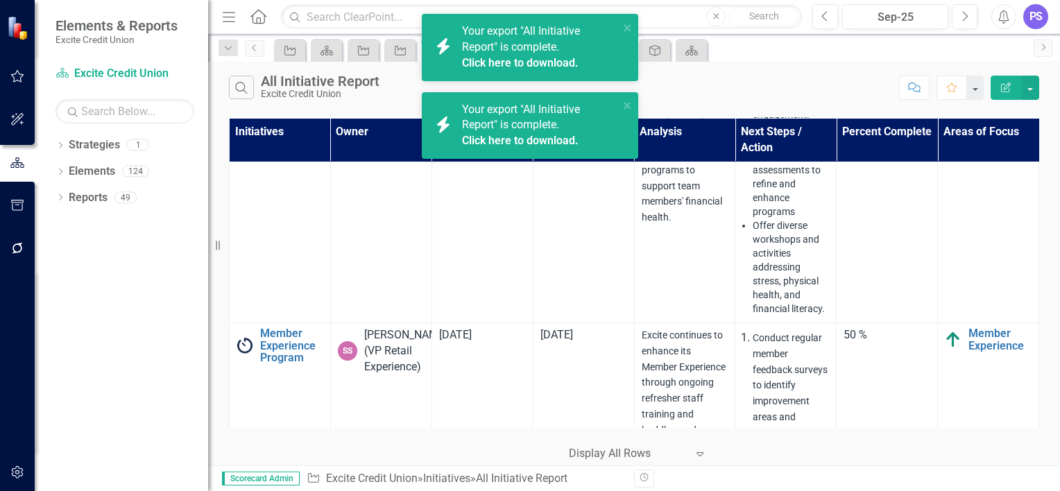
click at [523, 139] on link "Click here to download." at bounding box center [520, 140] width 117 height 13
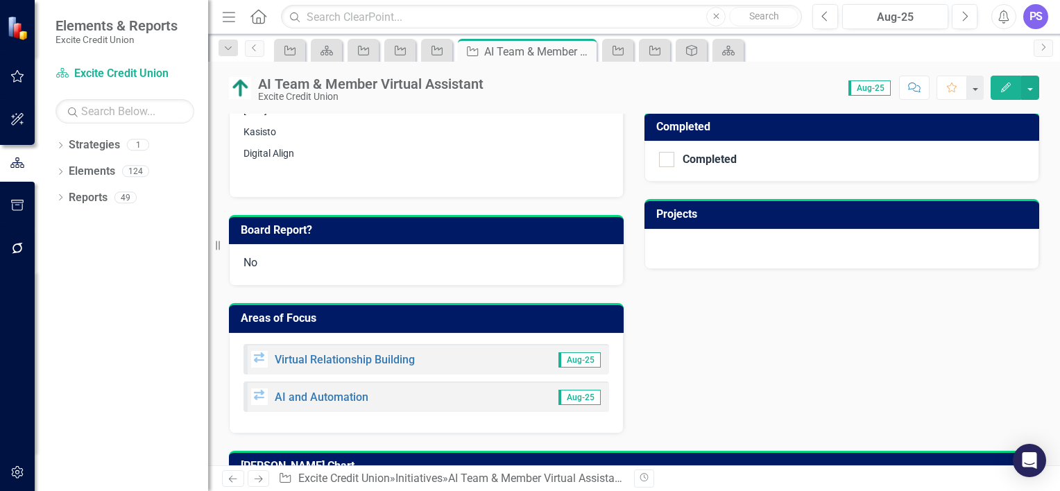
scroll to position [568, 0]
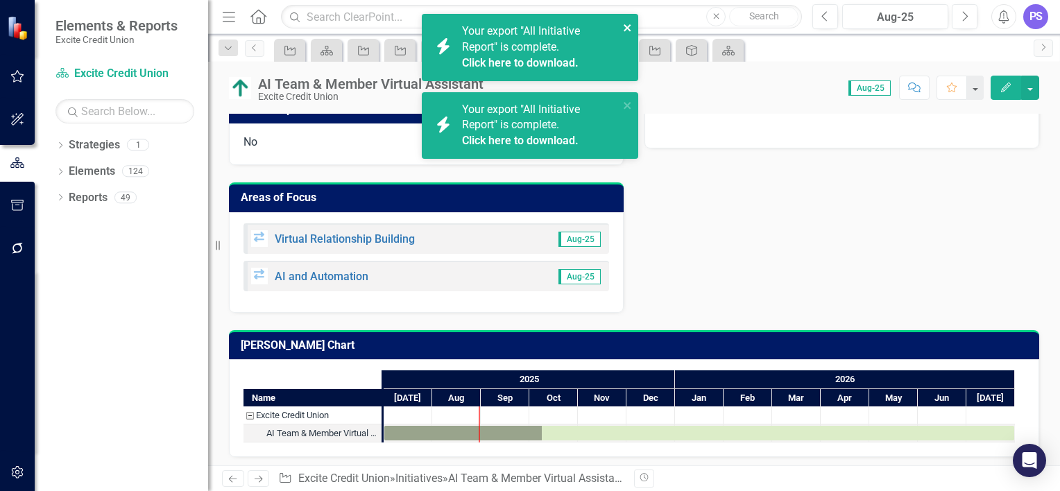
click at [626, 28] on icon "close" at bounding box center [628, 27] width 10 height 11
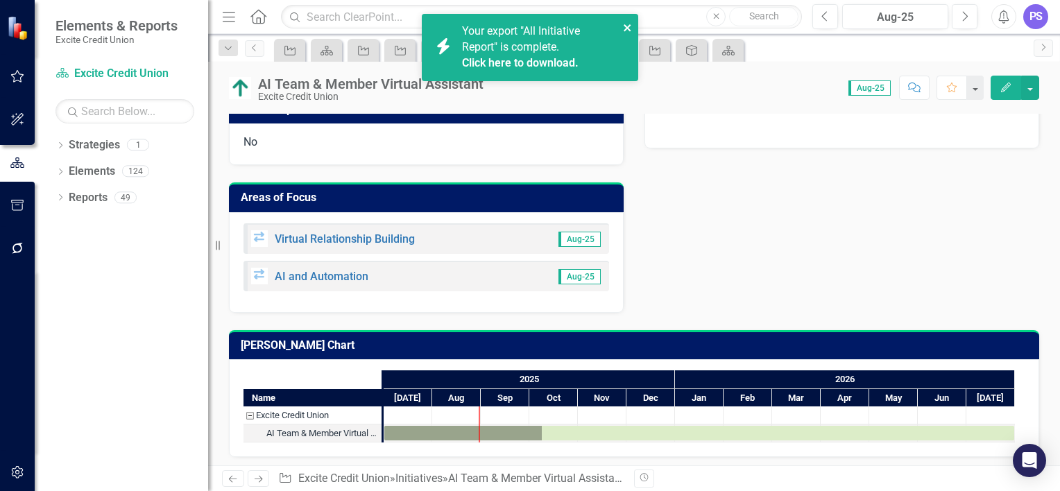
click at [627, 24] on icon "close" at bounding box center [628, 27] width 10 height 11
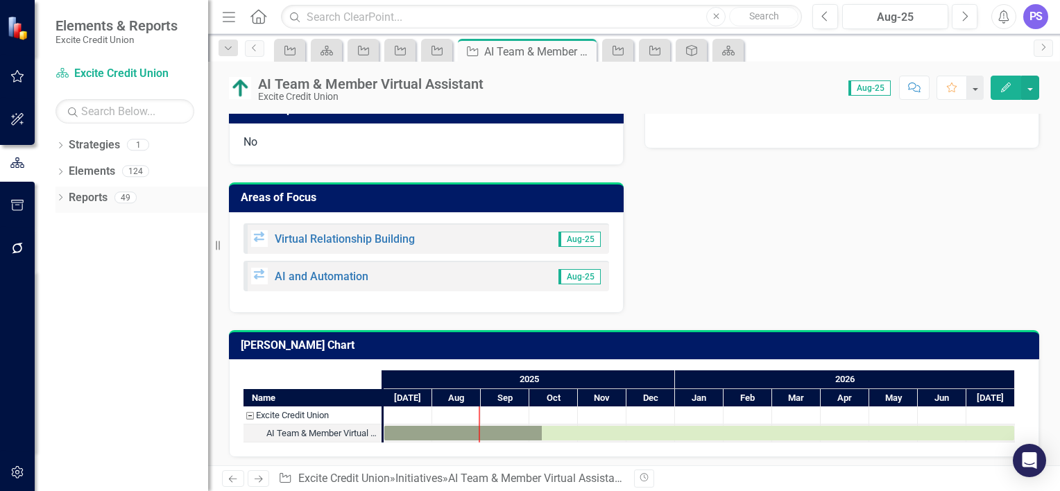
click at [63, 194] on div "Dropdown" at bounding box center [61, 200] width 10 height 12
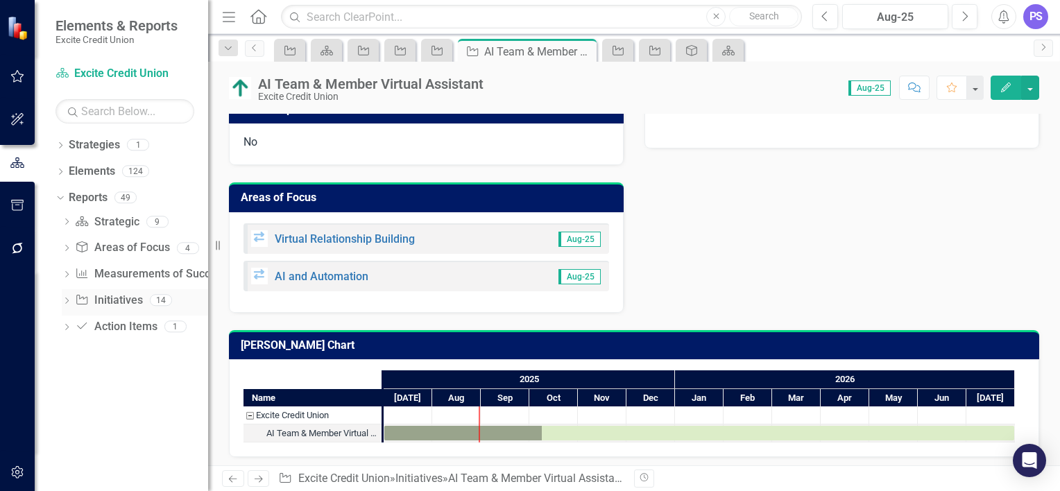
click at [108, 300] on link "Initiative Initiatives" at bounding box center [108, 301] width 67 height 16
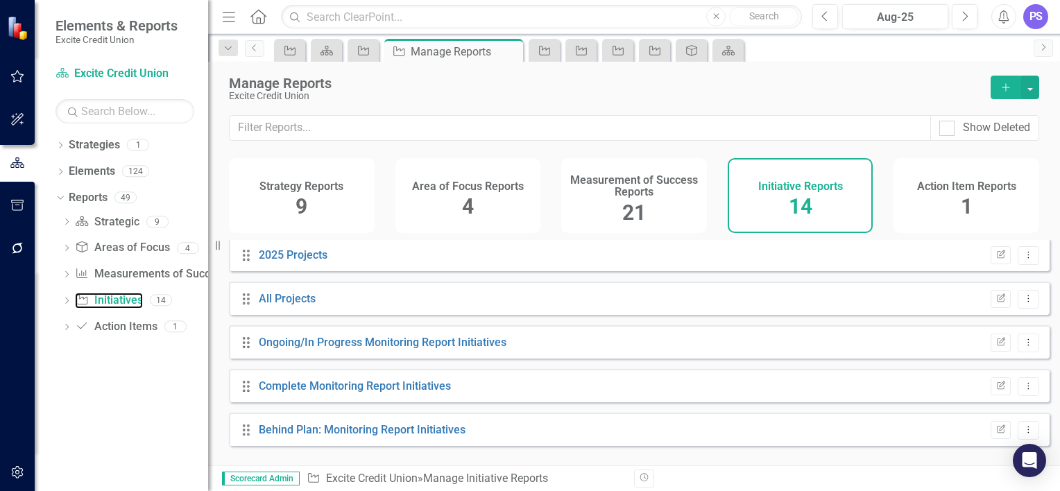
scroll to position [310, 0]
click at [285, 303] on link "All Projects" at bounding box center [287, 297] width 57 height 13
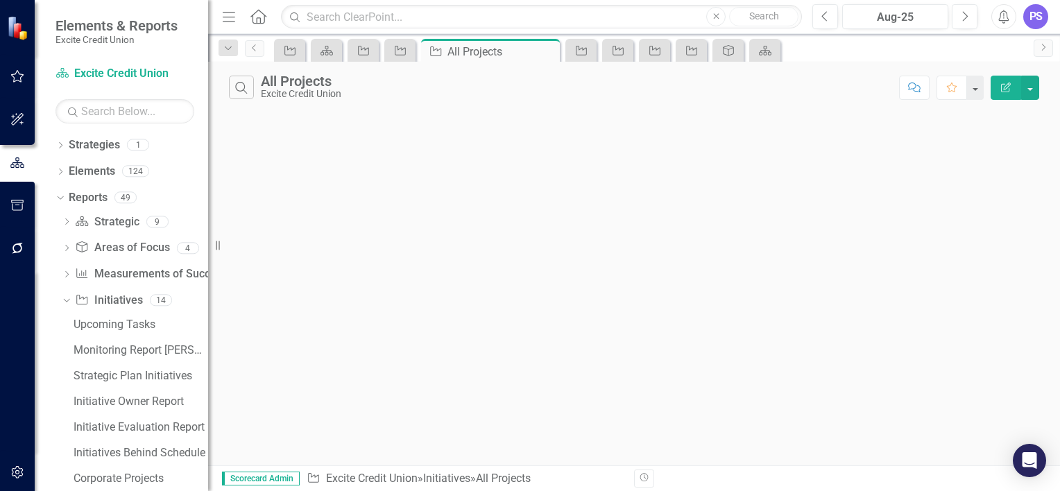
scroll to position [49, 0]
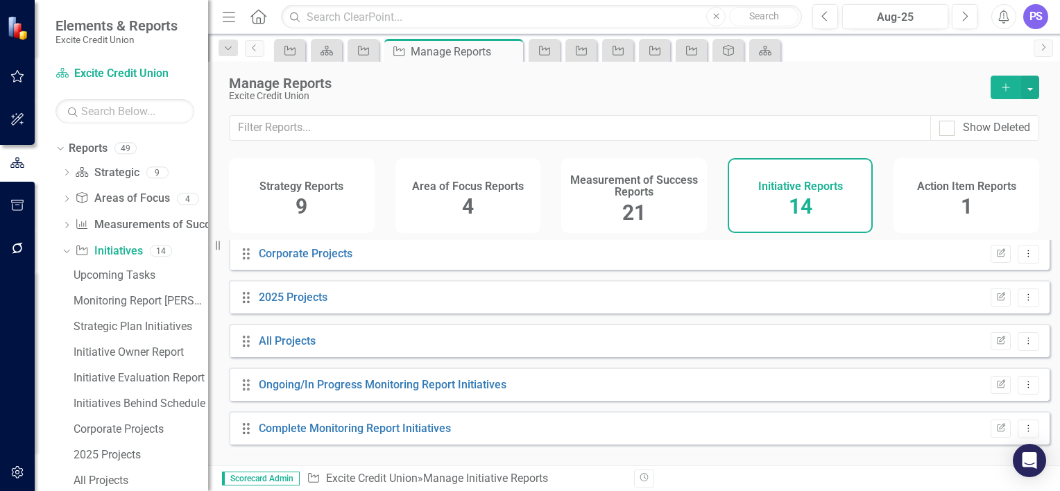
scroll to position [266, 0]
click at [292, 302] on link "2025 Projects" at bounding box center [293, 296] width 69 height 13
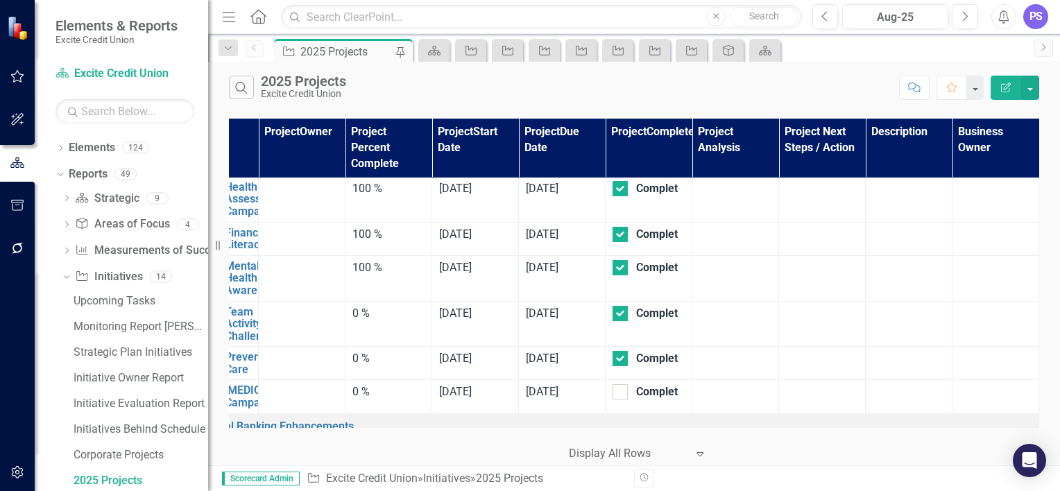
scroll to position [0, 67]
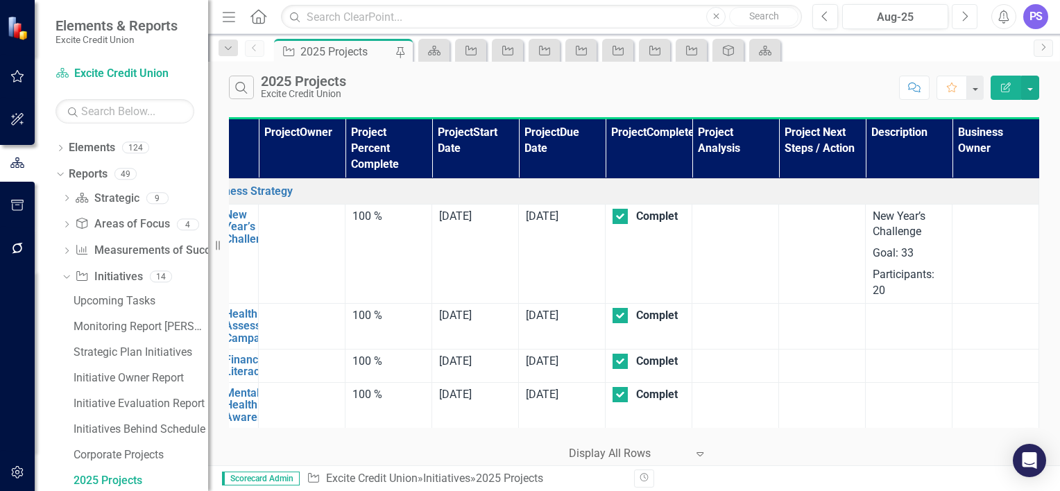
click at [969, 16] on button "Next" at bounding box center [965, 16] width 26 height 25
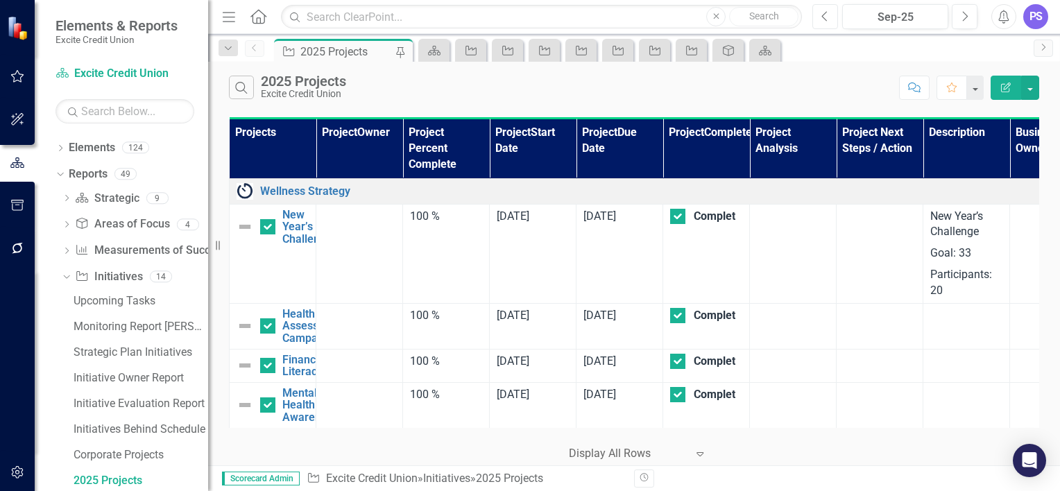
click at [823, 18] on icon "Previous" at bounding box center [826, 16] width 8 height 12
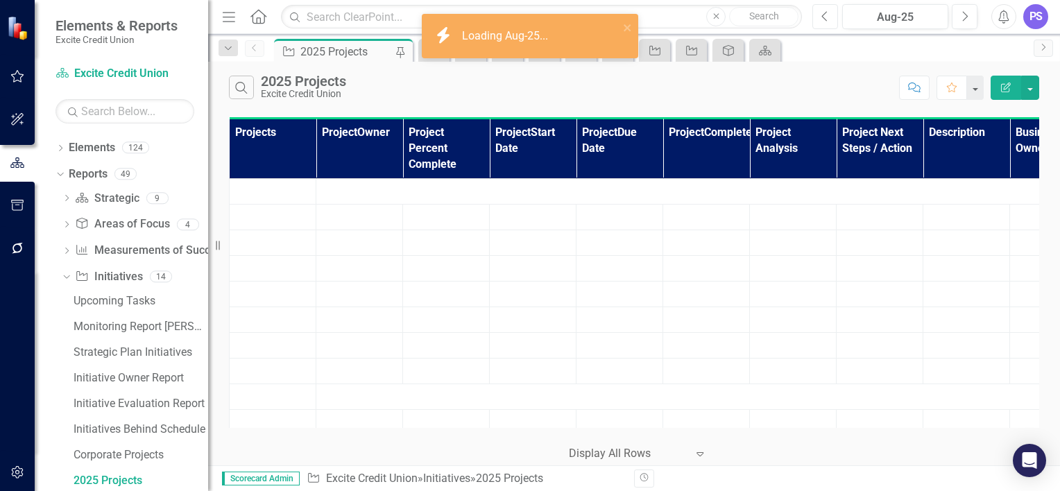
click at [823, 18] on icon "Previous" at bounding box center [826, 16] width 8 height 12
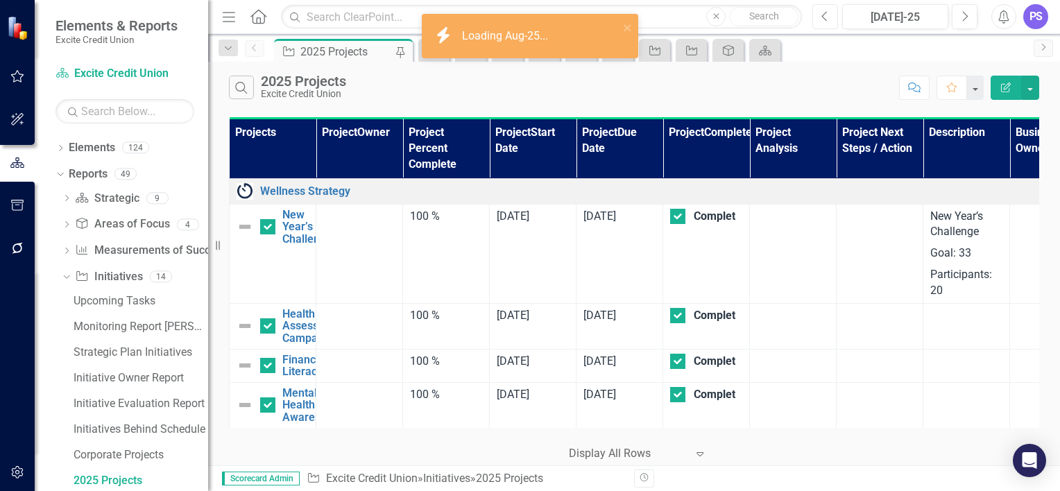
click at [823, 18] on icon "Previous" at bounding box center [826, 16] width 8 height 12
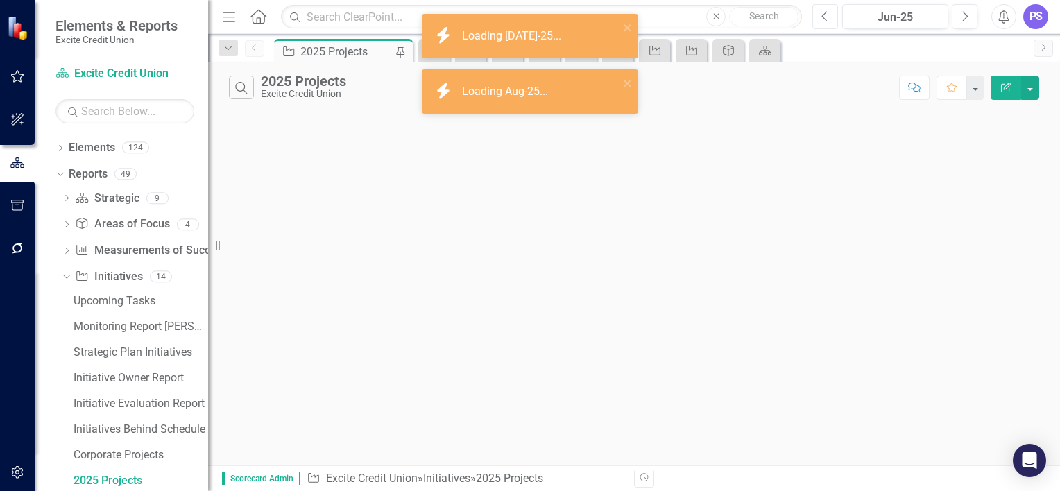
click at [823, 18] on icon "Previous" at bounding box center [826, 16] width 8 height 12
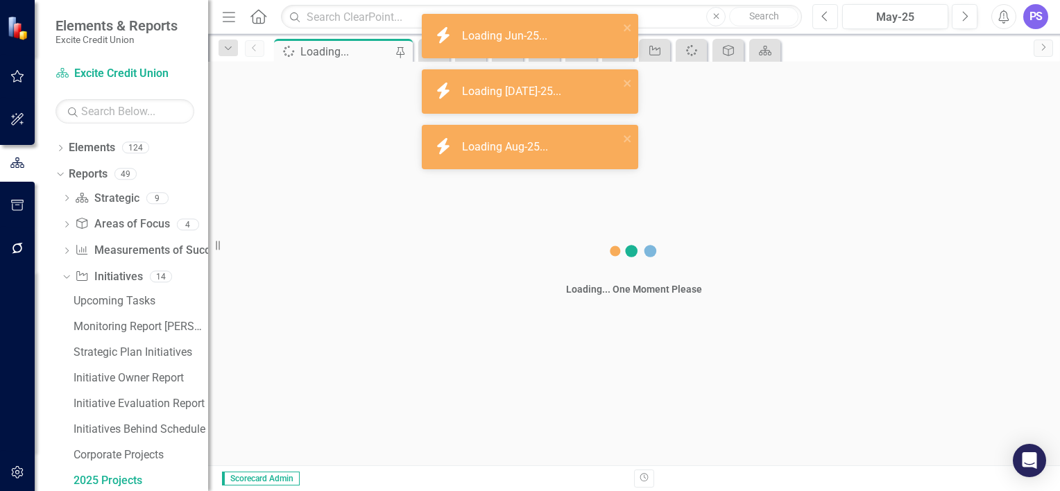
click at [823, 18] on icon "Previous" at bounding box center [826, 16] width 8 height 12
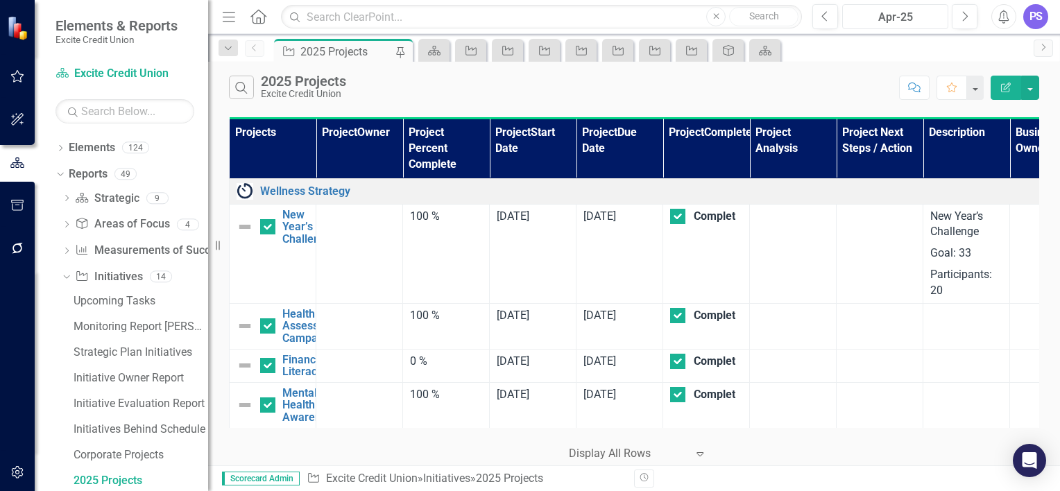
click at [924, 22] on div "Apr-25" at bounding box center [895, 17] width 96 height 17
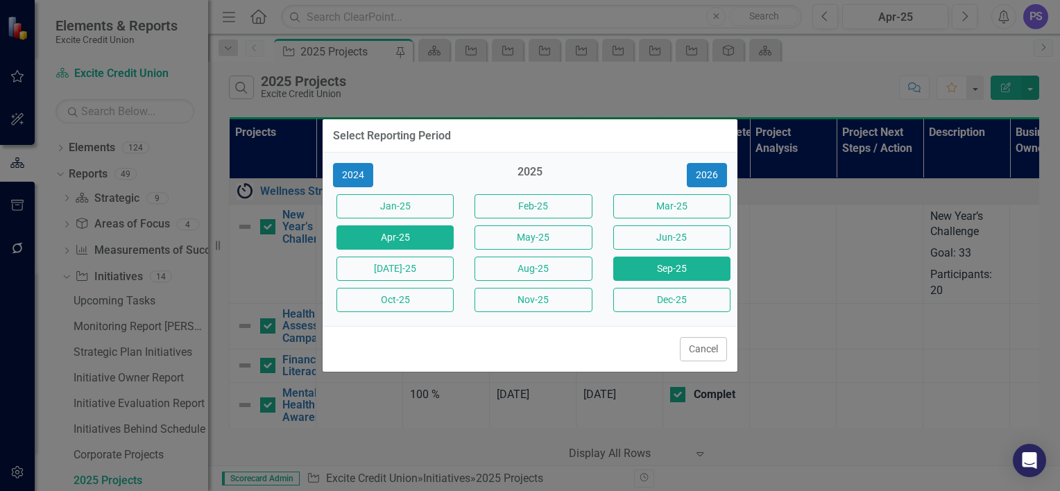
click at [679, 266] on button "Sep-25" at bounding box center [671, 269] width 117 height 24
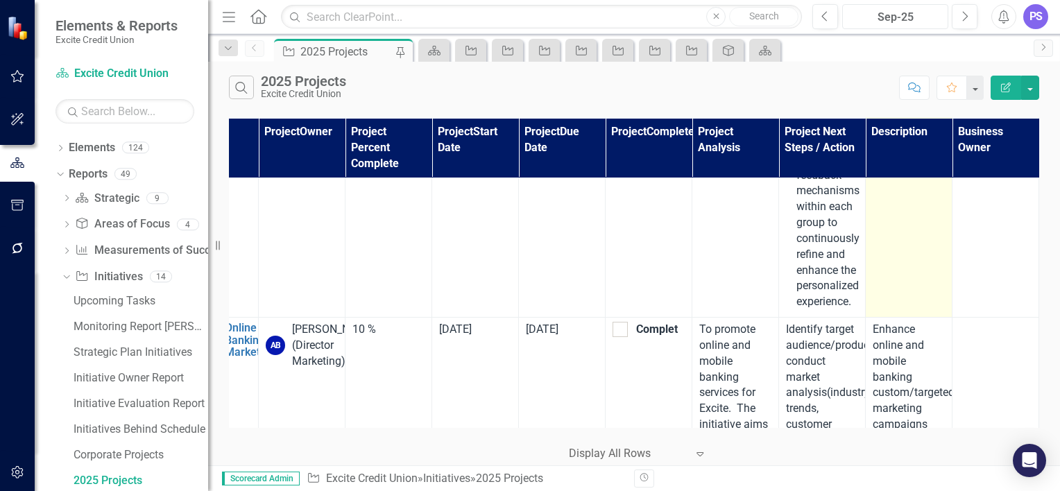
scroll to position [1457, 67]
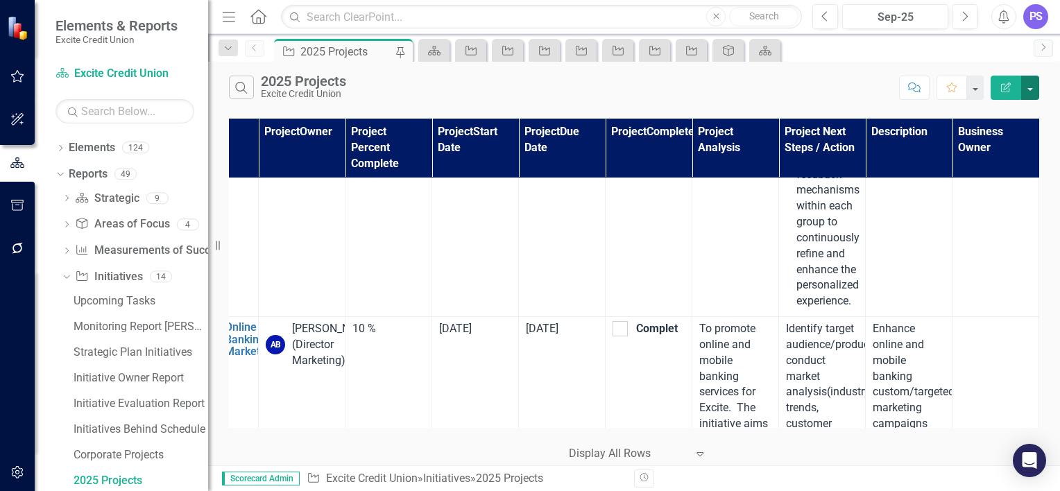
click at [1027, 90] on button "button" at bounding box center [1031, 88] width 18 height 24
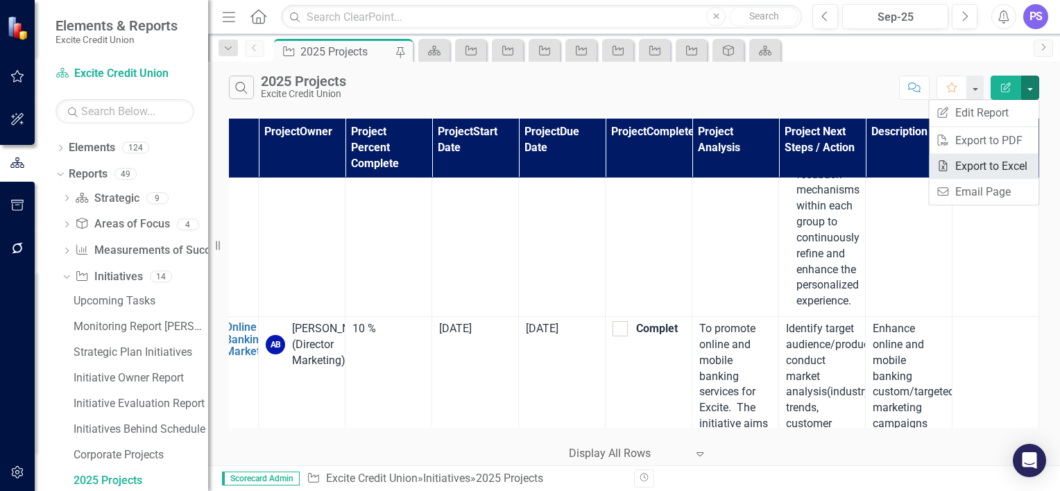
click at [990, 168] on link "Excel Export to Excel" at bounding box center [984, 166] width 110 height 26
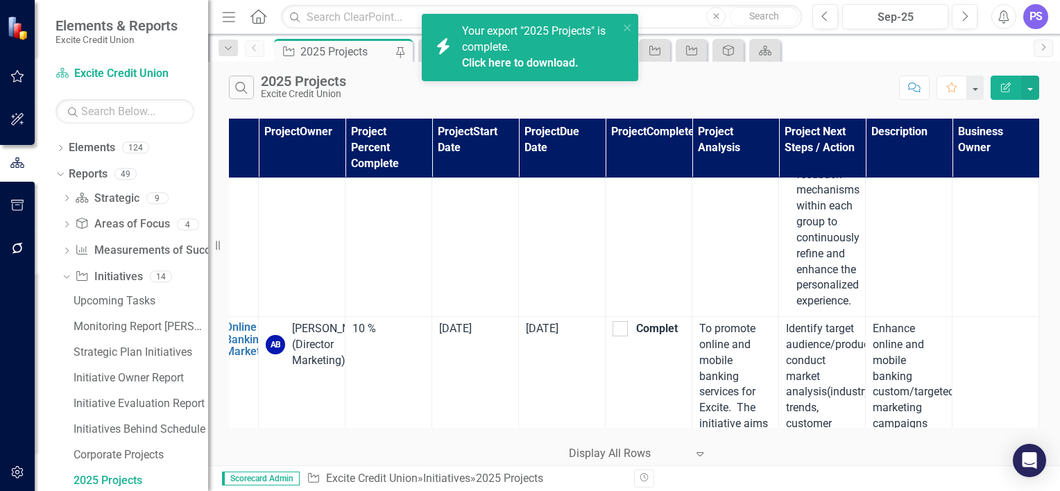
click at [541, 60] on link "Click here to download." at bounding box center [520, 62] width 117 height 13
